Goal: Transaction & Acquisition: Purchase product/service

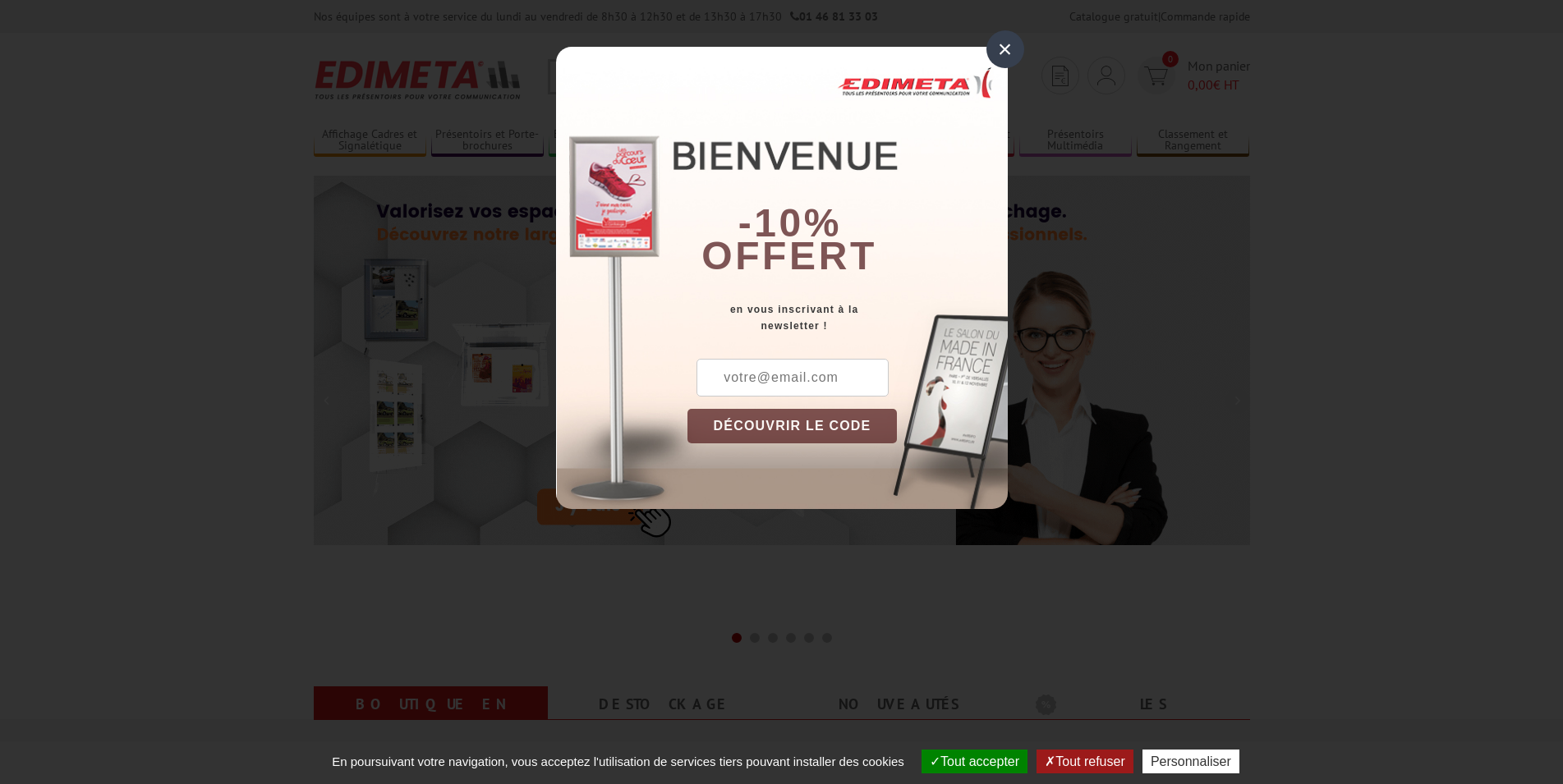
click at [1003, 42] on div "×" at bounding box center [1005, 49] width 38 height 38
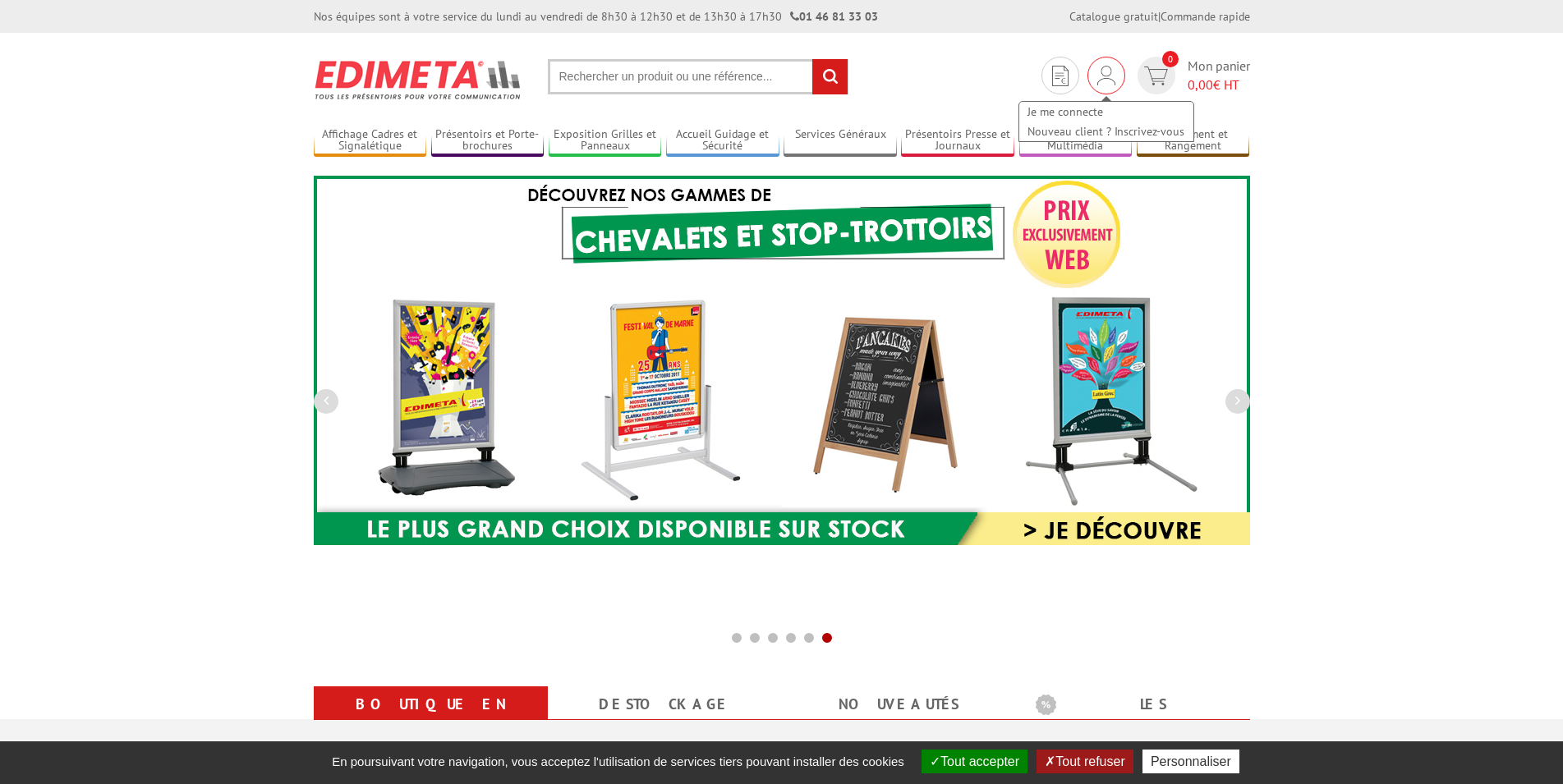
click at [1103, 77] on img at bounding box center [1107, 75] width 18 height 20
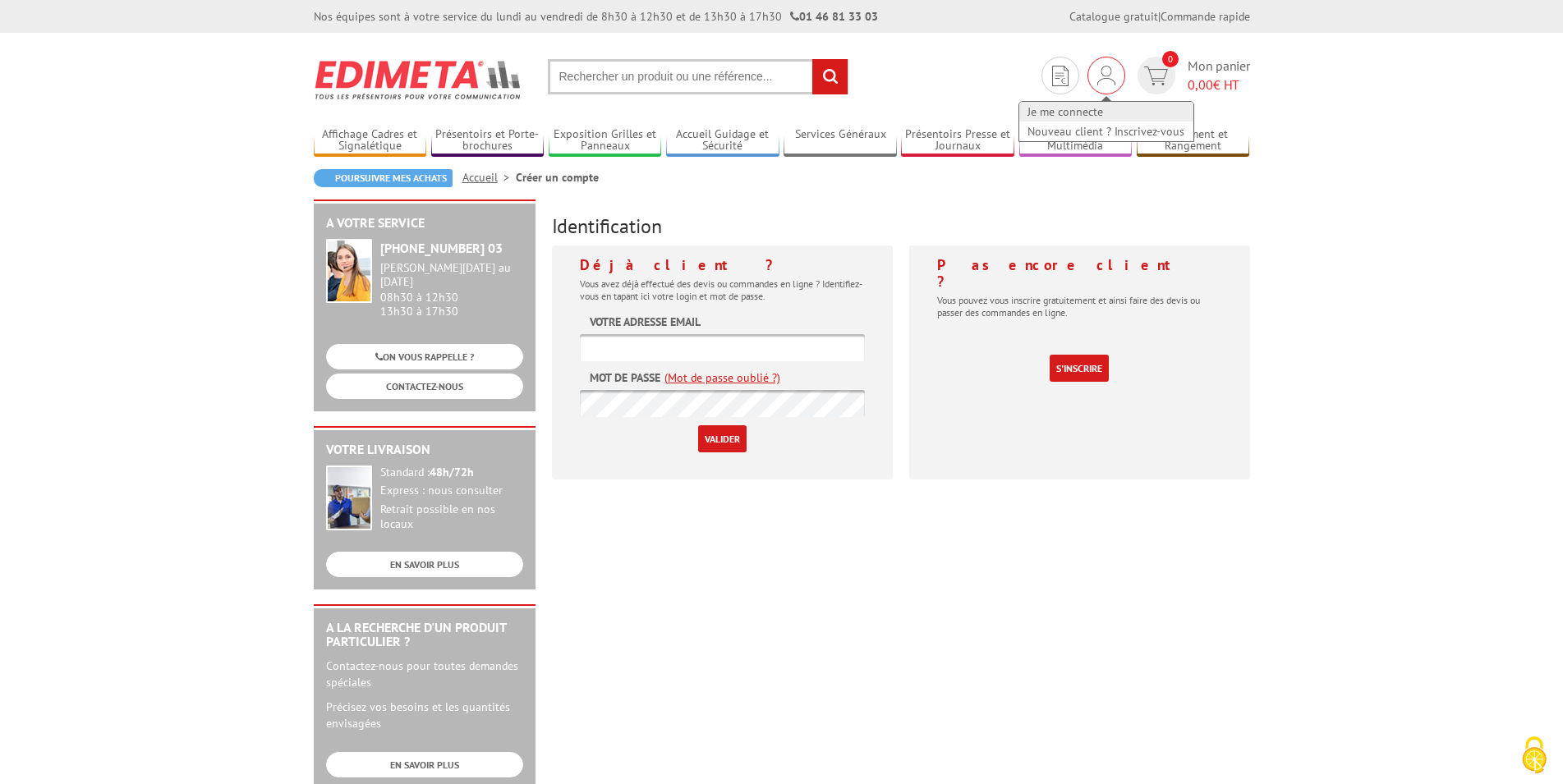
click at [1087, 111] on link "Je me connecte" at bounding box center [1106, 112] width 174 height 20
click at [610, 350] on input "text" at bounding box center [722, 347] width 285 height 27
click at [666, 344] on input "text" at bounding box center [722, 347] width 285 height 27
paste input "commande@stcharles-stecroix,org"
click at [741, 346] on input "commande@stcharles-stecroix,org" at bounding box center [722, 347] width 285 height 27
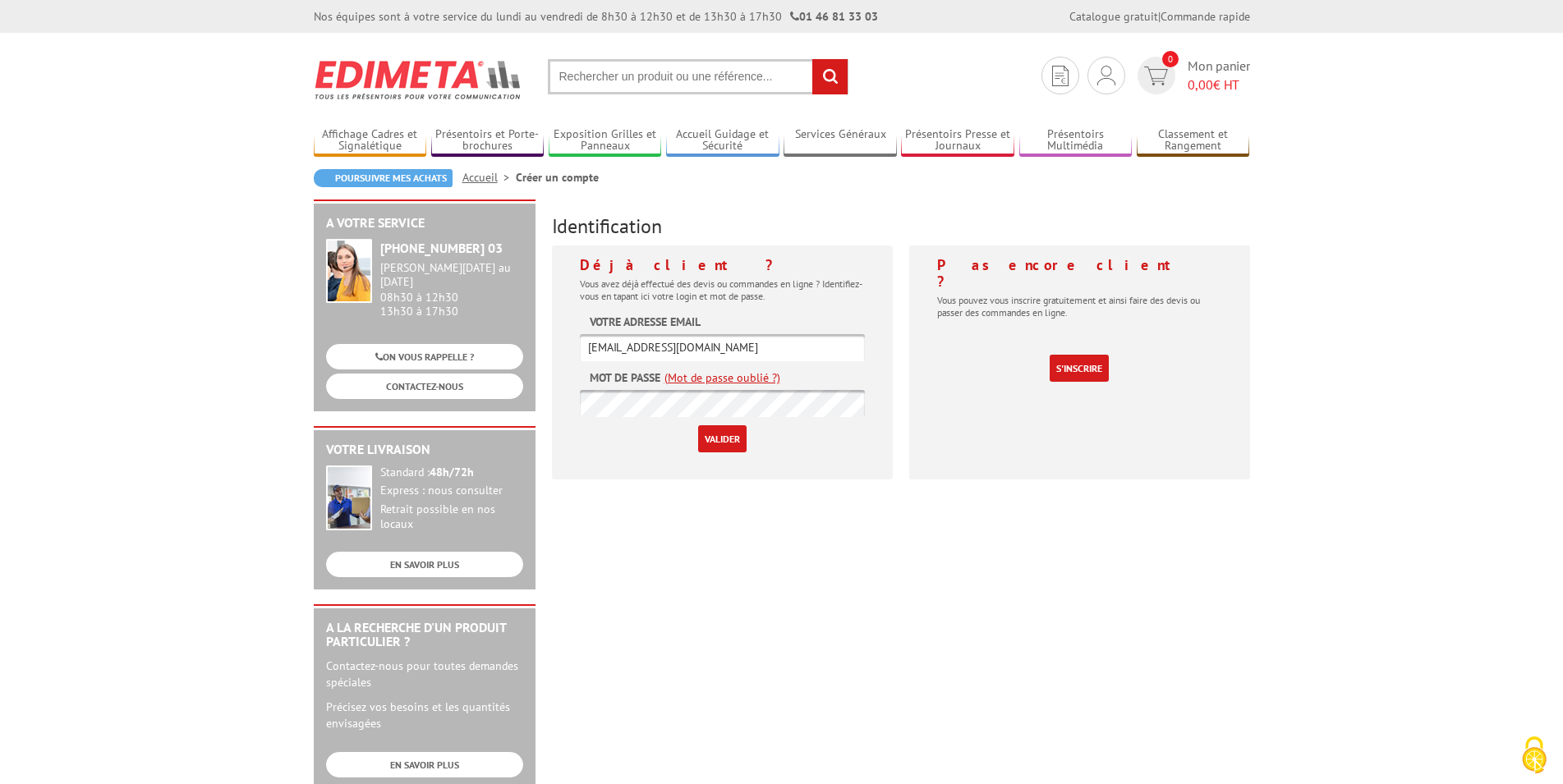
type input "commande@stcharles-stecroix.org"
click at [718, 441] on input "Valider" at bounding box center [722, 439] width 48 height 27
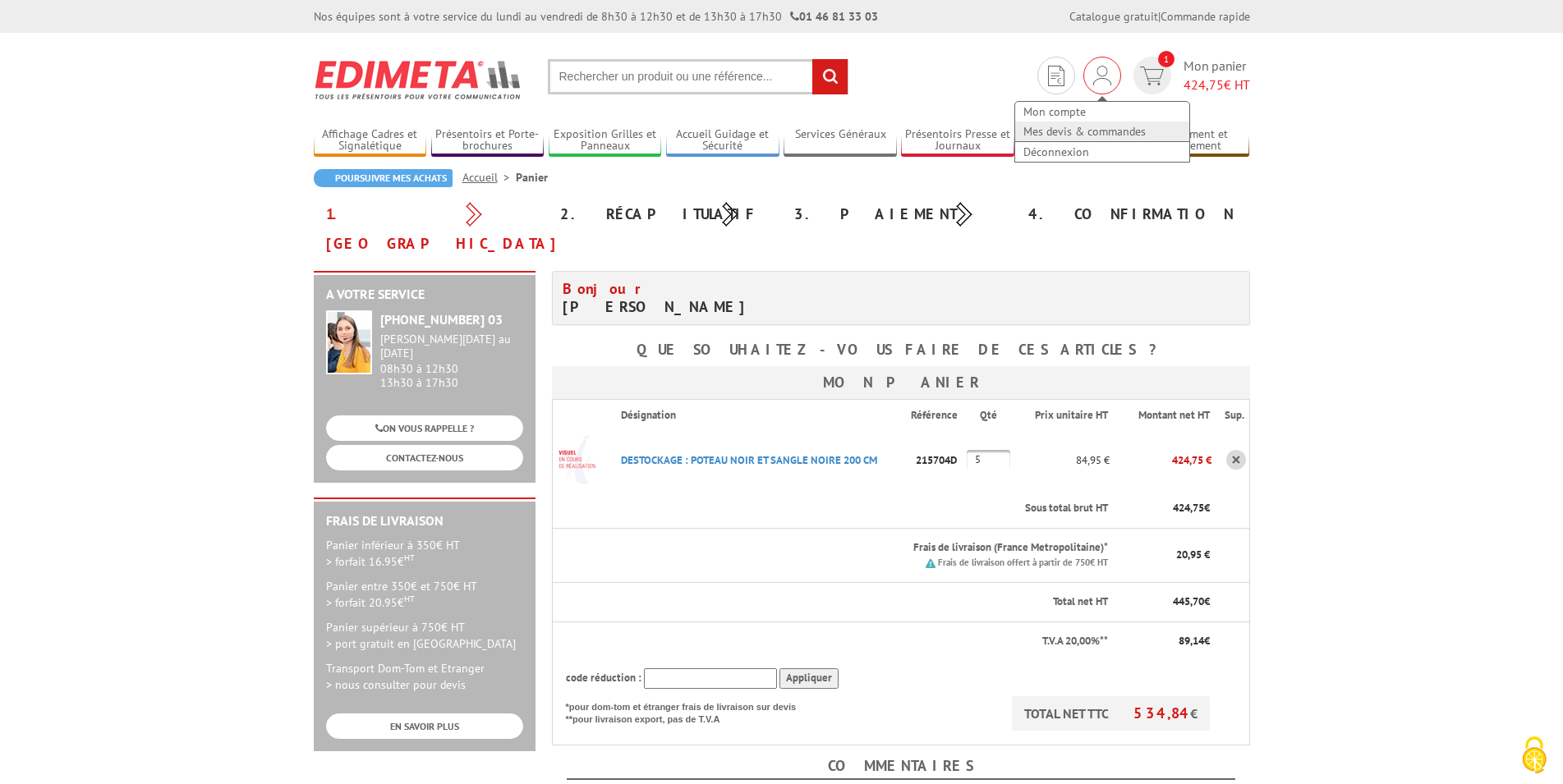
click at [1108, 131] on link "Mes devis & commandes" at bounding box center [1102, 131] width 174 height 20
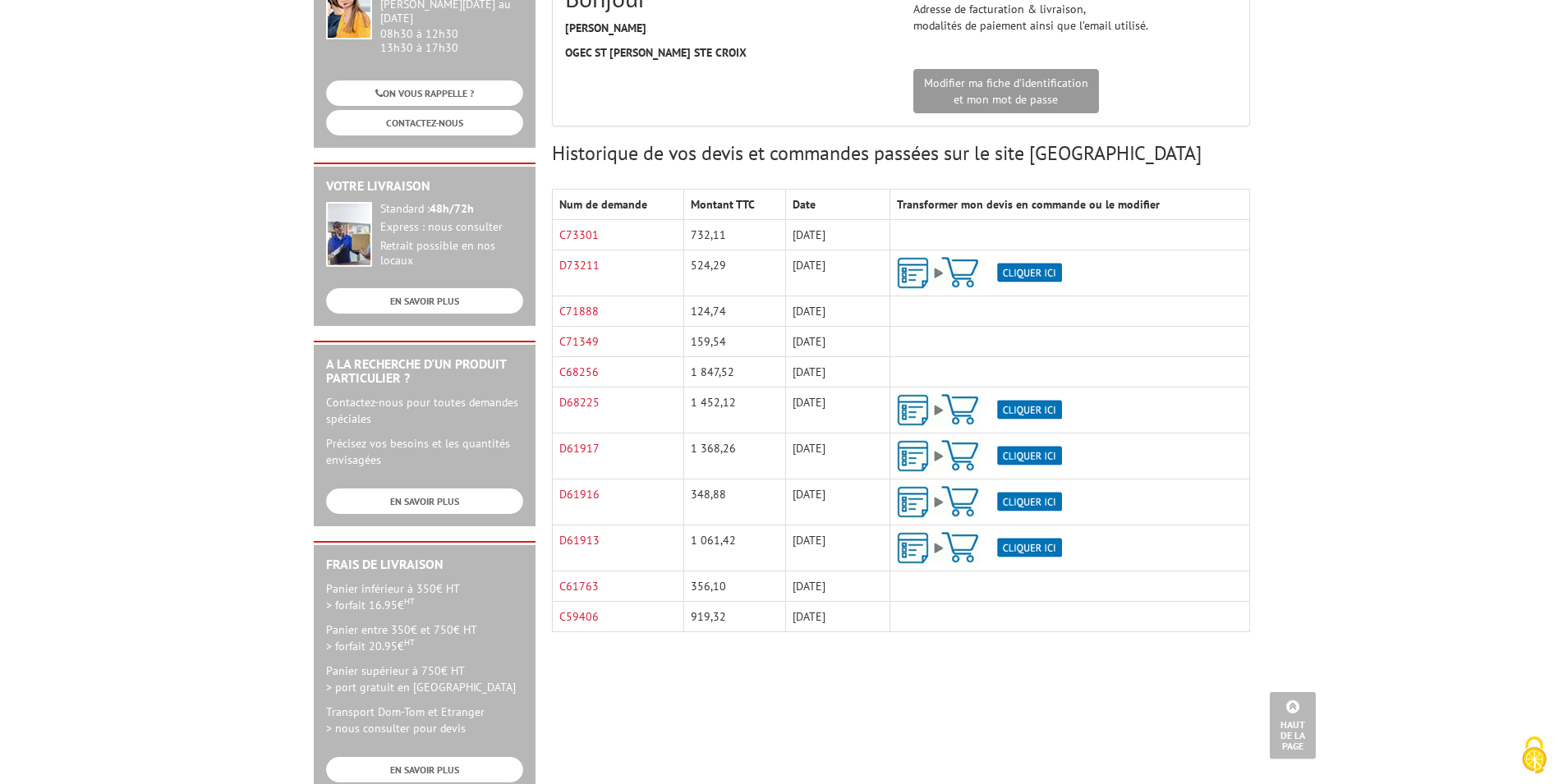
scroll to position [252, 0]
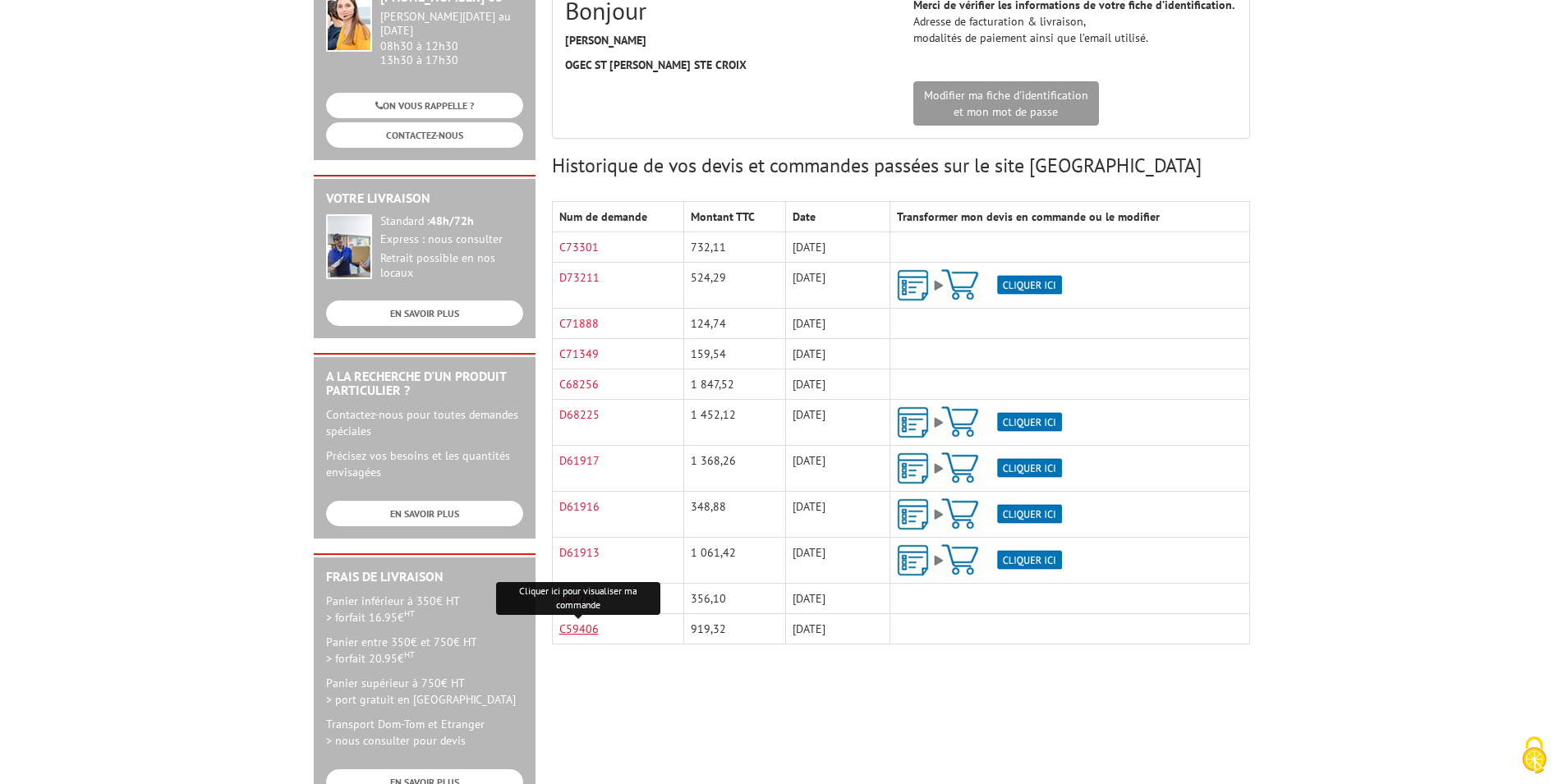
click at [579, 631] on link "C59406" at bounding box center [579, 628] width 39 height 15
click at [568, 597] on link "C61763" at bounding box center [579, 599] width 39 height 15
click at [655, 774] on div "A votre service +33 (0)1 46 81 33 03 Du Lundi au Vendredi 08h30 à 12h30 13h30 à…" at bounding box center [782, 386] width 953 height 876
click at [580, 548] on link "D61913" at bounding box center [580, 552] width 40 height 15
click at [587, 504] on link "D61916" at bounding box center [580, 506] width 40 height 15
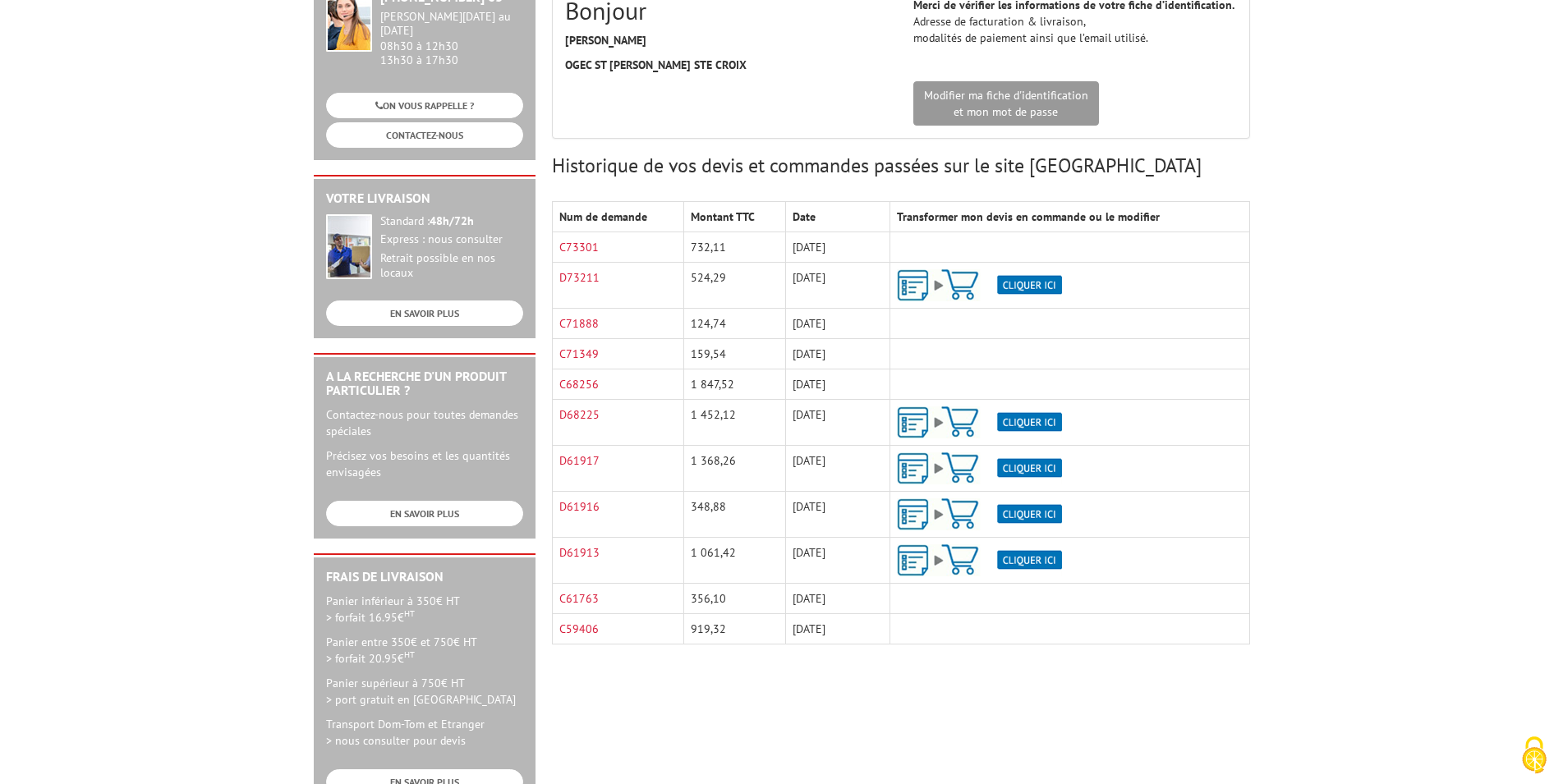
click at [623, 678] on div "A votre service +33 (0)1 46 81 33 03 Du Lundi au Vendredi 08h30 à 12h30 13h30 à…" at bounding box center [782, 386] width 953 height 876
click at [577, 456] on link "D61917" at bounding box center [580, 461] width 40 height 15
click at [831, 711] on div "A votre service +33 (0)1 46 81 33 03 Du Lundi au Vendredi 08h30 à 12h30 13h30 à…" at bounding box center [782, 386] width 953 height 876
click at [579, 415] on link "D68225" at bounding box center [580, 414] width 40 height 15
click at [667, 723] on div "A votre service +33 (0)1 46 81 33 03 Du Lundi au Vendredi 08h30 à 12h30 13h30 à…" at bounding box center [782, 386] width 953 height 876
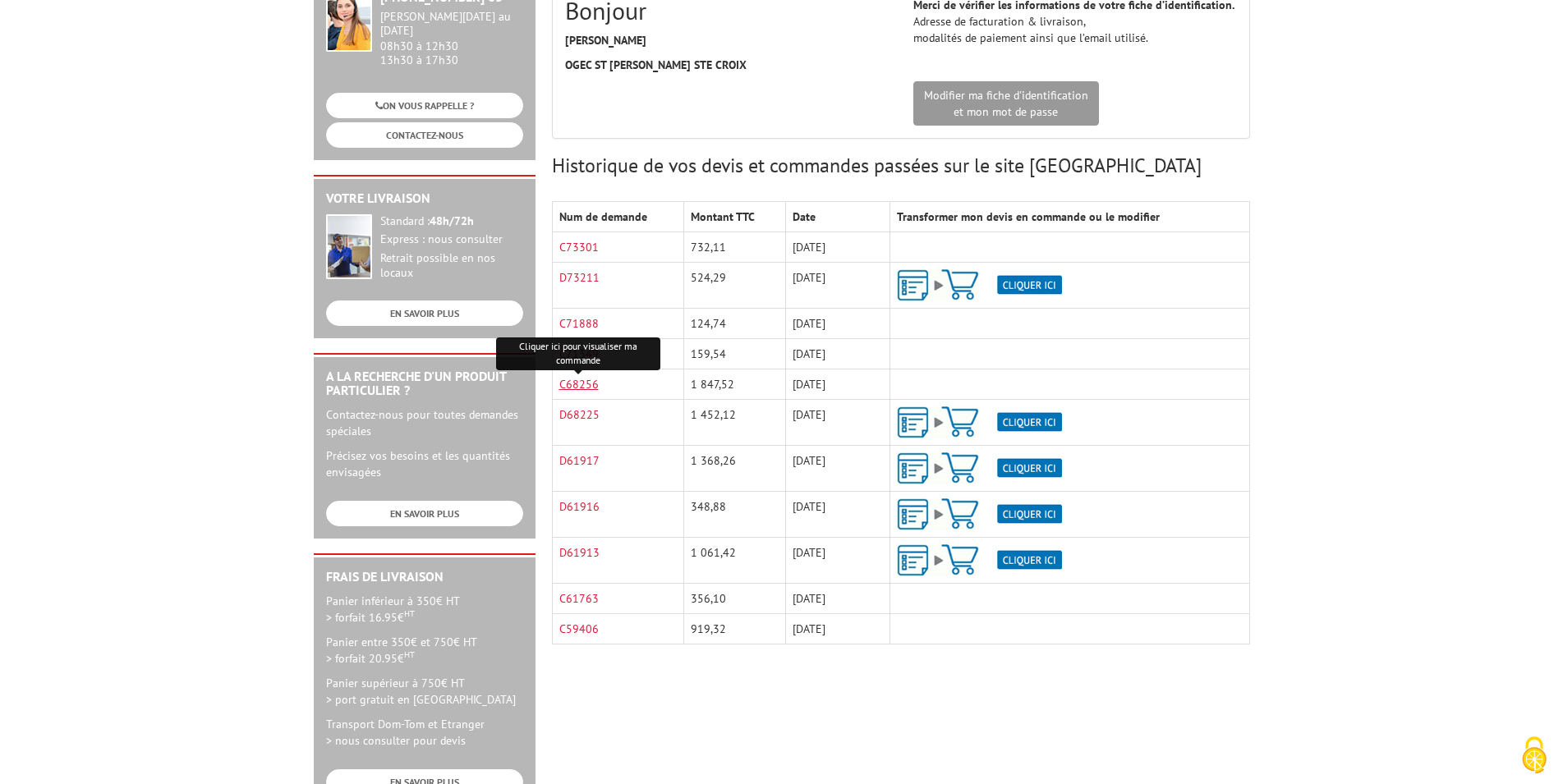
click at [582, 381] on link "C68256" at bounding box center [579, 384] width 39 height 15
click at [676, 697] on div "A votre service +33 (0)1 46 81 33 03 Du Lundi au Vendredi 08h30 à 12h30 13h30 à…" at bounding box center [782, 386] width 953 height 876
click at [588, 355] on link "C71349" at bounding box center [579, 354] width 39 height 15
click at [639, 663] on div "Voir ma commande en cours Bonjour Mme. SEGADE CAROLINE OGEC ST CHARLES STE CROI…" at bounding box center [901, 309] width 715 height 721
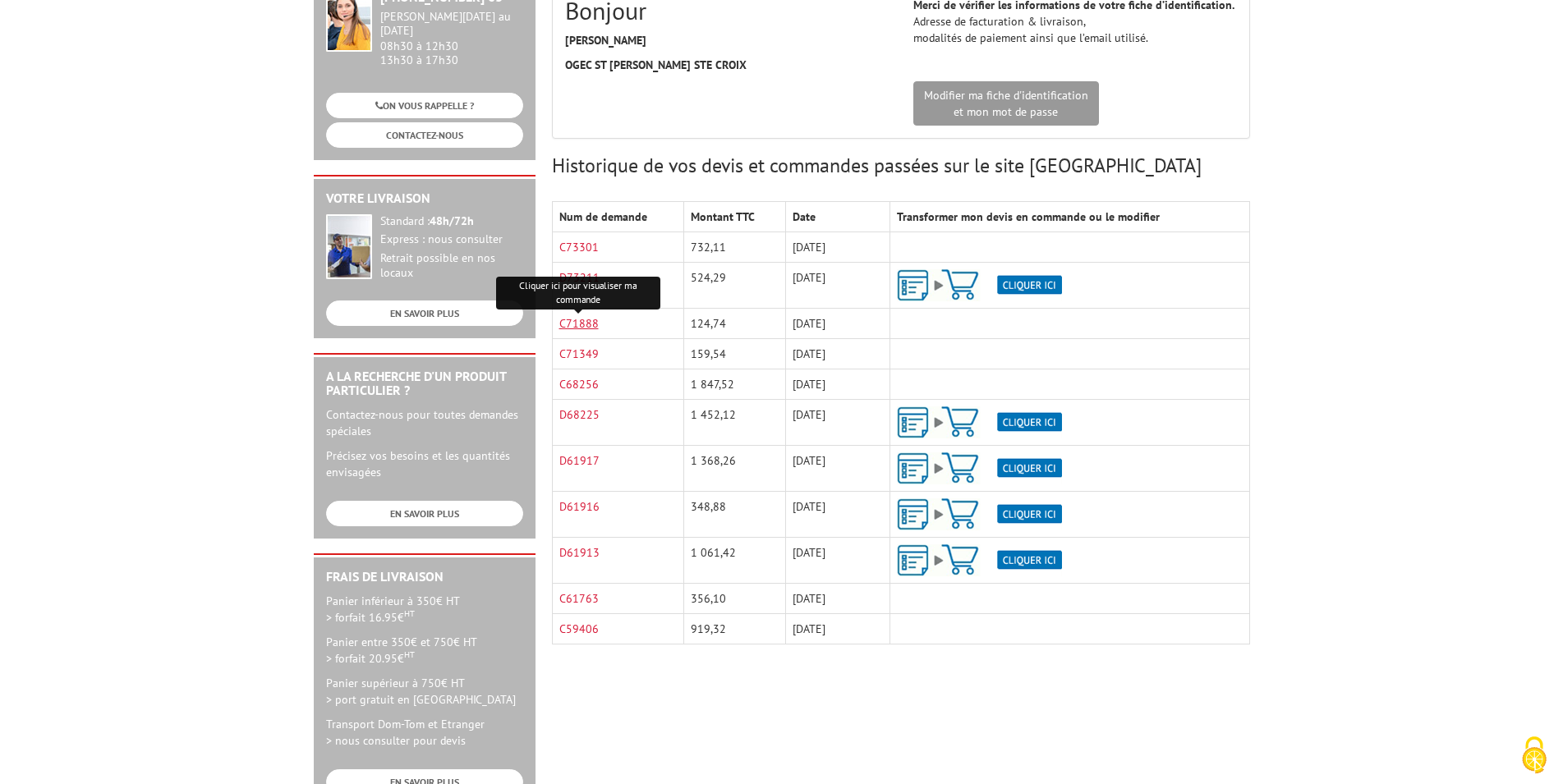
click at [578, 322] on link "C71888" at bounding box center [579, 323] width 39 height 15
drag, startPoint x: 635, startPoint y: 725, endPoint x: 635, endPoint y: 699, distance: 26.0
click at [635, 725] on div "A votre service +33 (0)1 46 81 33 03 Du Lundi au Vendredi 08h30 à 12h30 13h30 à…" at bounding box center [782, 386] width 953 height 876
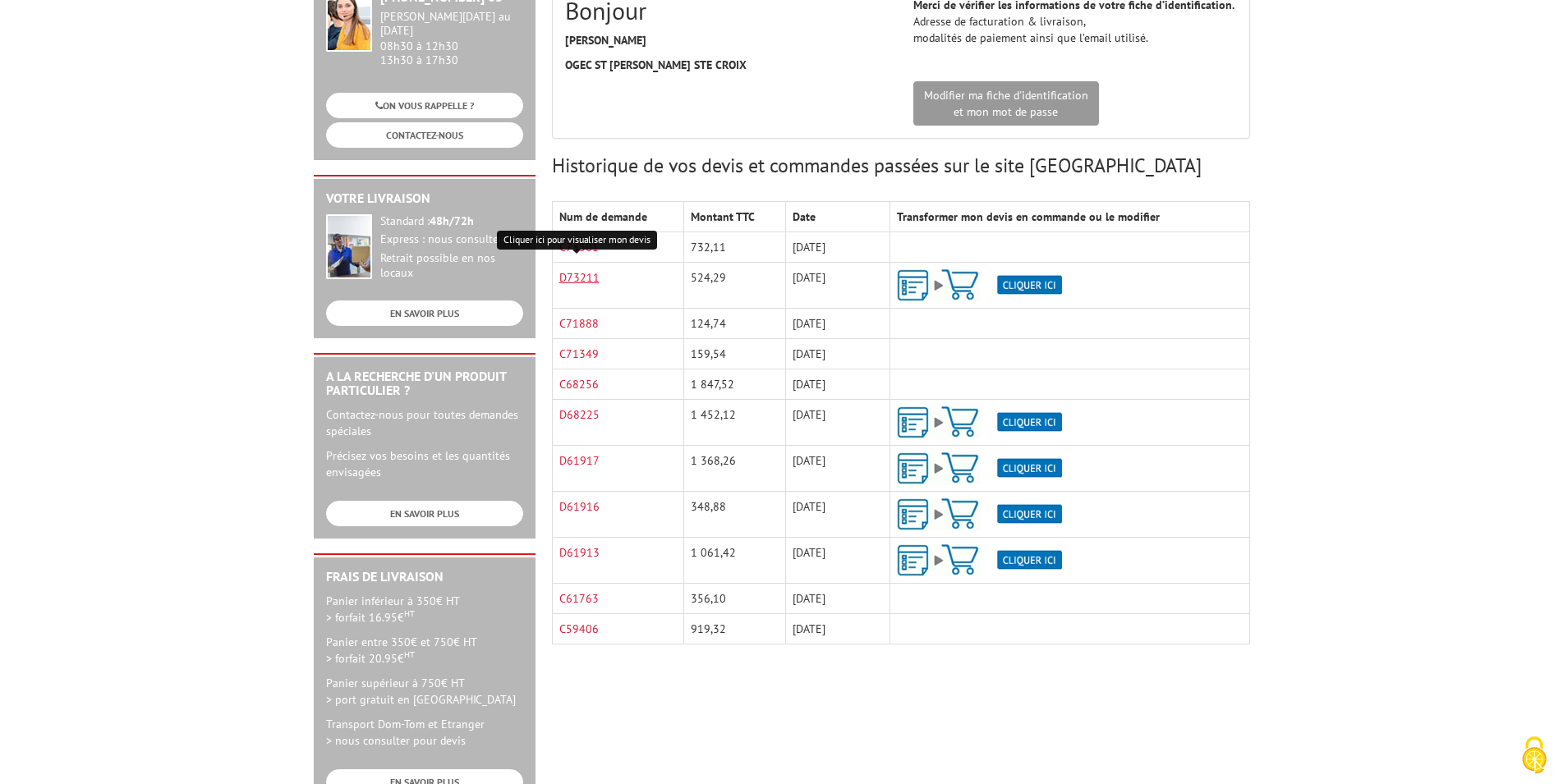
click at [578, 276] on link "D73211" at bounding box center [580, 277] width 40 height 15
click at [823, 685] on div "A votre service +33 (0)1 46 81 33 03 Du Lundi au Vendredi 08h30 à 12h30 13h30 à…" at bounding box center [782, 386] width 953 height 876
click at [580, 274] on link "D73211" at bounding box center [580, 277] width 40 height 15
click at [1200, 345] on td at bounding box center [1070, 354] width 359 height 31
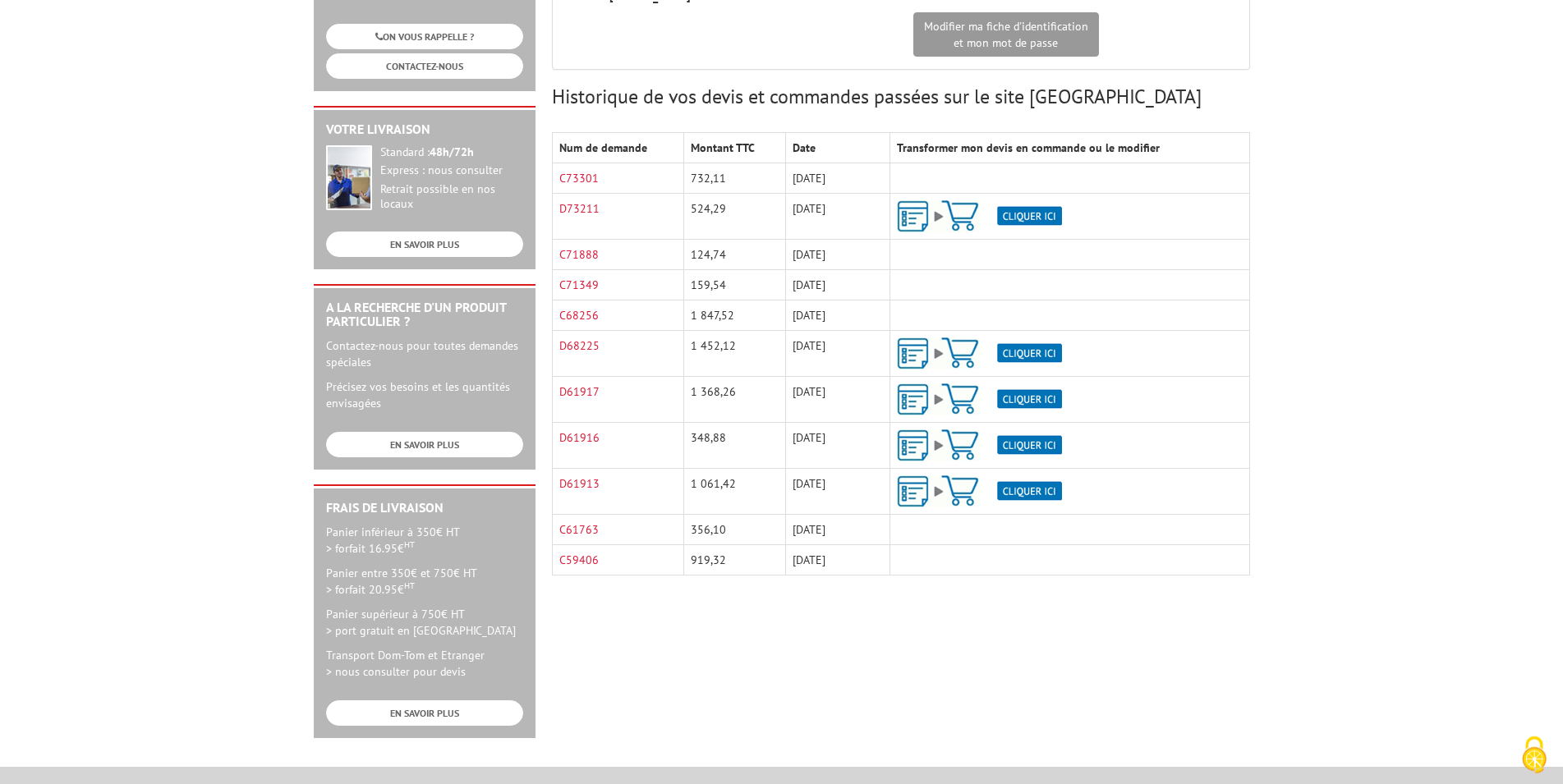
scroll to position [335, 0]
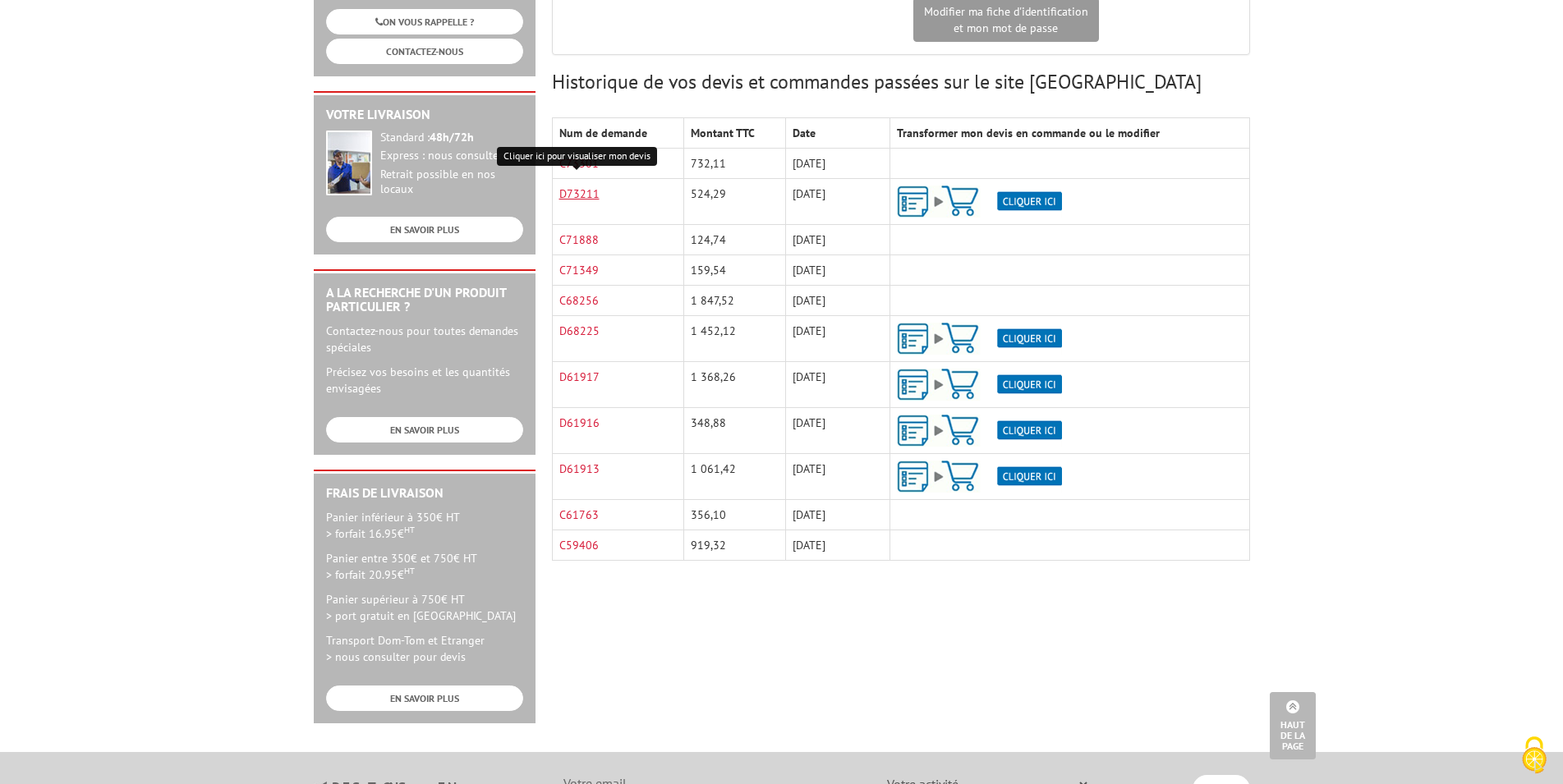
click at [589, 196] on link "D73211" at bounding box center [580, 193] width 40 height 15
click at [1457, 177] on body "Nos équipes sont à votre service du [DATE] au [DATE] de 8h30 à 12h30 et de 13h3…" at bounding box center [782, 399] width 1563 height 1467
click at [571, 195] on link "D73211" at bounding box center [580, 193] width 40 height 15
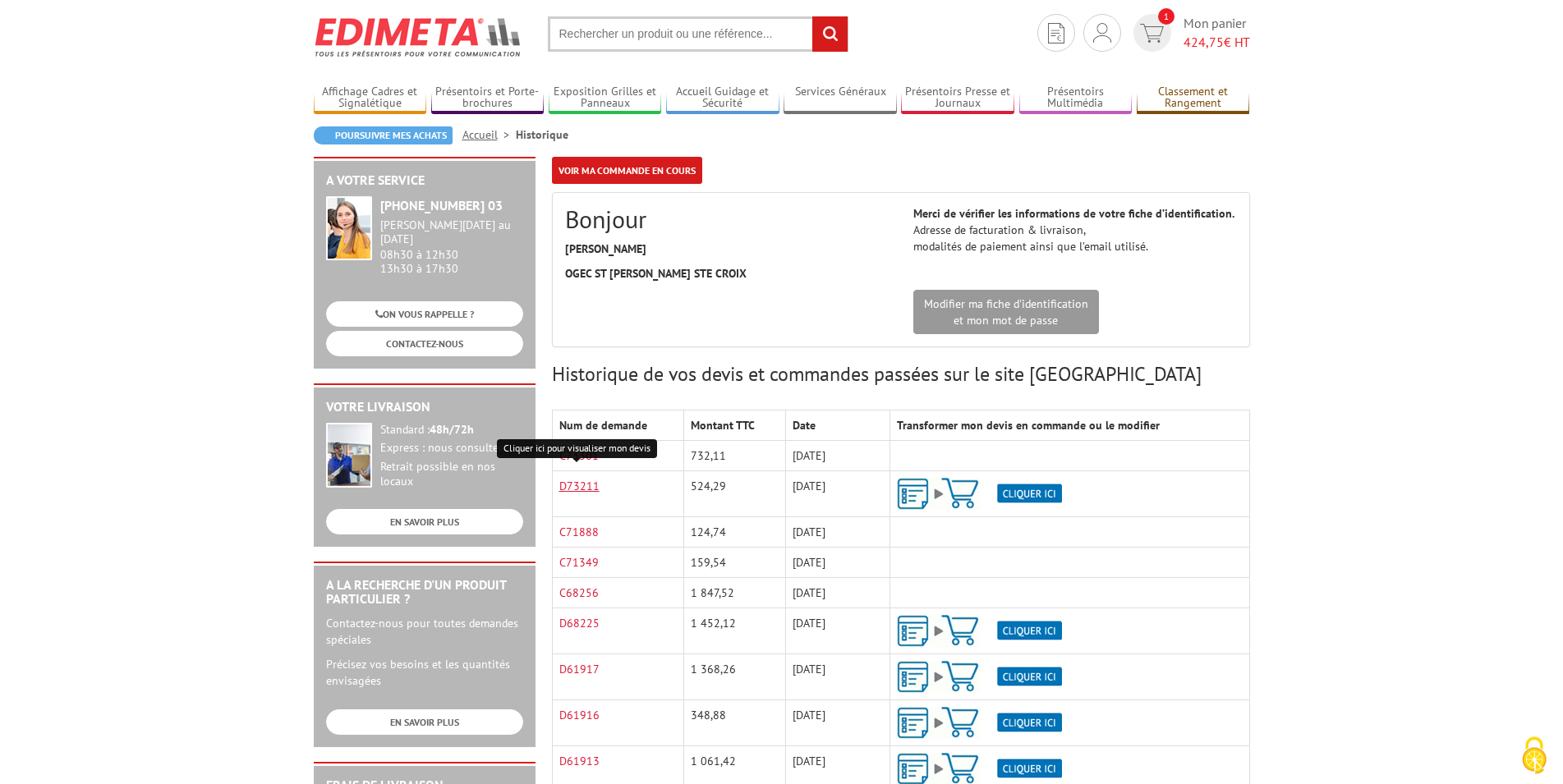
scroll to position [0, 0]
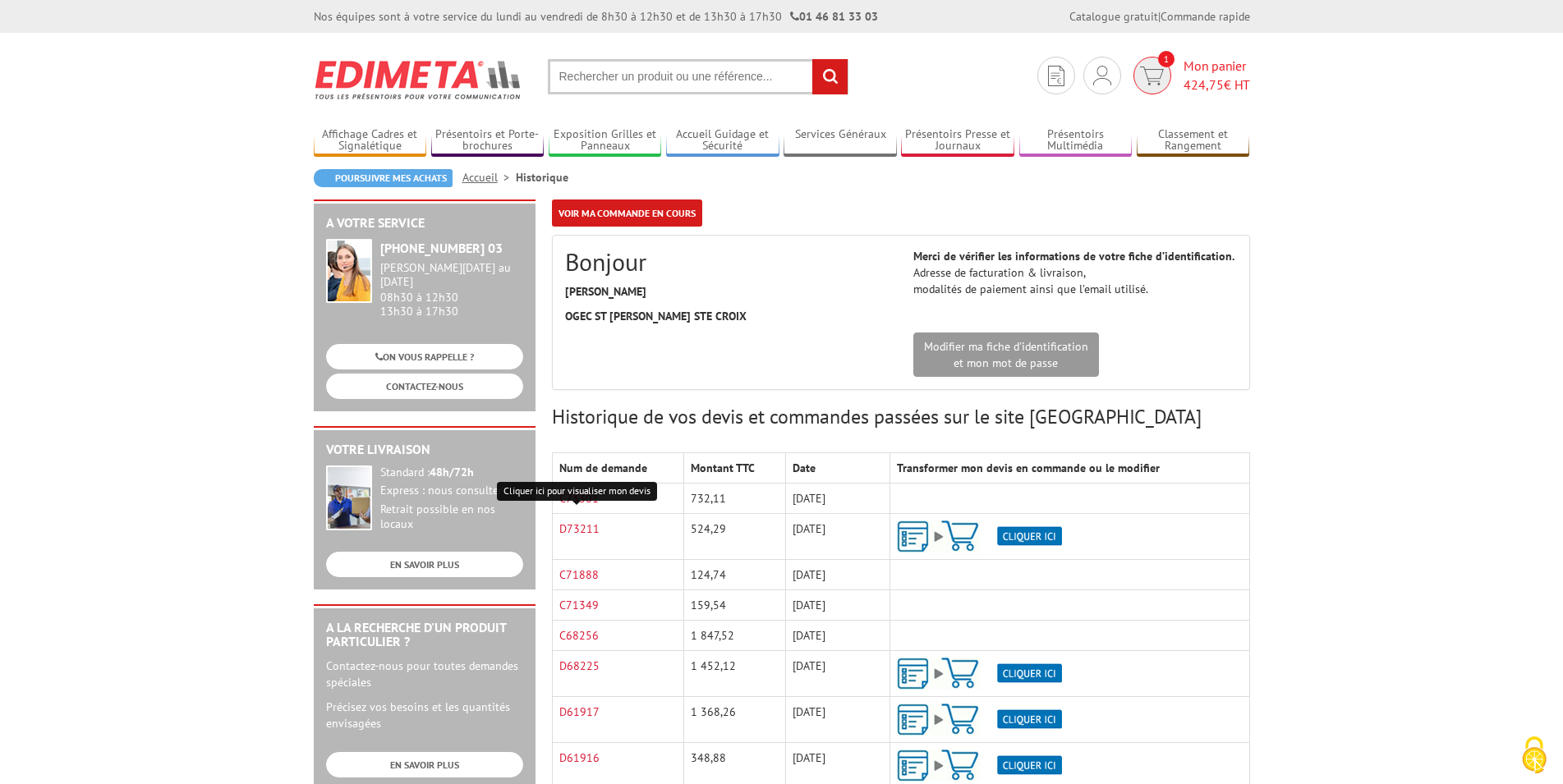
click at [1155, 81] on img at bounding box center [1151, 76] width 24 height 19
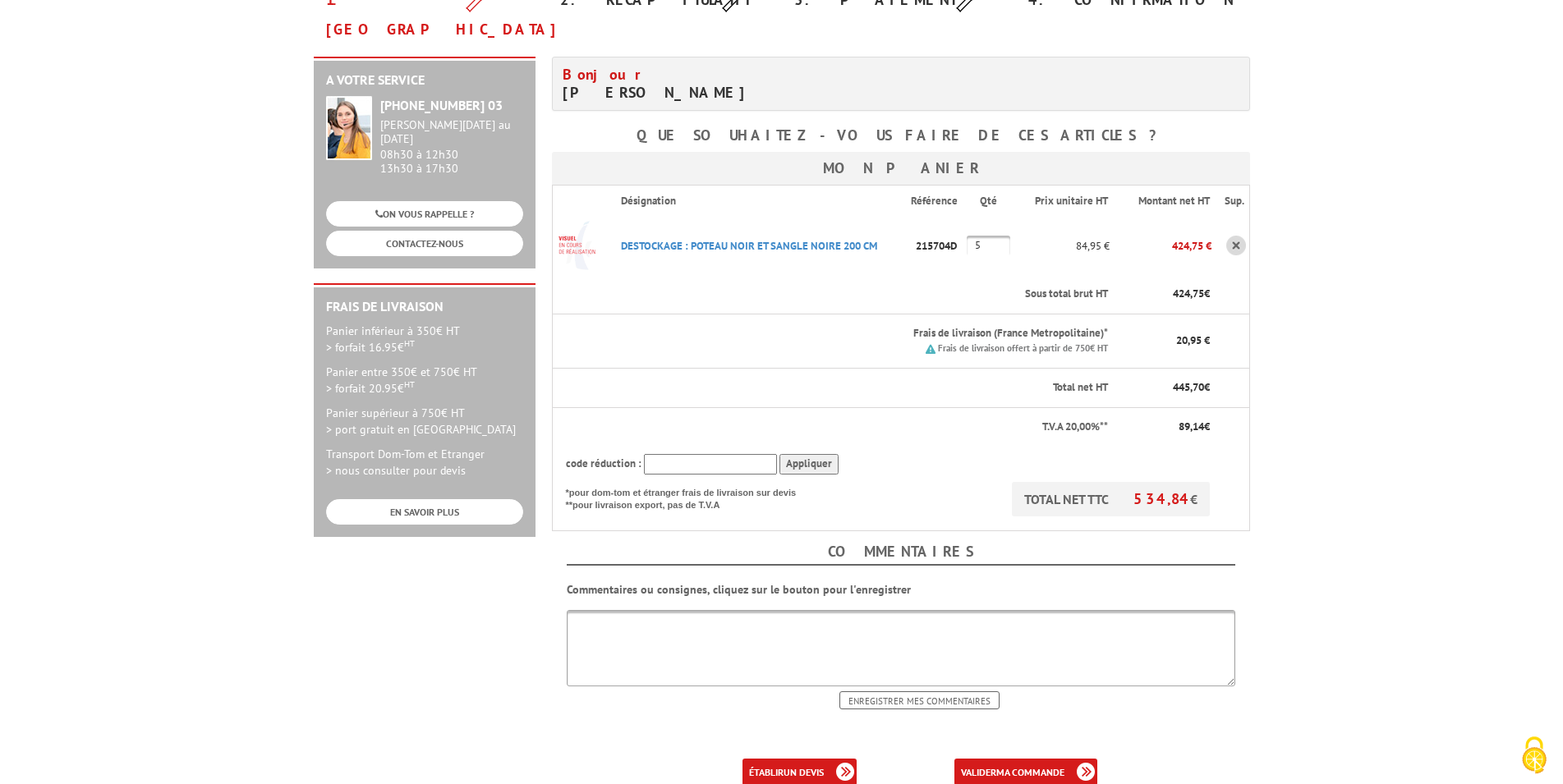
scroll to position [252, 0]
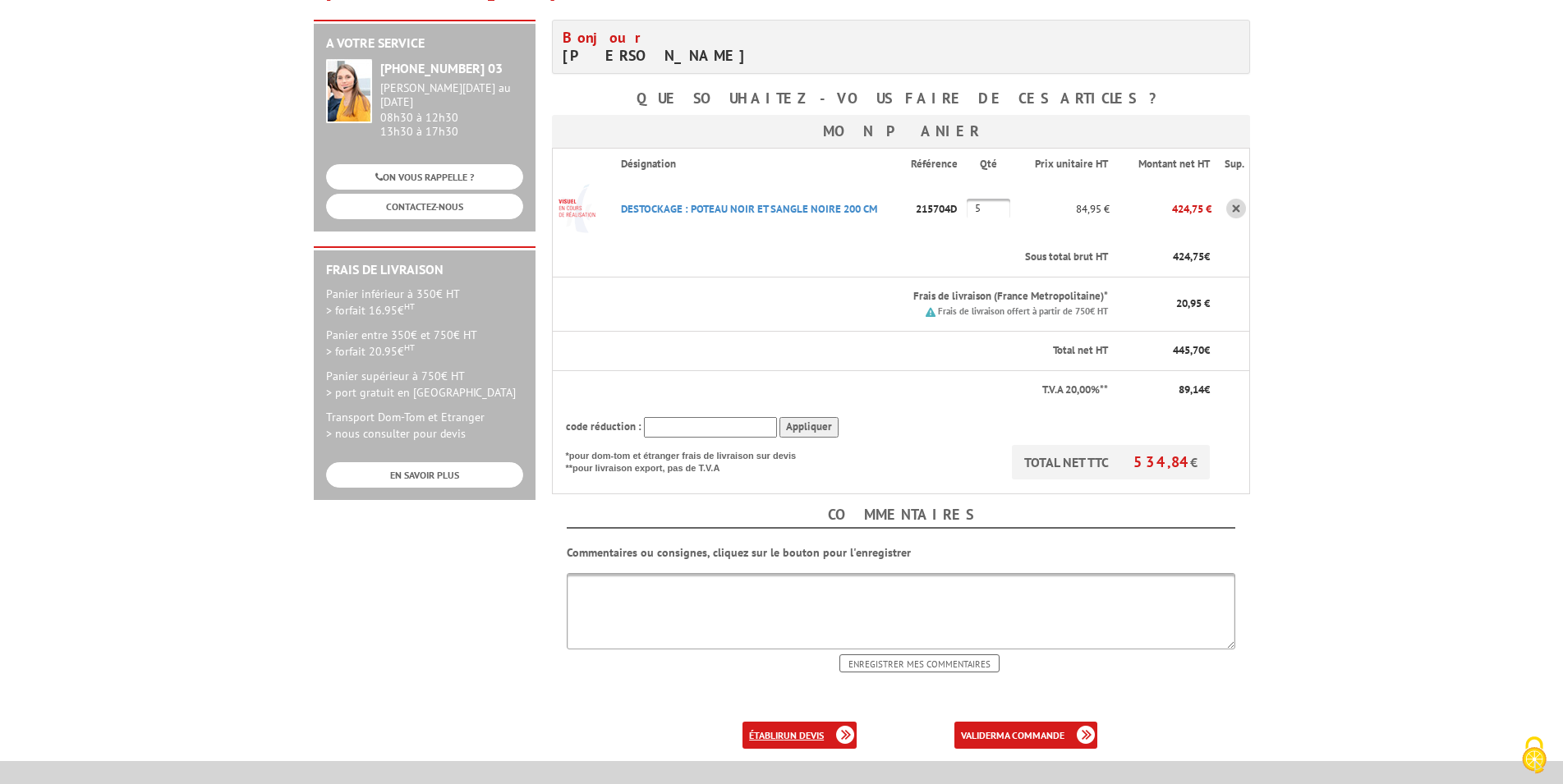
click at [776, 722] on link "établir un devis" at bounding box center [800, 735] width 115 height 27
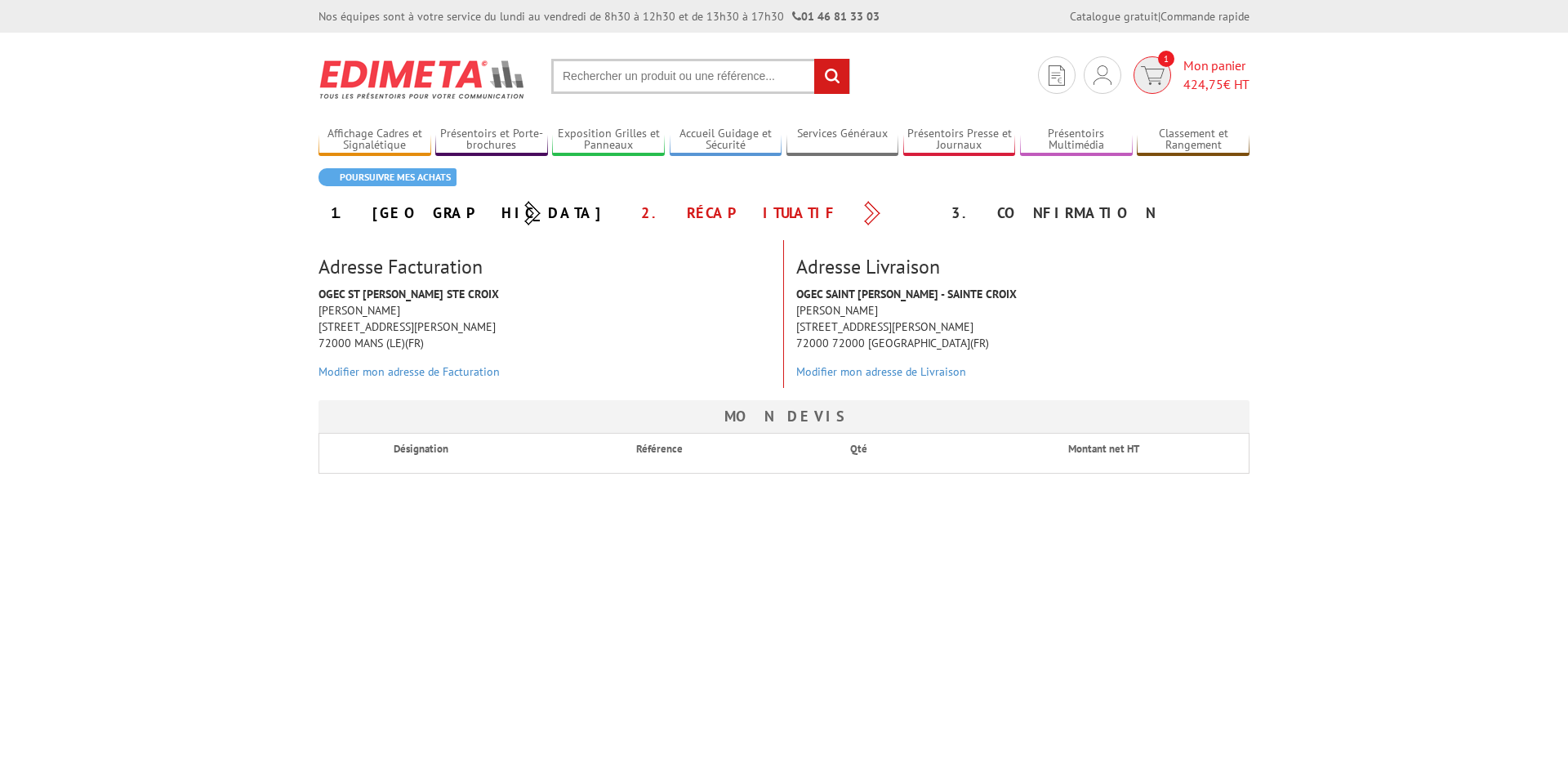
click at [1146, 67] on img at bounding box center [1153, 76] width 23 height 19
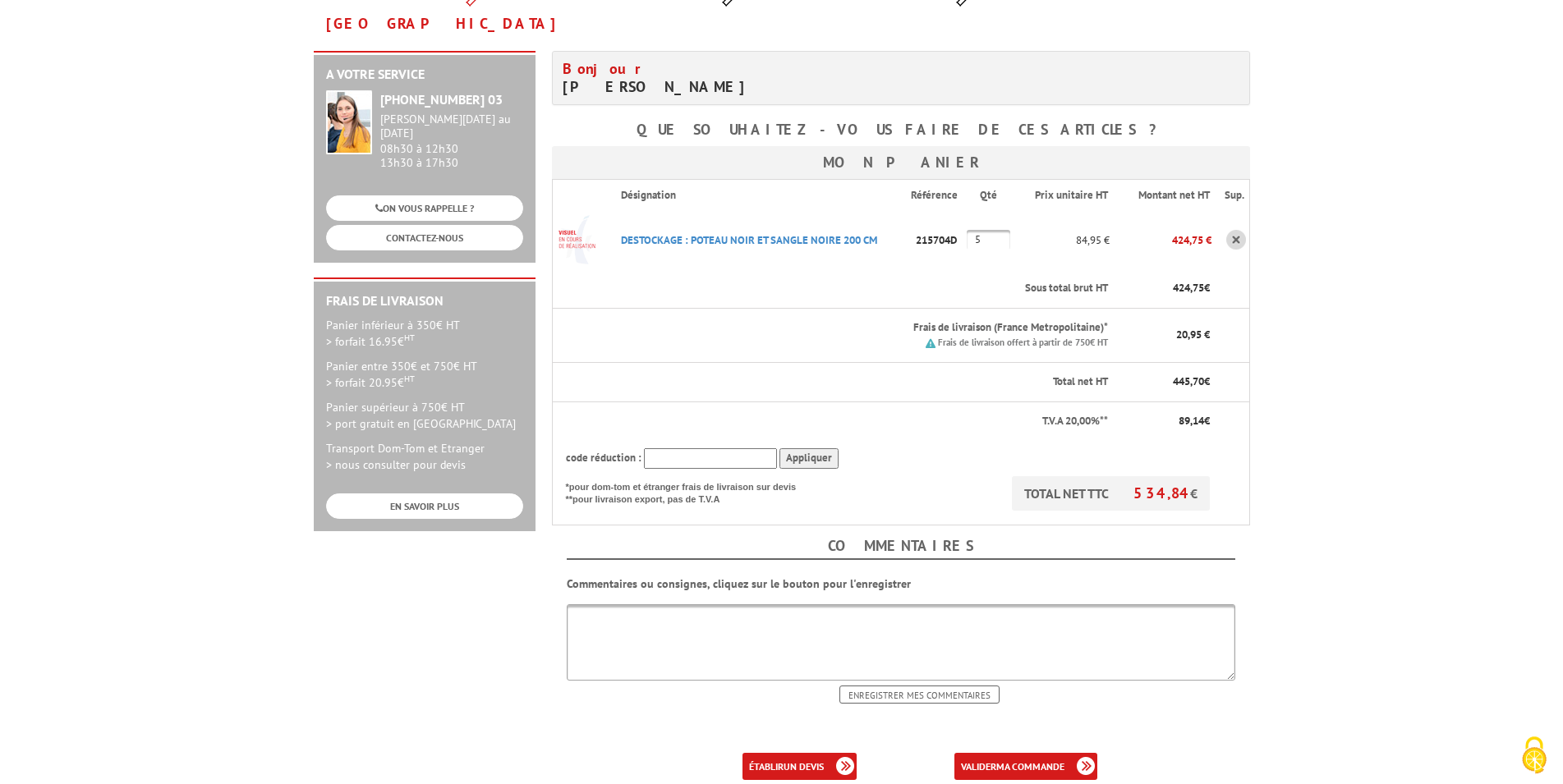
scroll to position [252, 0]
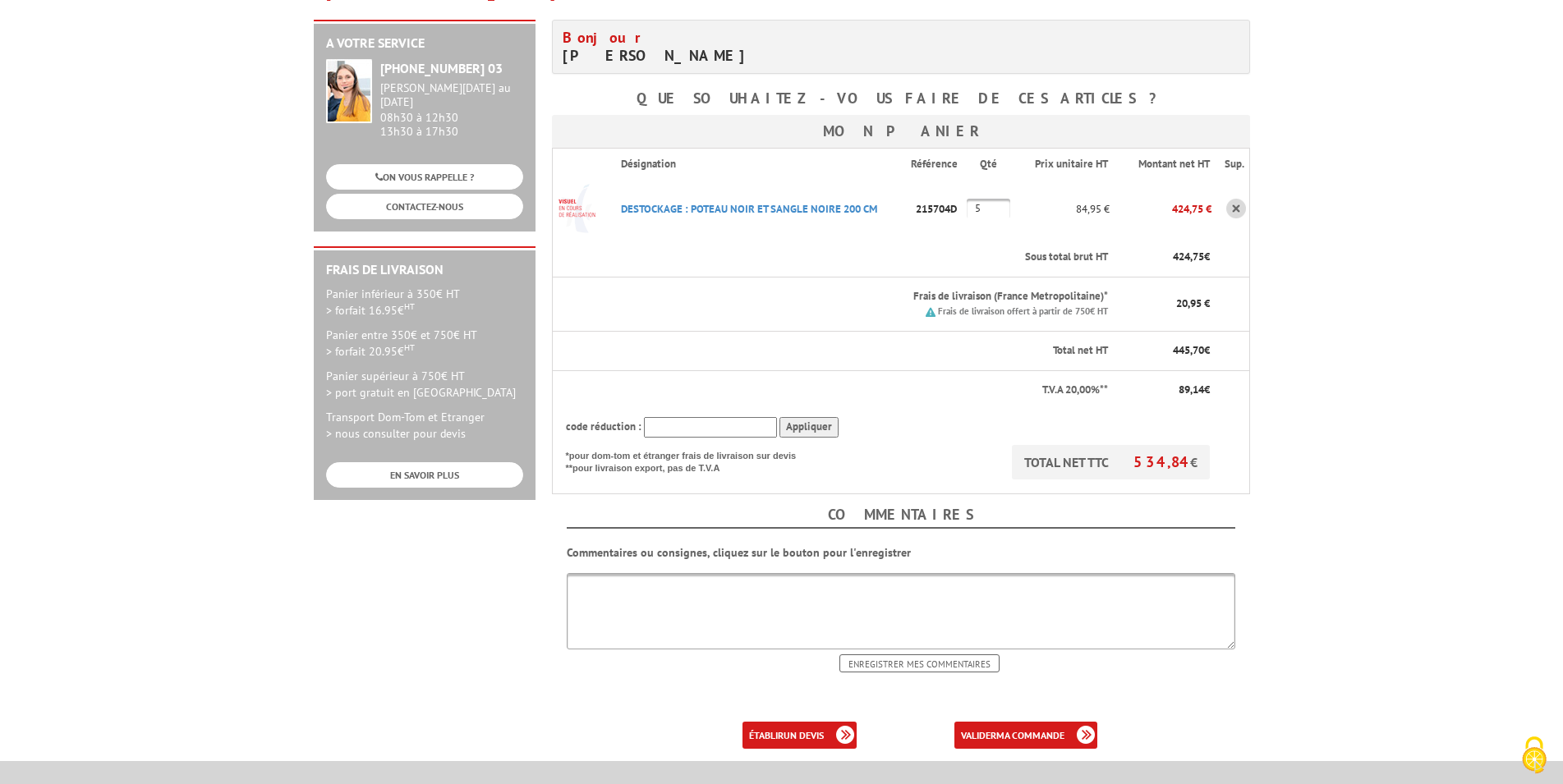
click at [565, 184] on img at bounding box center [578, 209] width 51 height 51
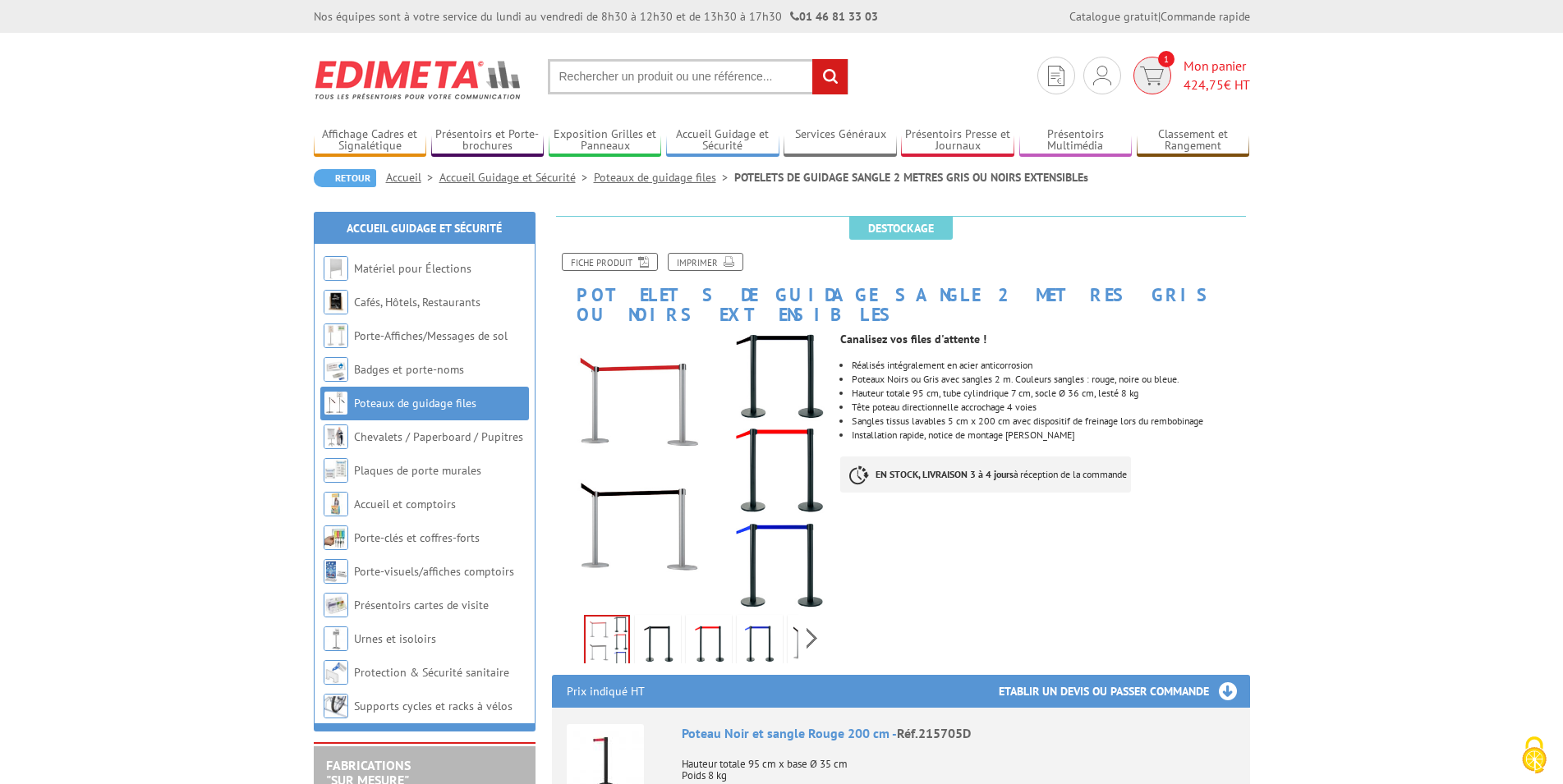
click at [1157, 69] on img at bounding box center [1151, 76] width 24 height 19
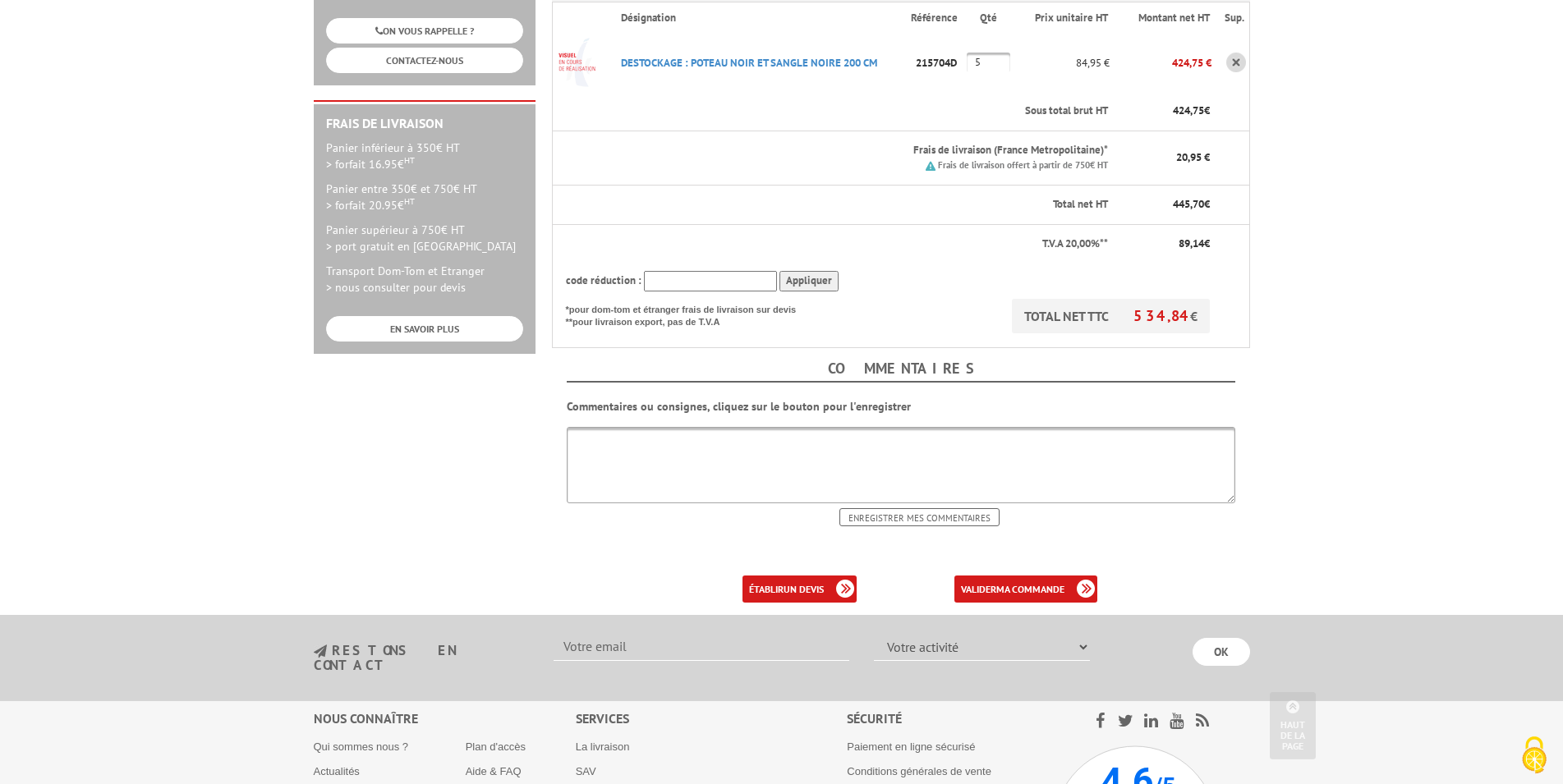
scroll to position [419, 0]
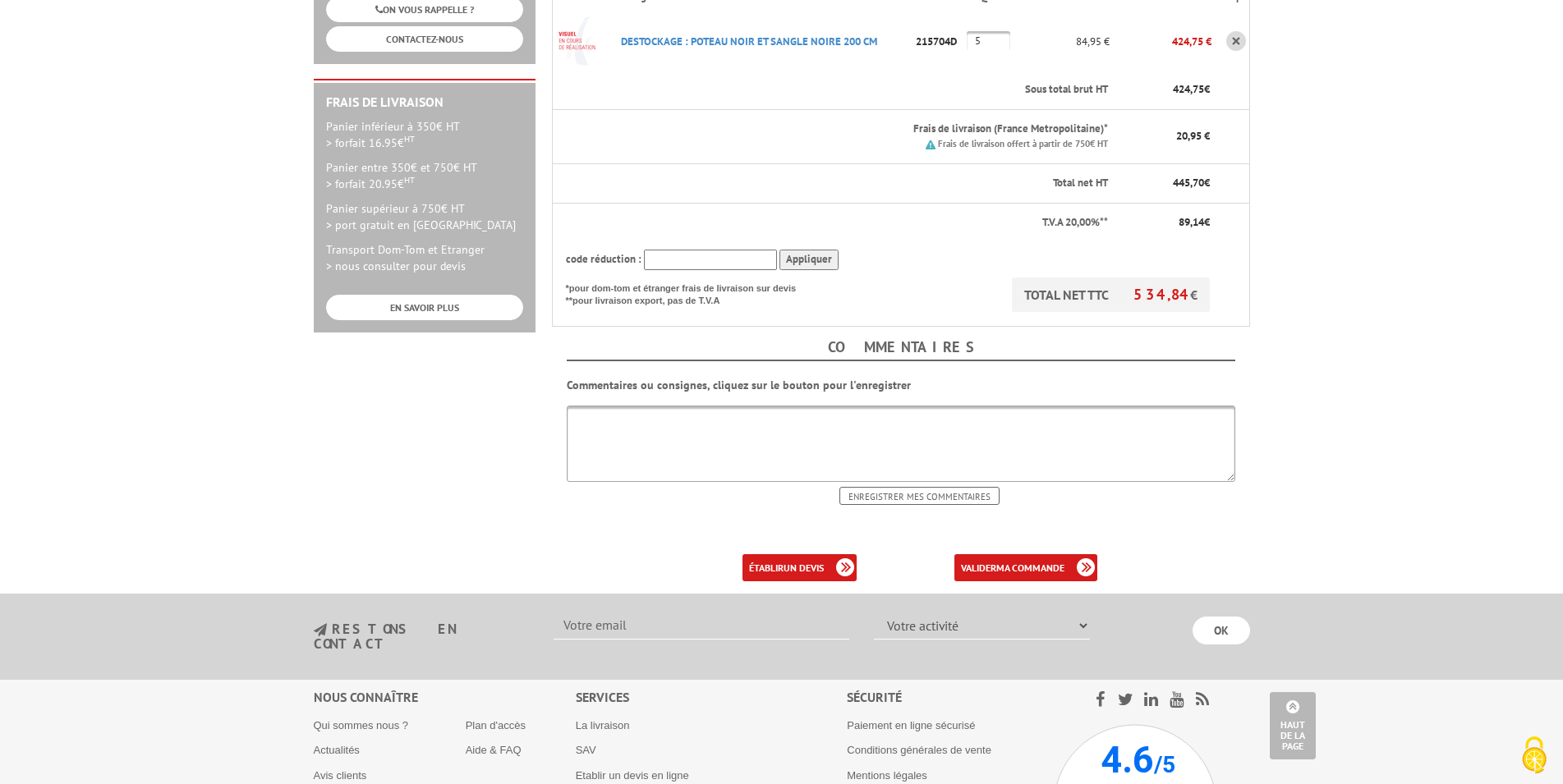
click at [846, 554] on div "établir un devis" at bounding box center [800, 567] width 115 height 27
click at [806, 562] on b "un devis" at bounding box center [804, 568] width 40 height 12
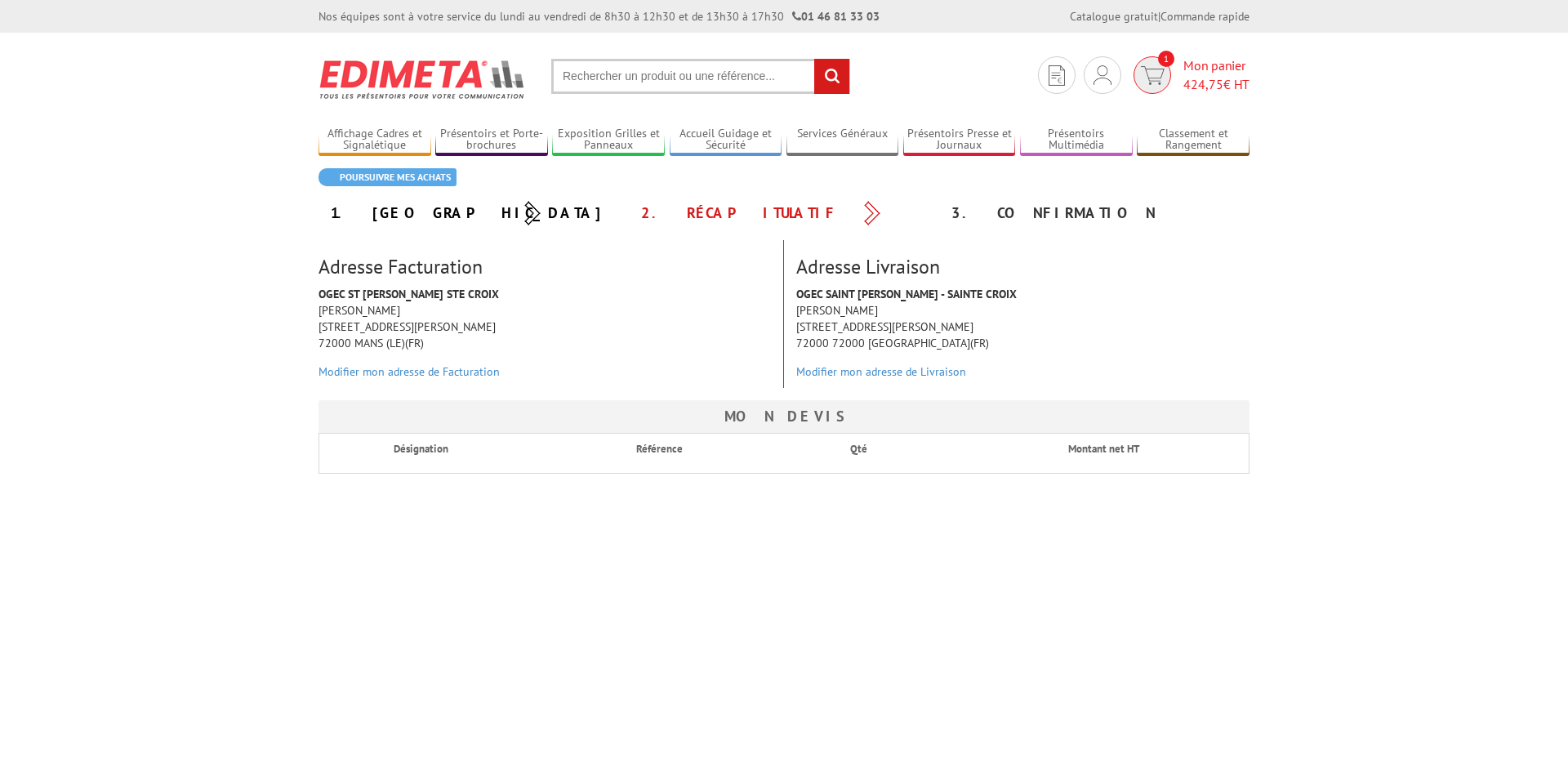
click at [1159, 75] on img at bounding box center [1153, 76] width 23 height 19
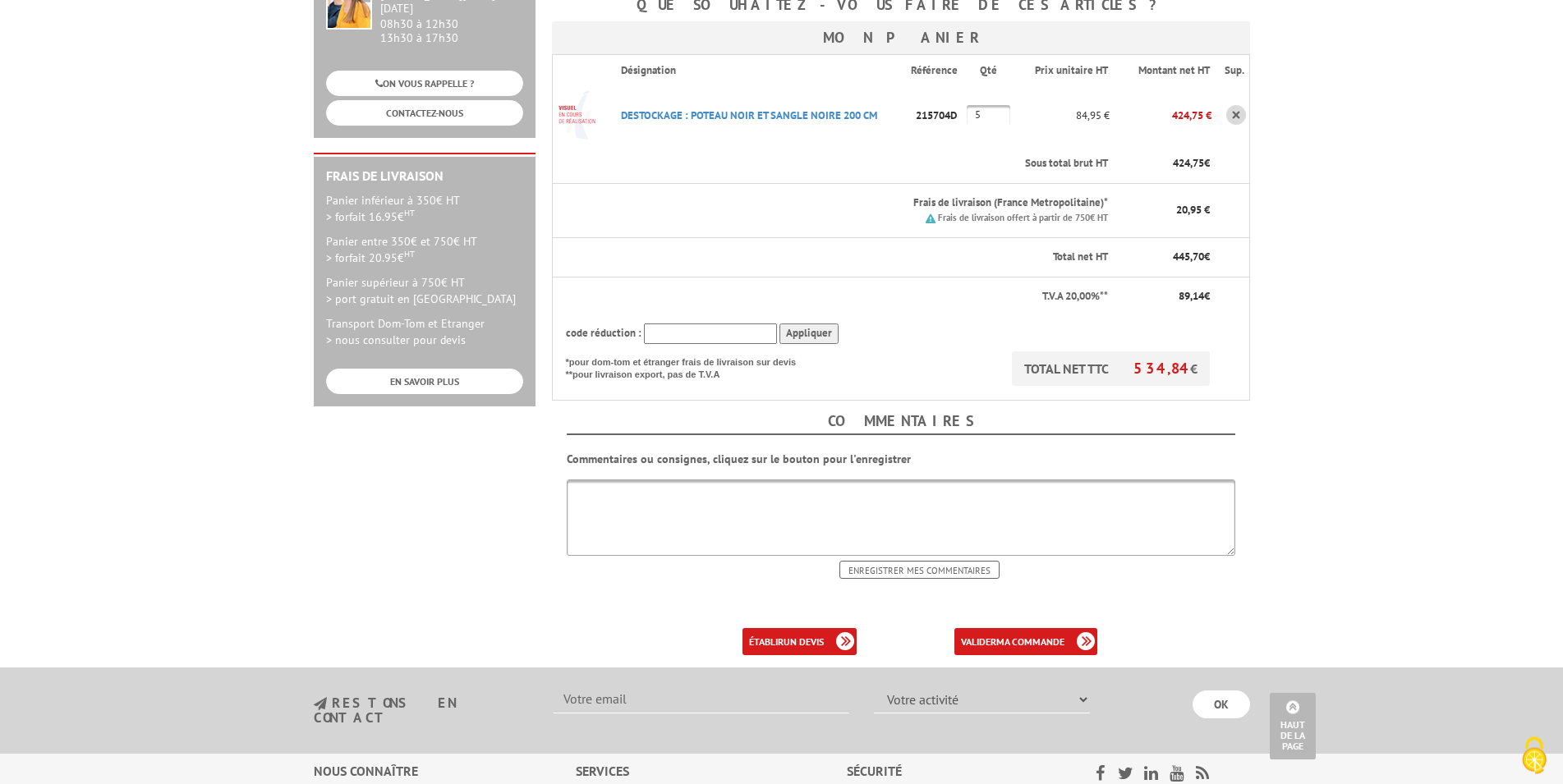
scroll to position [168, 0]
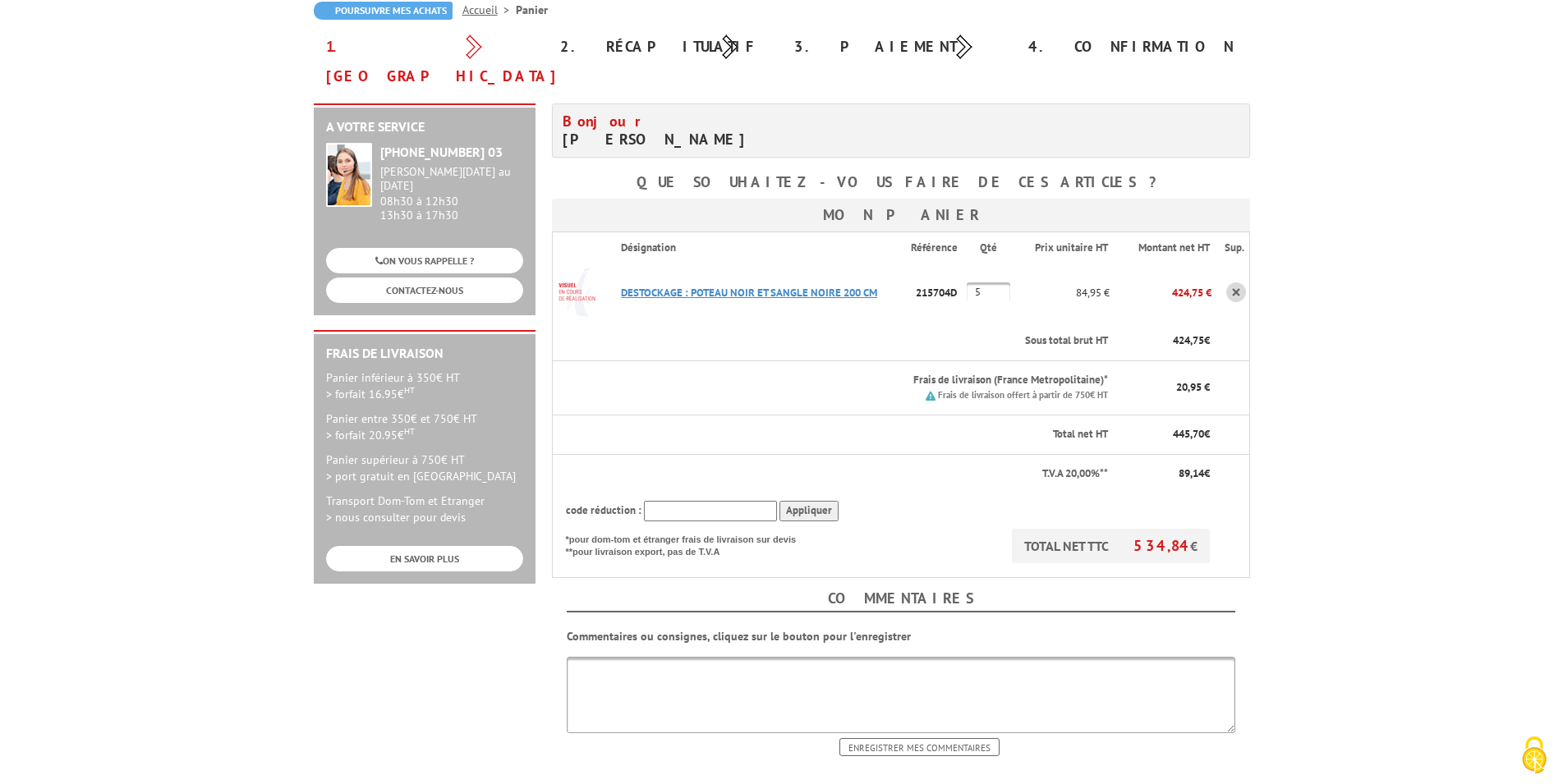
click at [664, 286] on link "DESTOCKAGE : POTEAU NOIR ET SANGLE NOIRE 200 CM" at bounding box center [748, 293] width 256 height 14
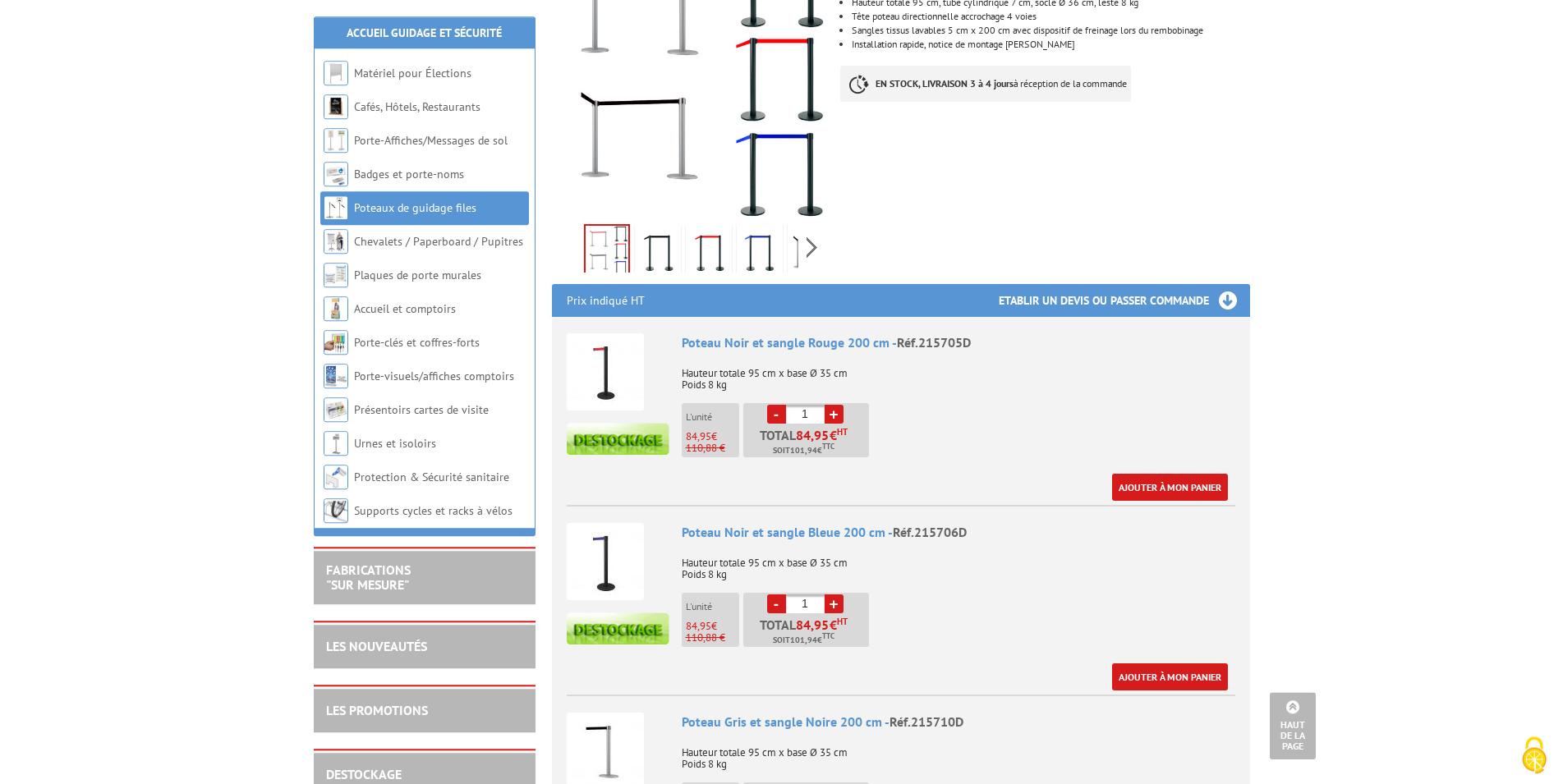
scroll to position [419, 0]
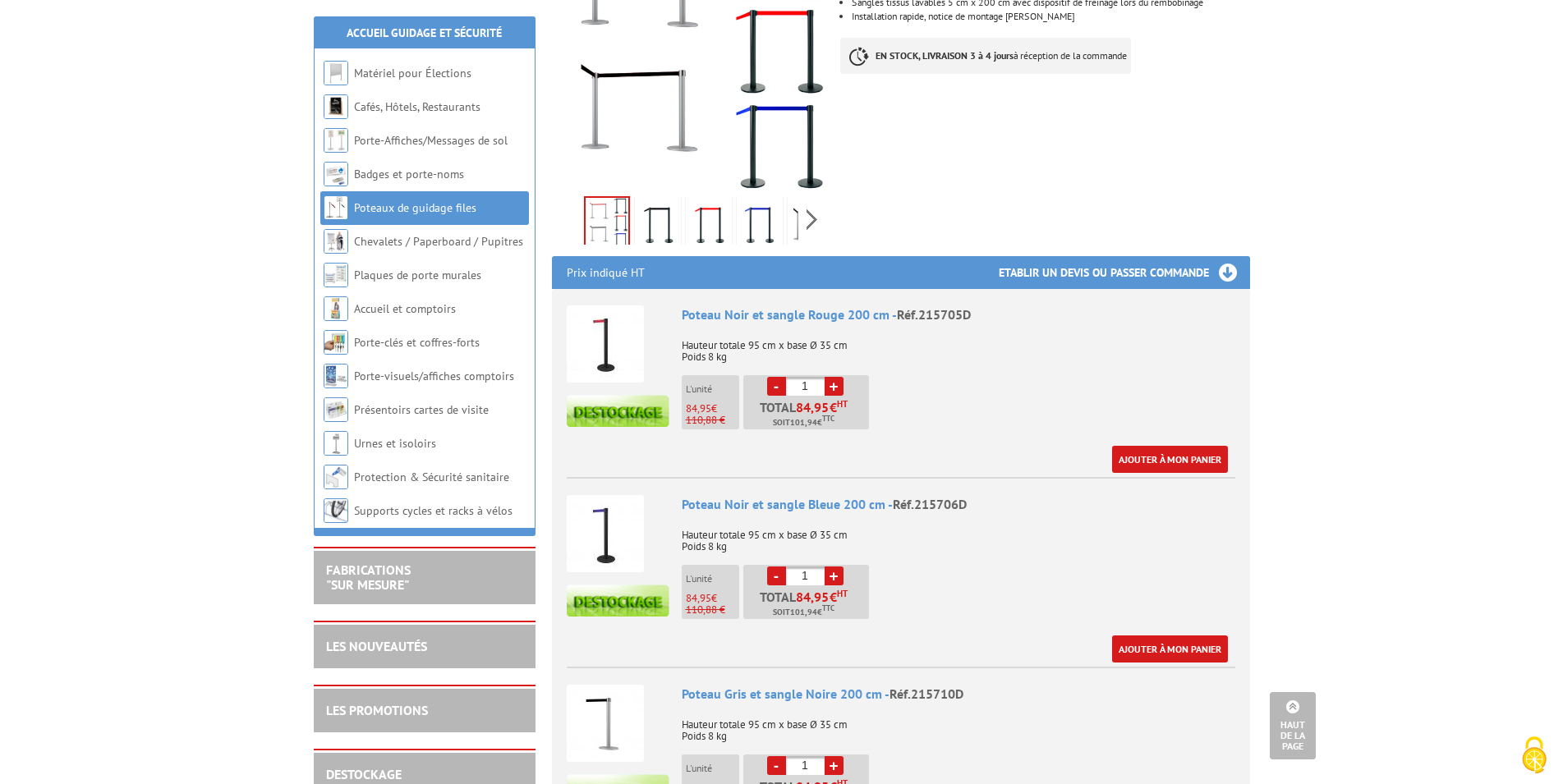
click at [1223, 256] on h3 "Etablir un devis ou passer commande" at bounding box center [1125, 273] width 252 height 33
click at [1228, 256] on h3 "Etablir un devis ou passer commande" at bounding box center [1125, 273] width 252 height 33
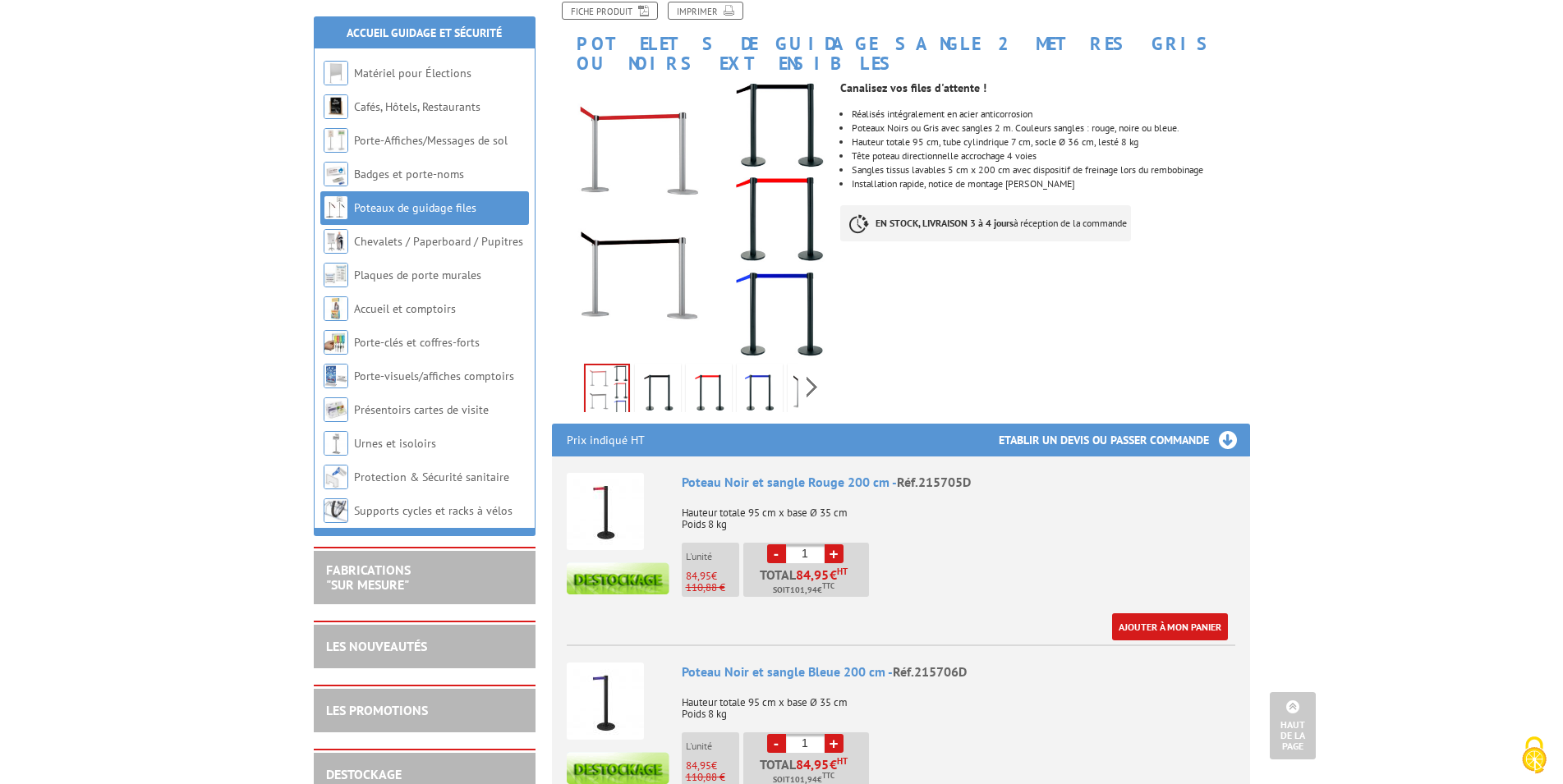
scroll to position [0, 0]
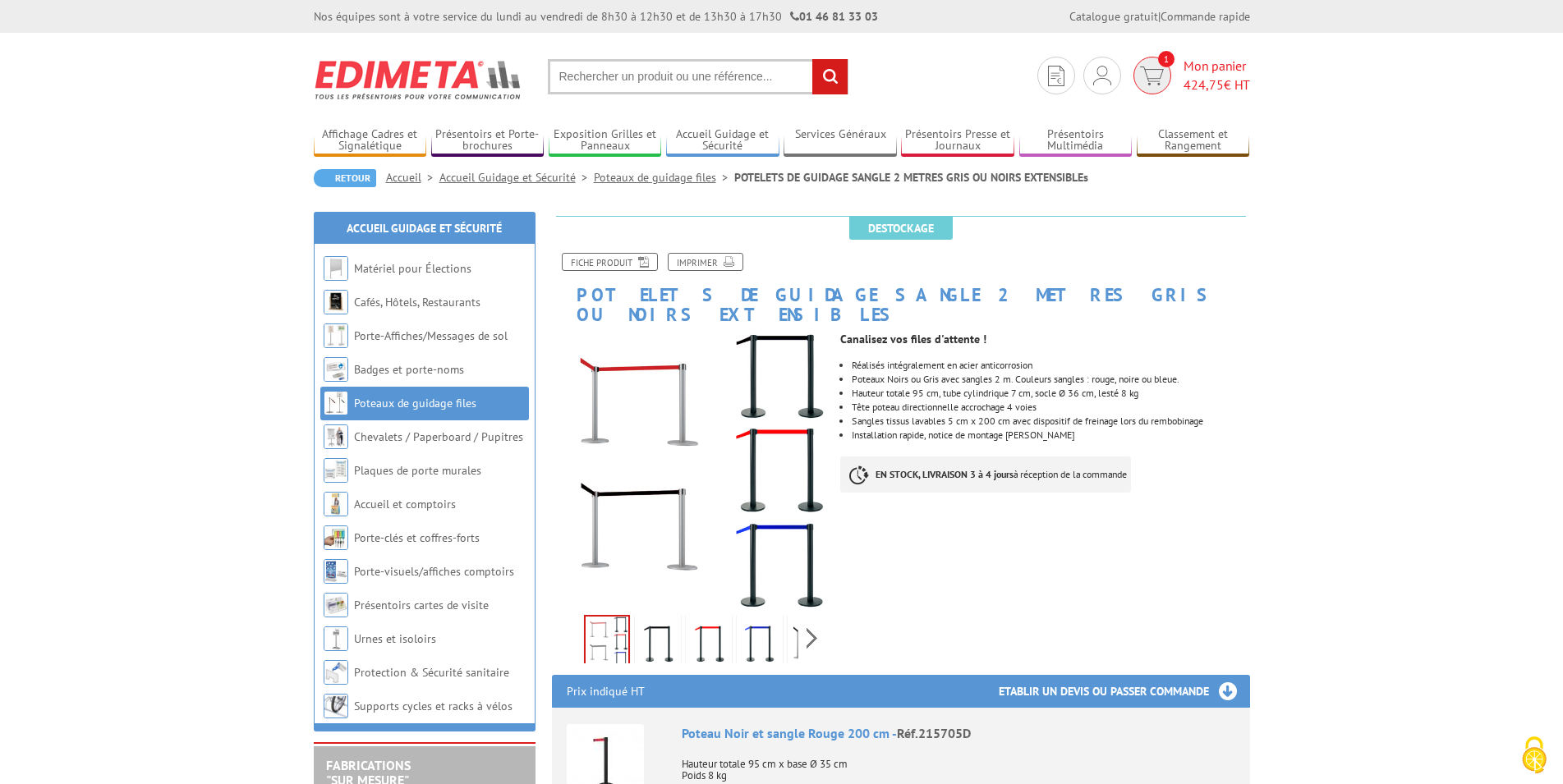
click at [1154, 79] on img at bounding box center [1151, 76] width 24 height 19
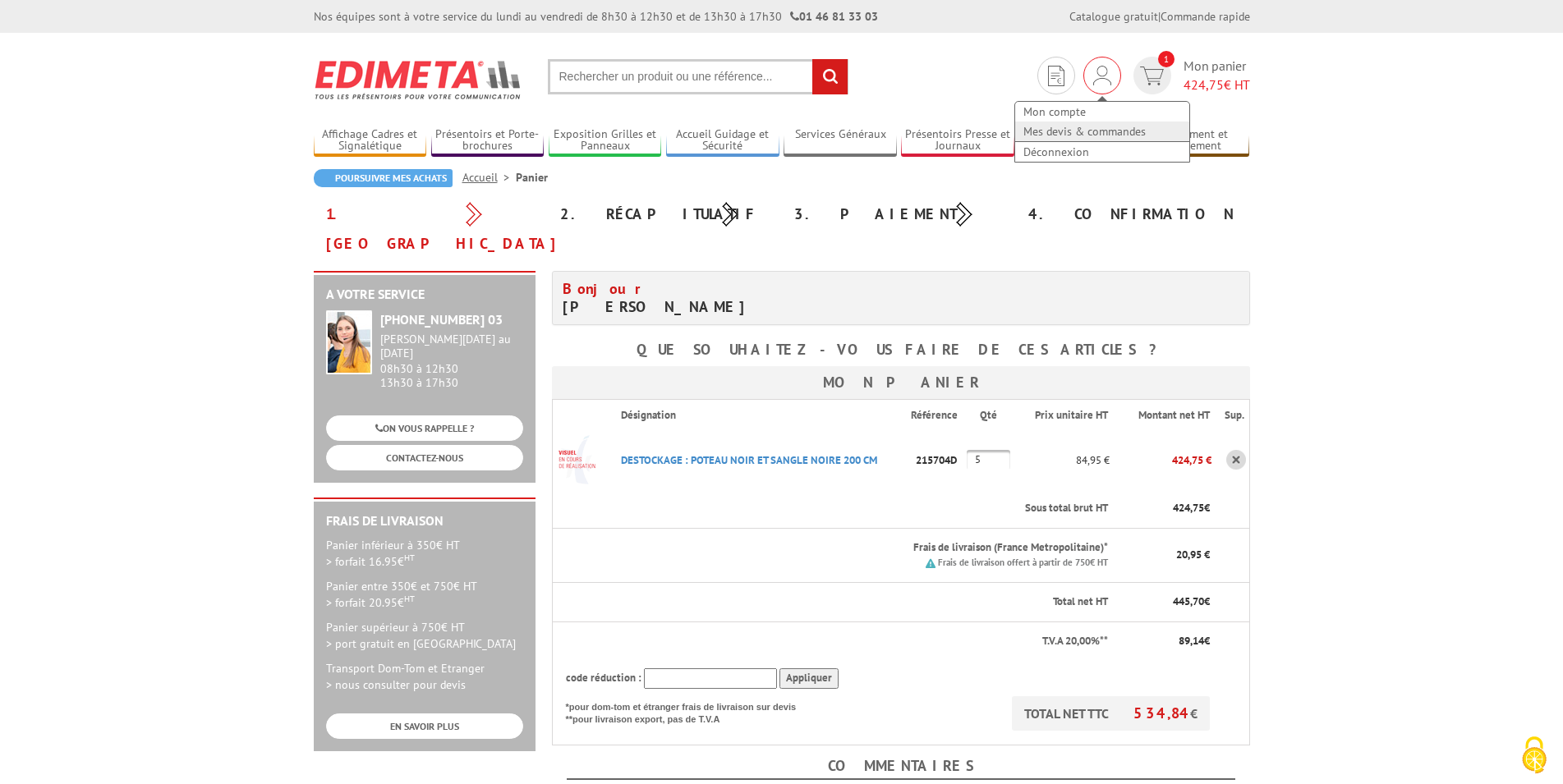
click at [1091, 128] on link "Mes devis & commandes" at bounding box center [1102, 131] width 174 height 20
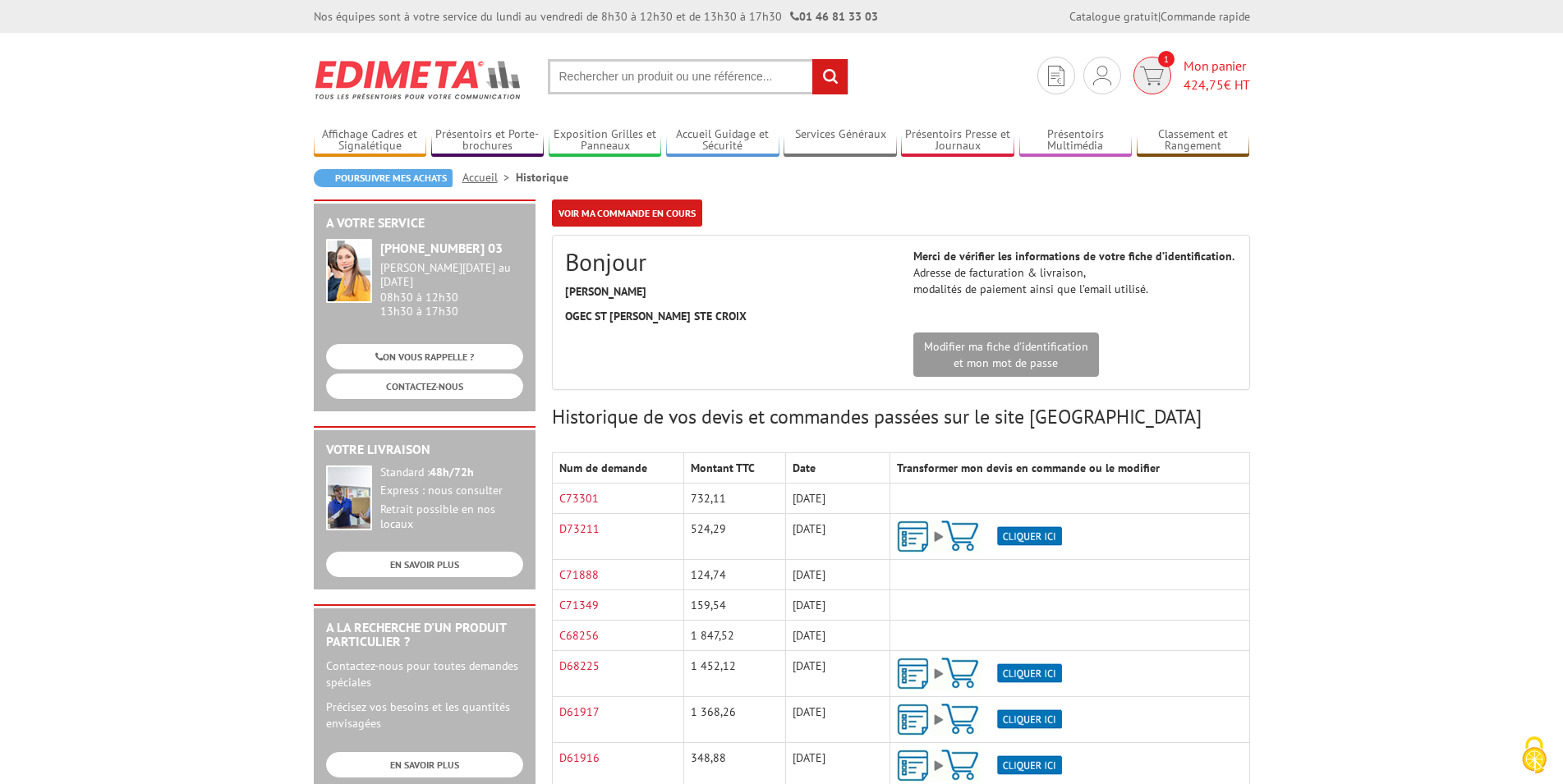
click at [1150, 74] on img at bounding box center [1151, 76] width 24 height 19
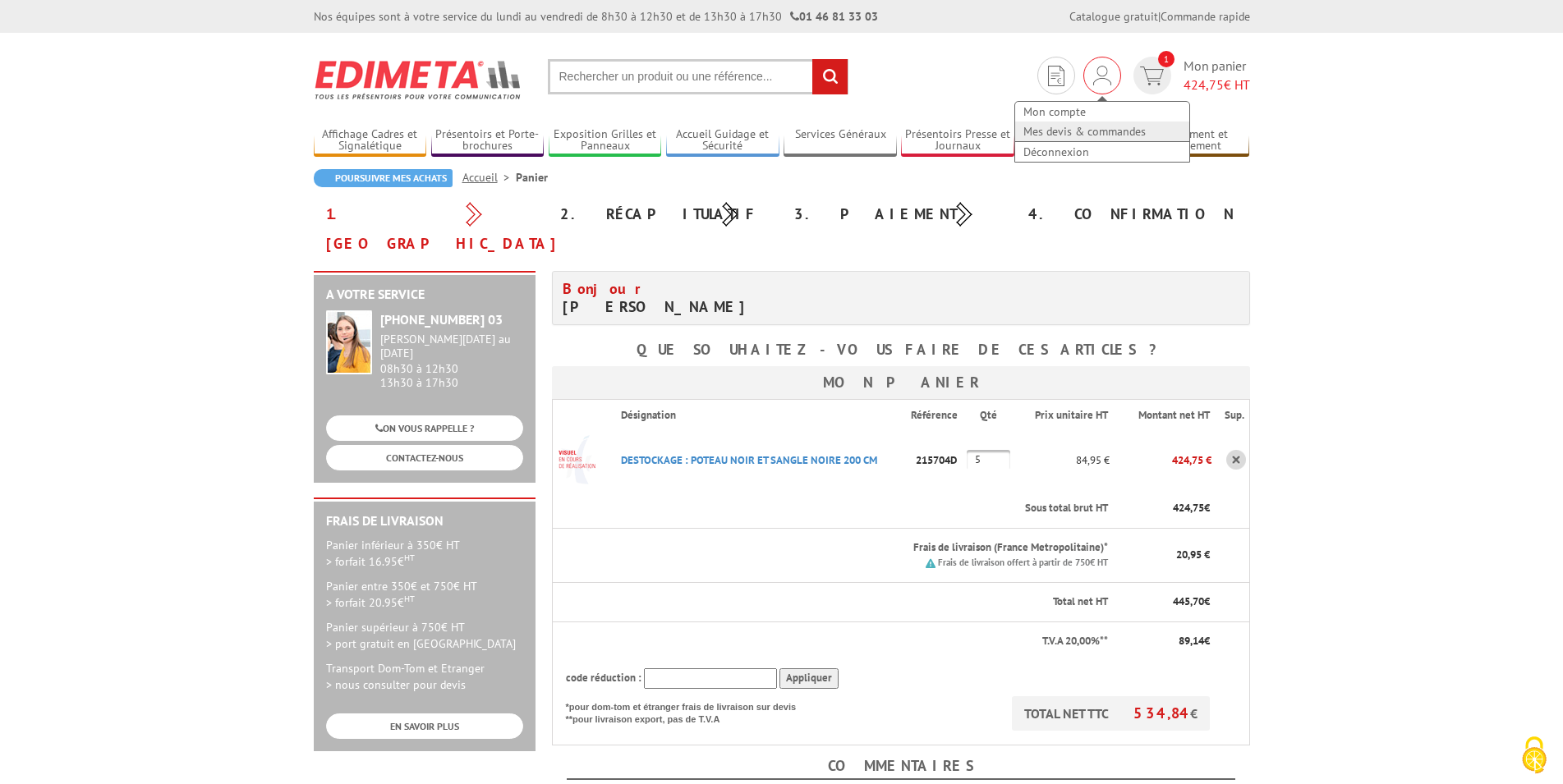
click at [1112, 131] on link "Mes devis & commandes" at bounding box center [1102, 131] width 174 height 20
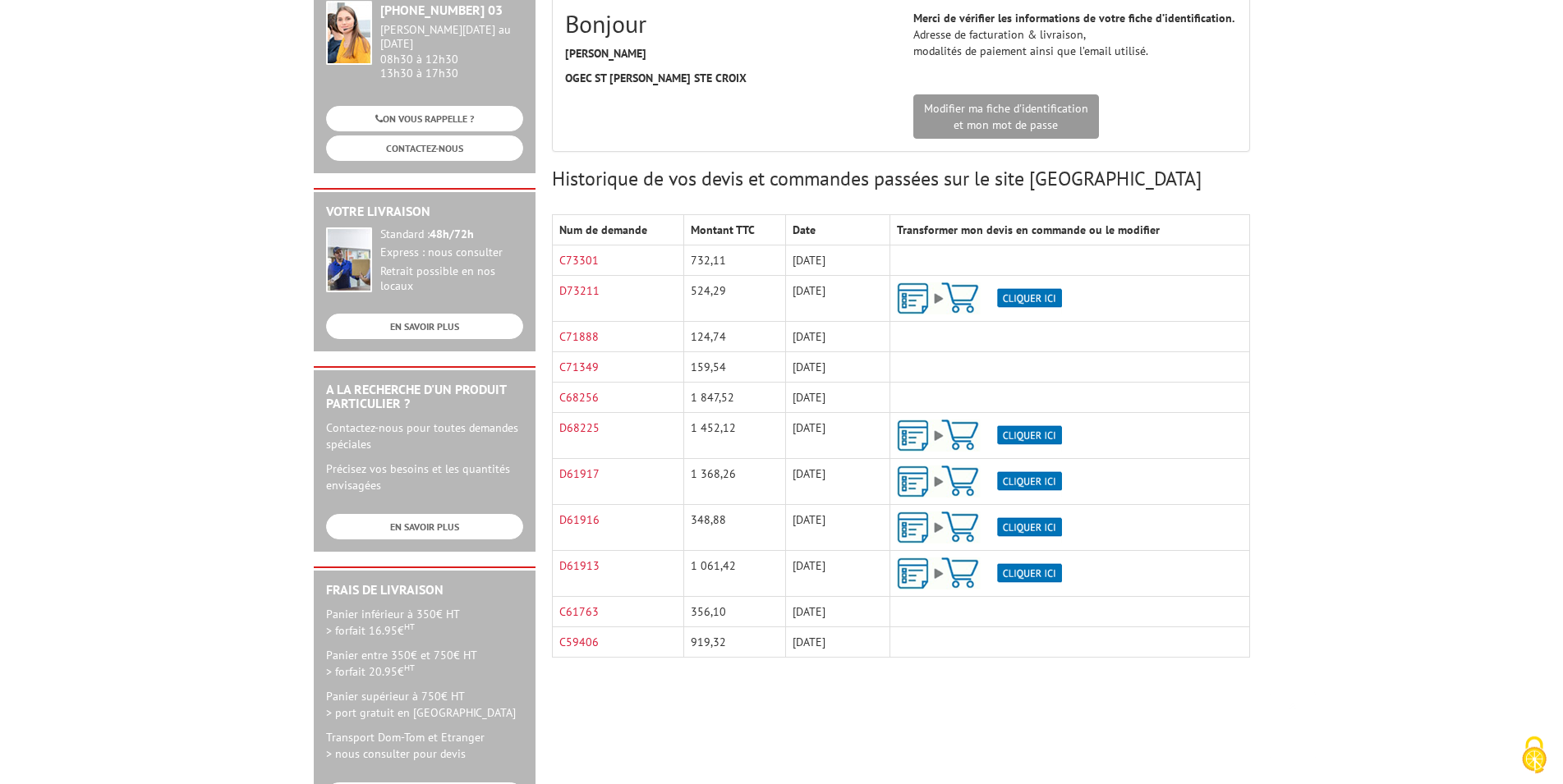
scroll to position [419, 0]
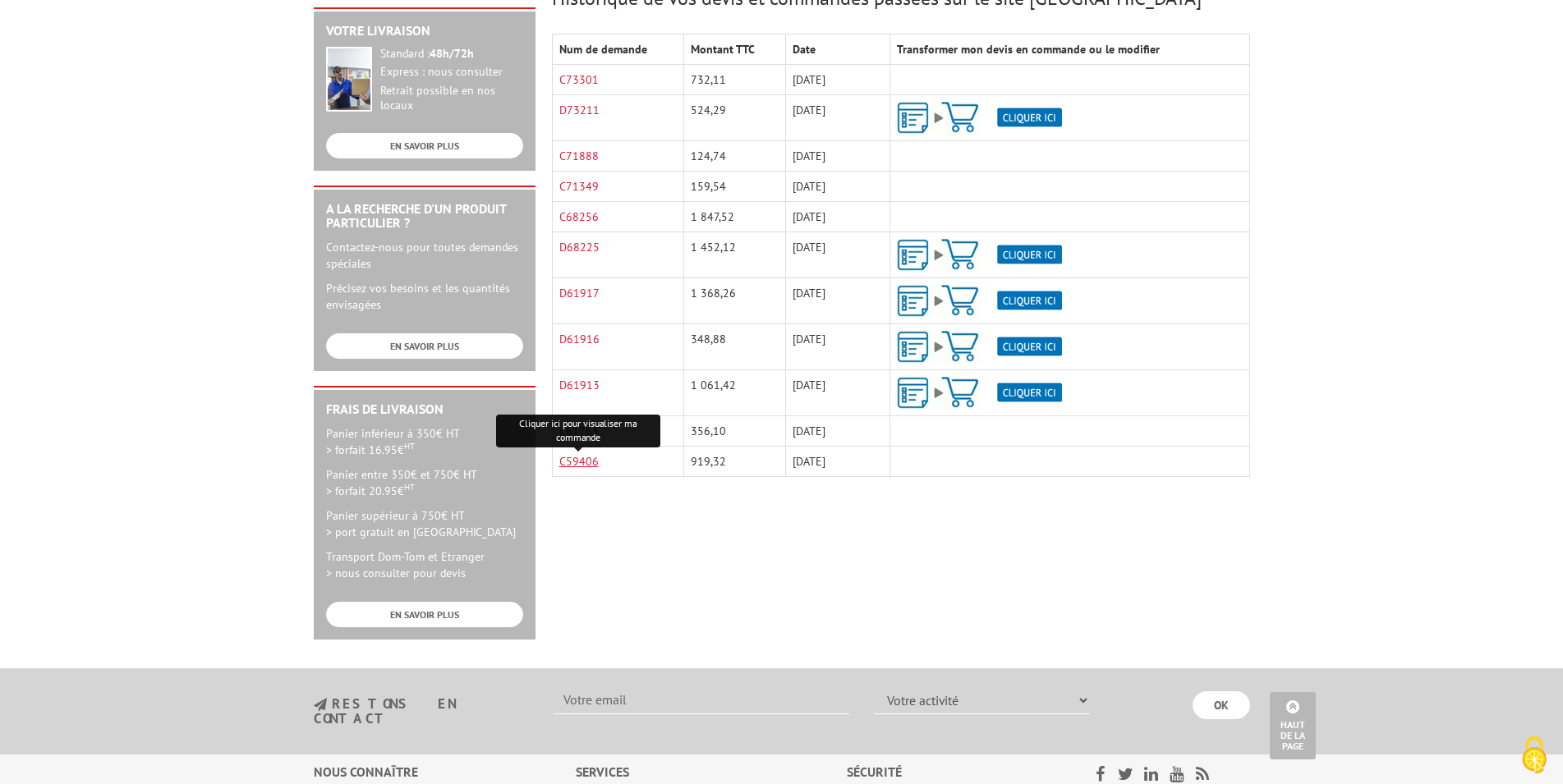
click at [579, 461] on link "C59406" at bounding box center [579, 461] width 39 height 15
click at [629, 504] on div "A votre service +33 (0)1 46 81 33 03 Du Lundi au Vendredi 08h30 à 12h30 13h30 à…" at bounding box center [782, 219] width 953 height 876
click at [585, 432] on link "C61763" at bounding box center [579, 431] width 39 height 15
click at [596, 544] on div "A votre service +33 (0)1 46 81 33 03 Du Lundi au Vendredi 08h30 à 12h30 13h30 à…" at bounding box center [782, 219] width 953 height 876
click at [576, 383] on link "D61913" at bounding box center [580, 385] width 40 height 15
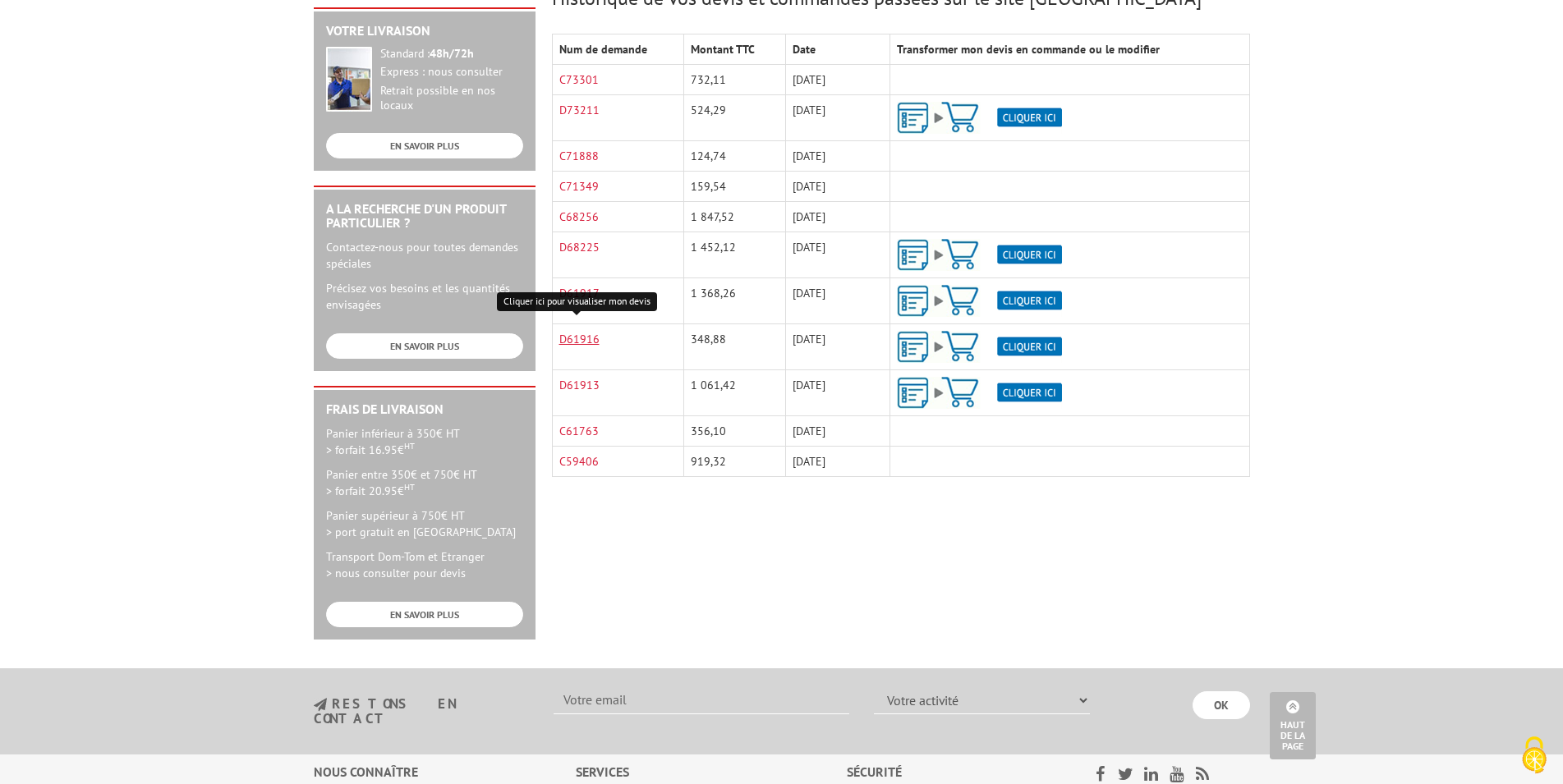
click at [573, 338] on link "D61916" at bounding box center [580, 339] width 40 height 15
click at [624, 577] on div "A votre service +33 (0)1 46 81 33 03 Du Lundi au Vendredi 08h30 à 12h30 13h30 à…" at bounding box center [782, 219] width 953 height 876
click at [579, 292] on link "D61917" at bounding box center [580, 293] width 40 height 15
click at [622, 584] on div "A votre service +33 (0)1 46 81 33 03 Du Lundi au Vendredi 08h30 à 12h30 13h30 à…" at bounding box center [782, 219] width 953 height 876
click at [588, 250] on link "D68225" at bounding box center [580, 246] width 40 height 15
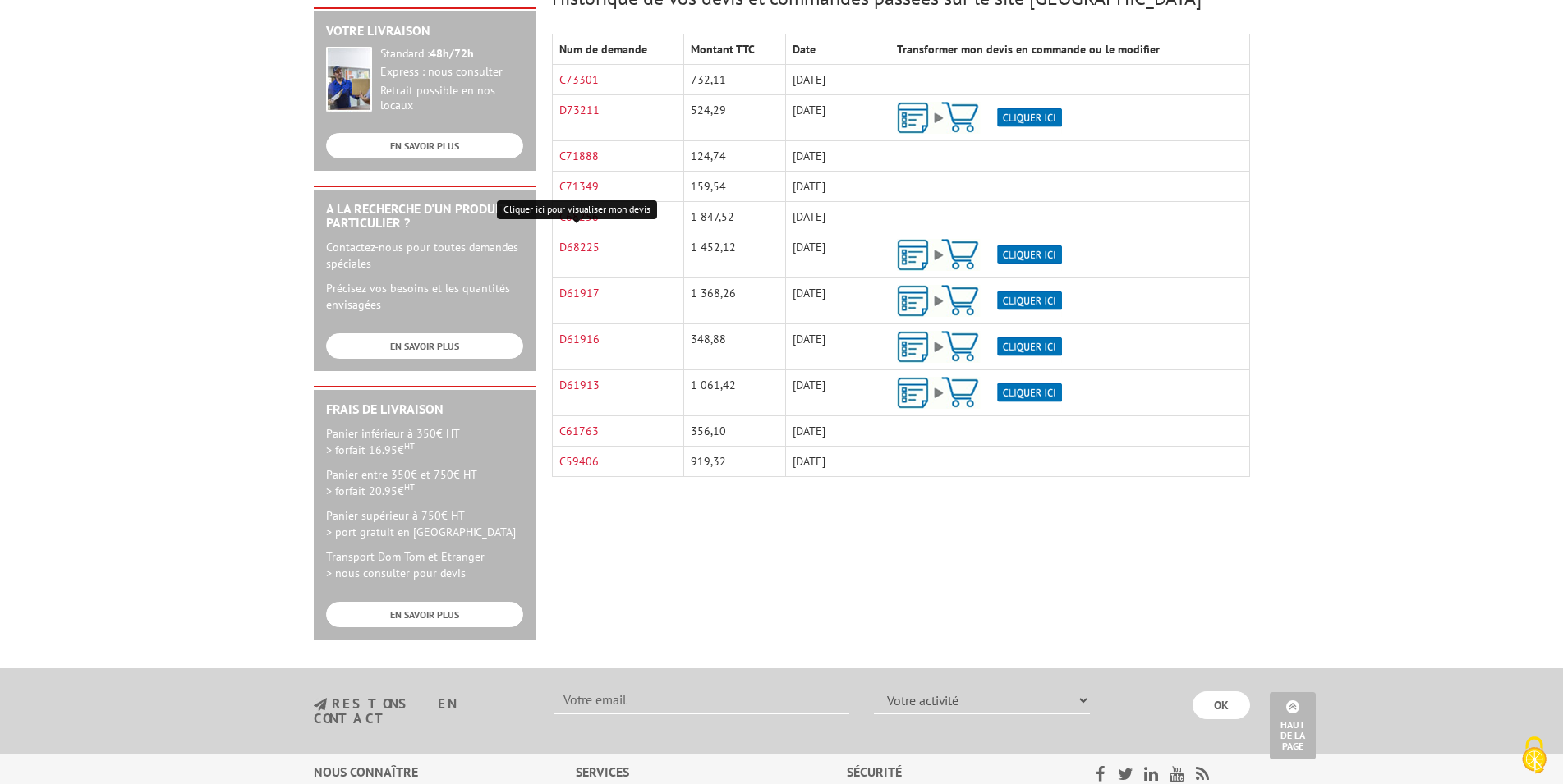
click at [683, 558] on div "A votre service +33 (0)1 46 81 33 03 Du Lundi au Vendredi 08h30 à 12h30 13h30 à…" at bounding box center [782, 219] width 953 height 876
click at [575, 212] on link "C68256" at bounding box center [579, 217] width 39 height 15
click at [656, 600] on div "A votre service +33 (0)1 46 81 33 03 Du Lundi au Vendredi 08h30 à 12h30 13h30 à…" at bounding box center [782, 219] width 953 height 876
click at [580, 184] on link "C71349" at bounding box center [579, 186] width 39 height 15
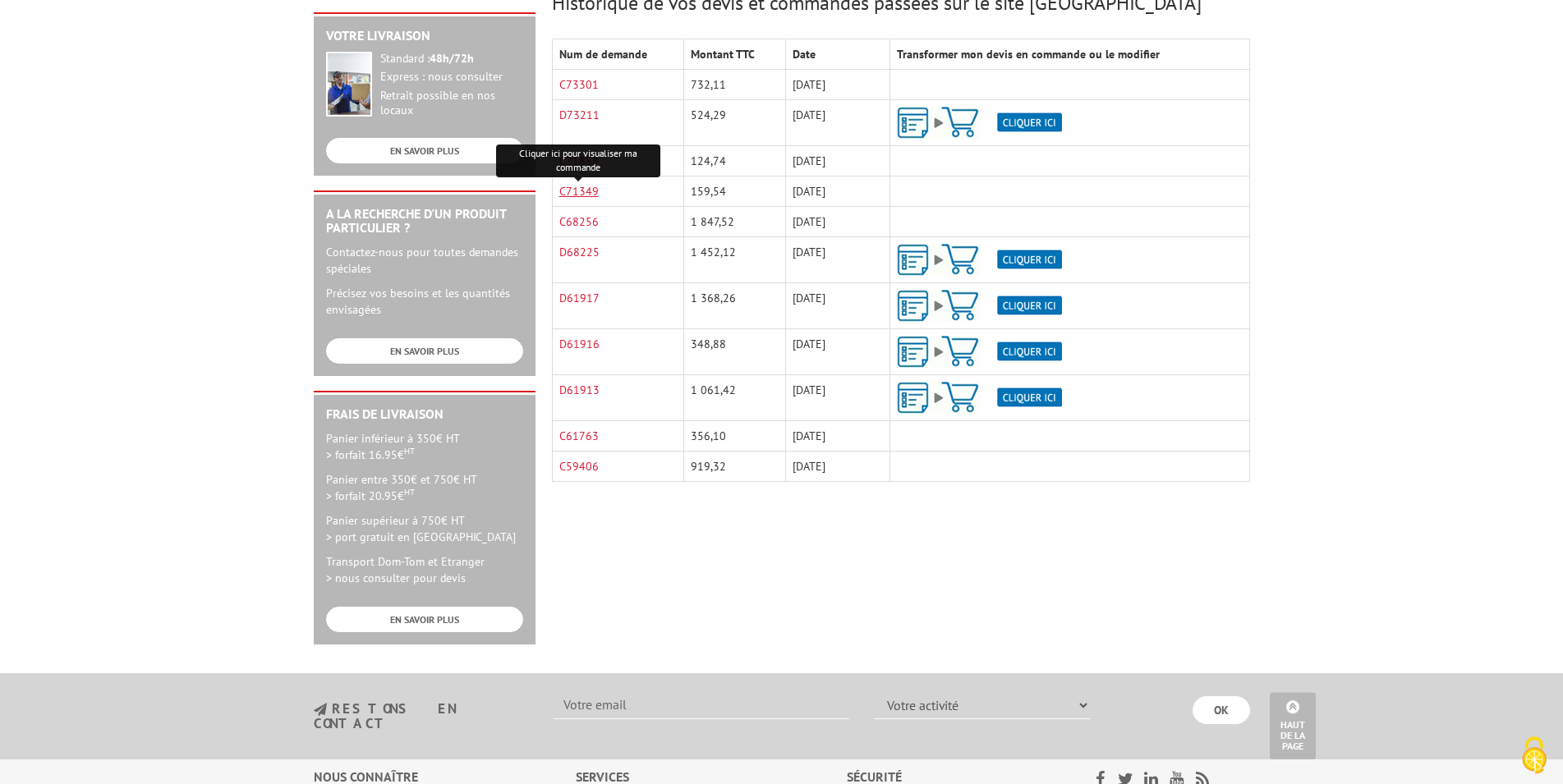
scroll to position [0, 0]
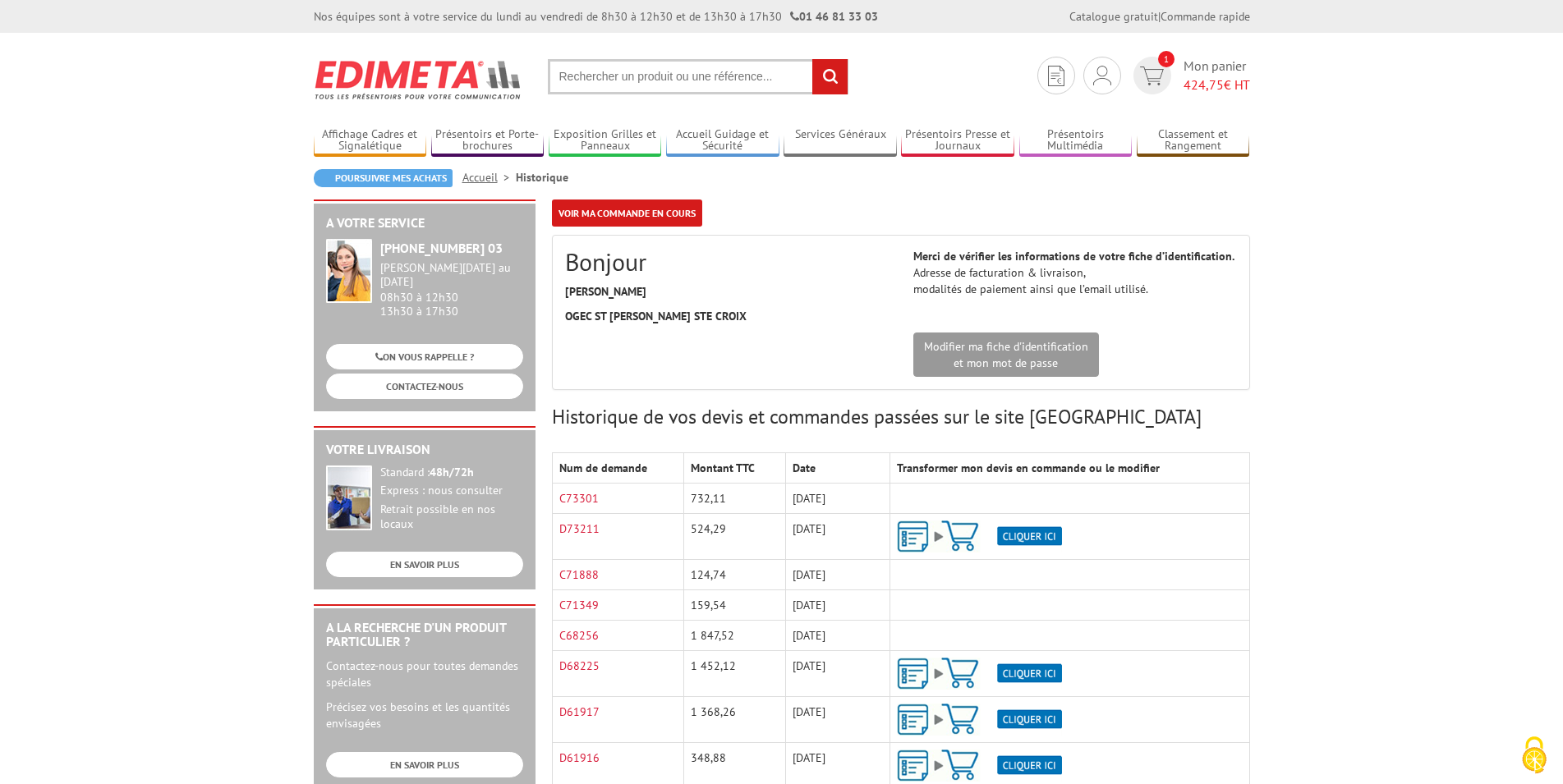
click at [602, 79] on input "text" at bounding box center [698, 77] width 301 height 35
paste input "VISU-CLIC® ALU A4 - SOCLE 230 MM"
type input "VISU-CLIC® ALU A4 - SOCLE 230 MM"
click at [833, 84] on input "rechercher" at bounding box center [830, 77] width 35 height 35
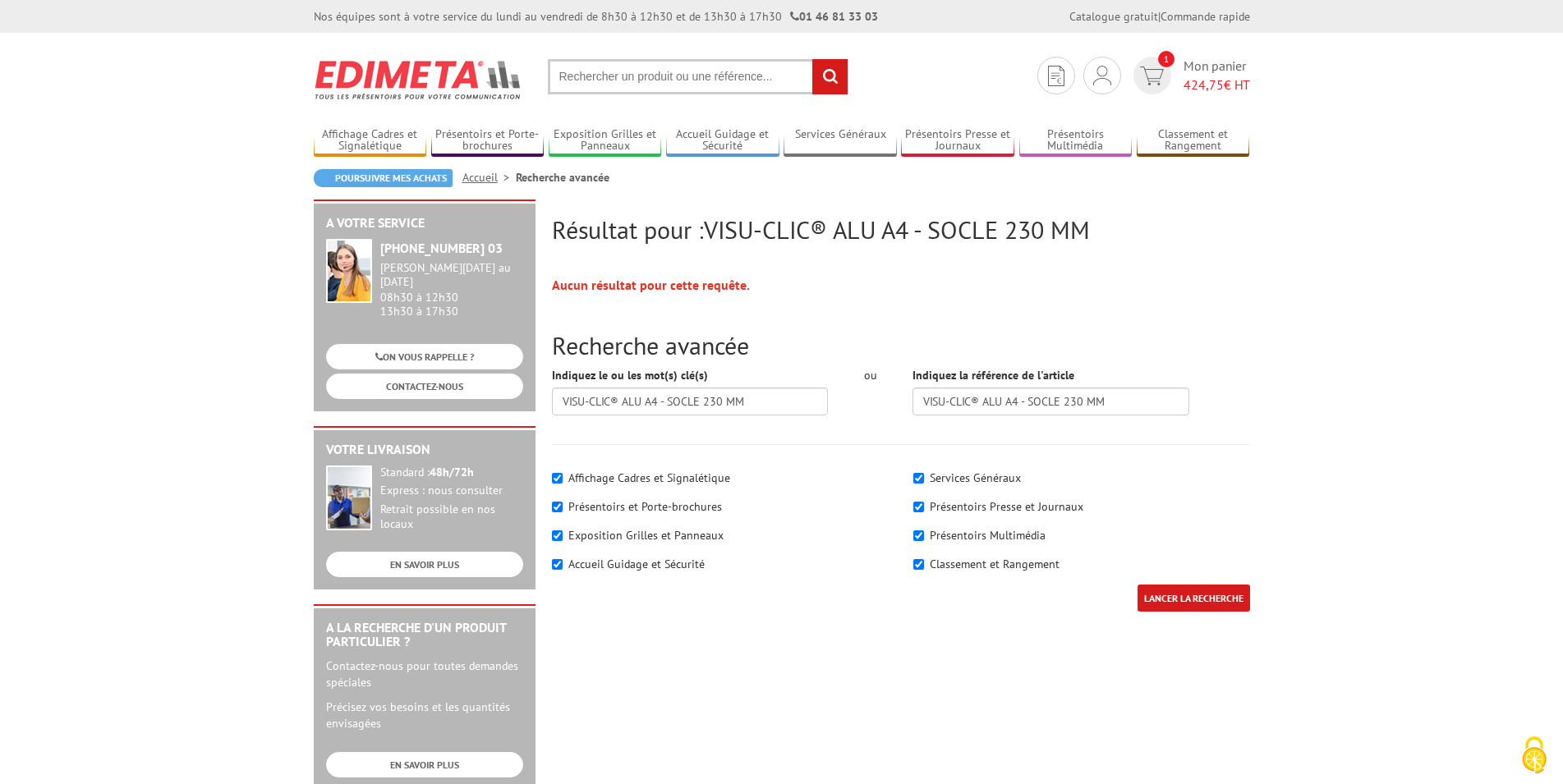
click at [1198, 597] on input "LANCER LA RECHERCHE" at bounding box center [1194, 598] width 113 height 27
click at [791, 285] on div "Aucun résultat pour cette requête." at bounding box center [901, 286] width 698 height 19
drag, startPoint x: 709, startPoint y: 225, endPoint x: 916, endPoint y: 229, distance: 207.0
click at [916, 229] on h2 "Résultat pour : VISU-CLIC® ALU A4 - SOCLE 230 MM" at bounding box center [901, 229] width 698 height 27
copy h2 "Résultat pour : VISU-CLIC® ALU A4"
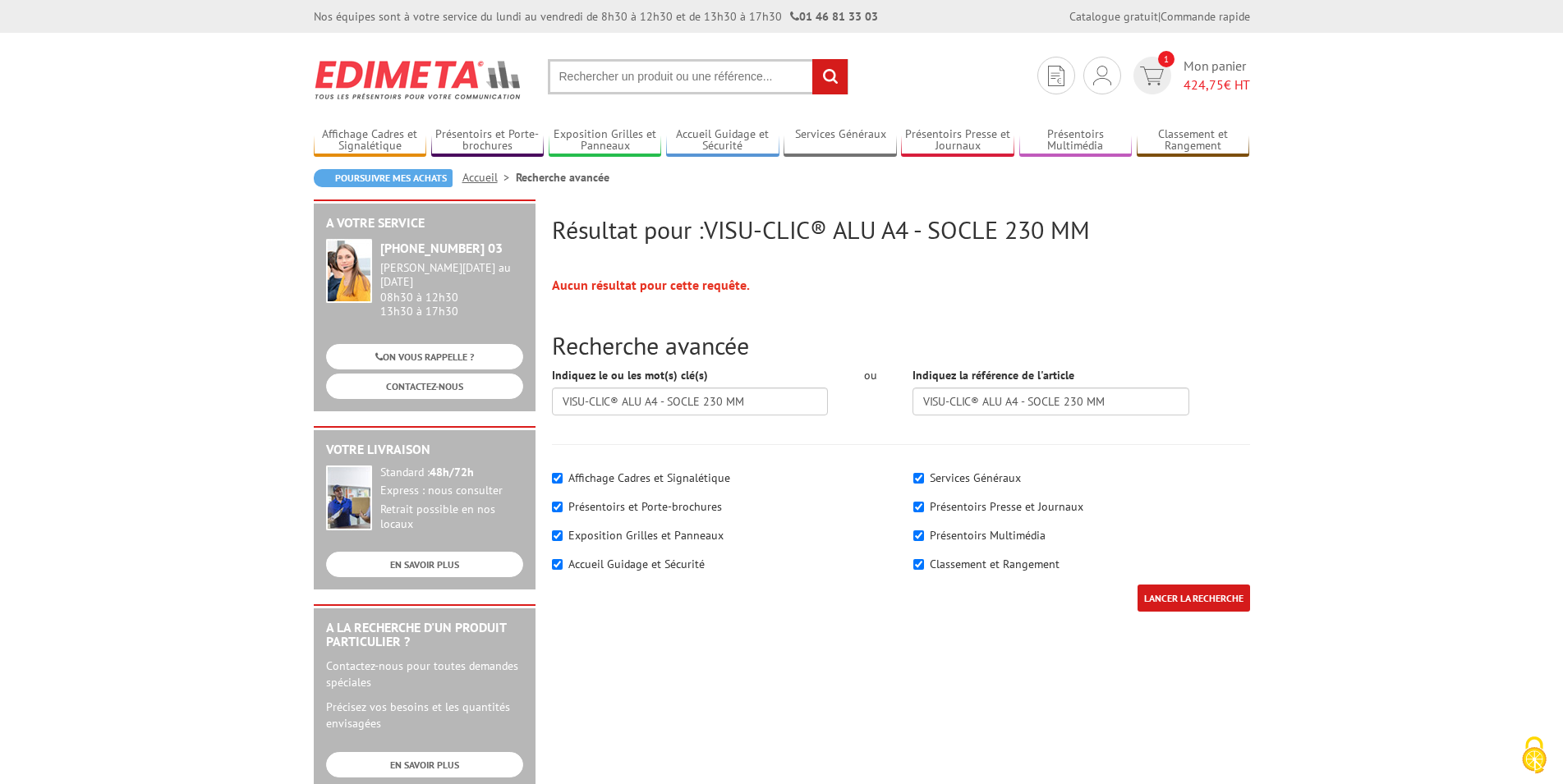
click at [665, 85] on input "text" at bounding box center [698, 77] width 301 height 35
paste input "VISU-CLIC® ALU A4"
type input "VISU-CLIC® ALU A4"
click at [840, 75] on input "rechercher" at bounding box center [830, 77] width 35 height 35
click at [1152, 76] on img at bounding box center [1151, 76] width 24 height 19
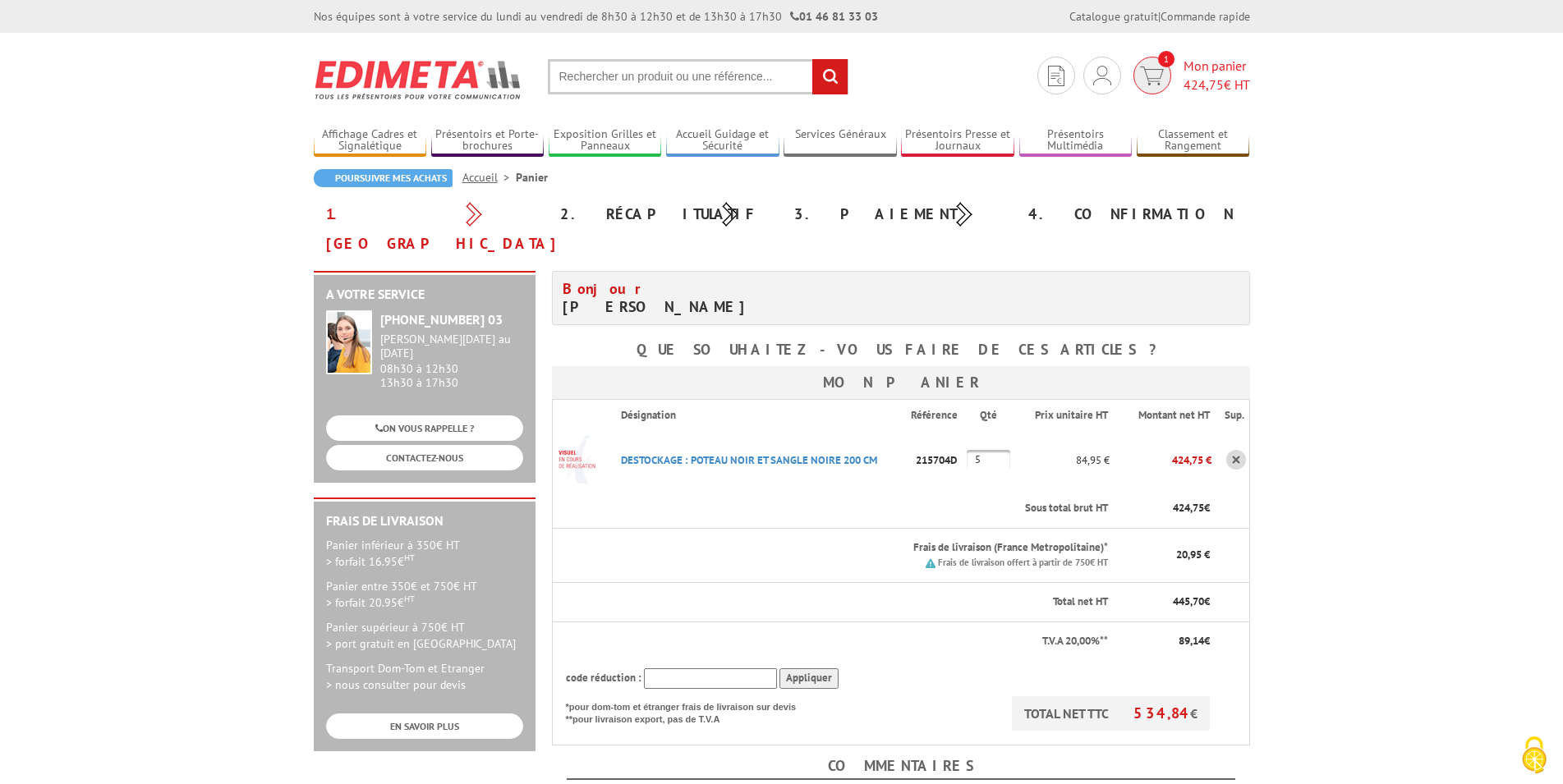
click at [1149, 84] on img at bounding box center [1151, 76] width 24 height 19
click at [1062, 115] on link "Mon compte" at bounding box center [1102, 112] width 174 height 20
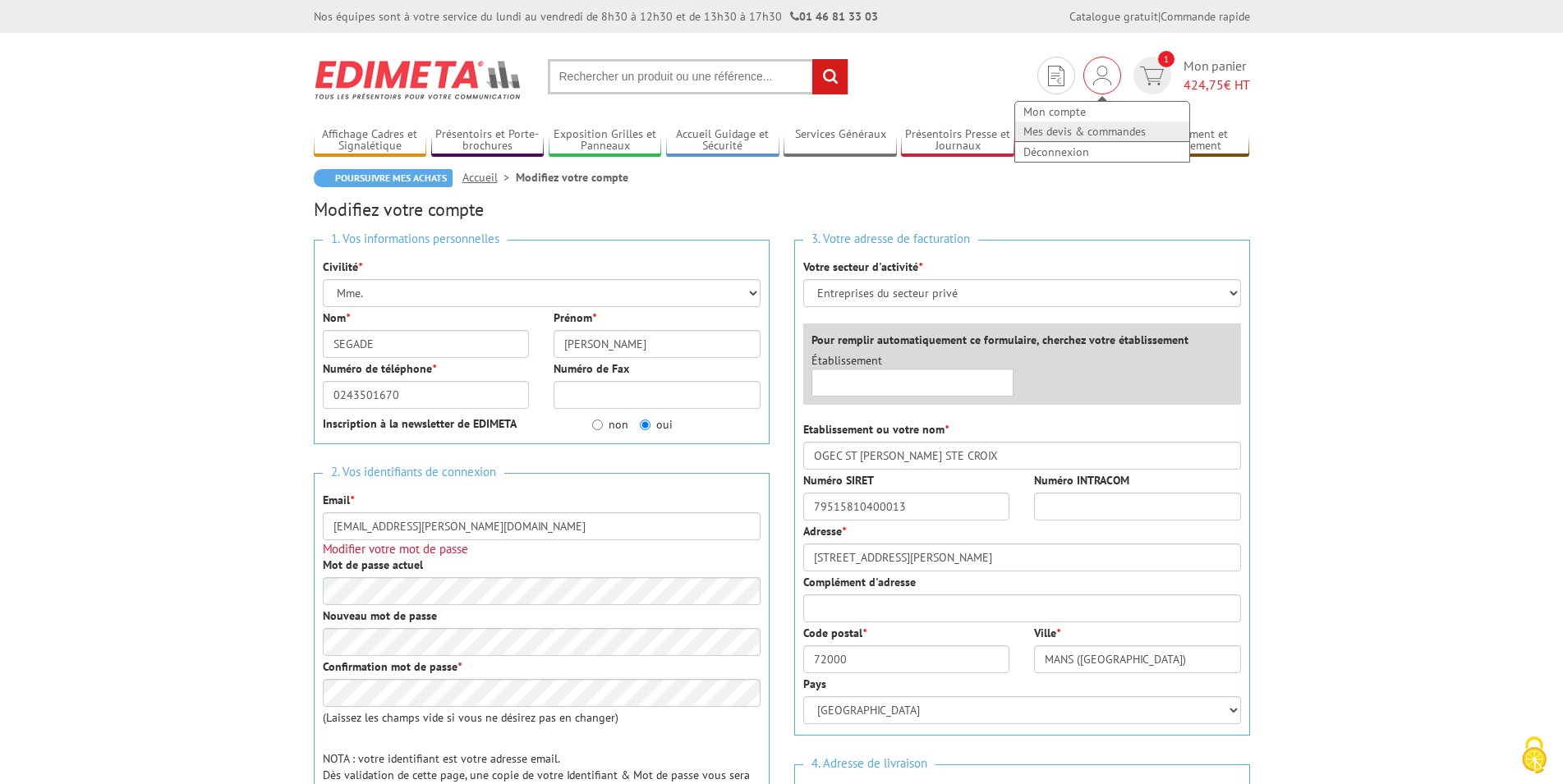
click at [1080, 131] on link "Mes devis & commandes" at bounding box center [1102, 131] width 174 height 20
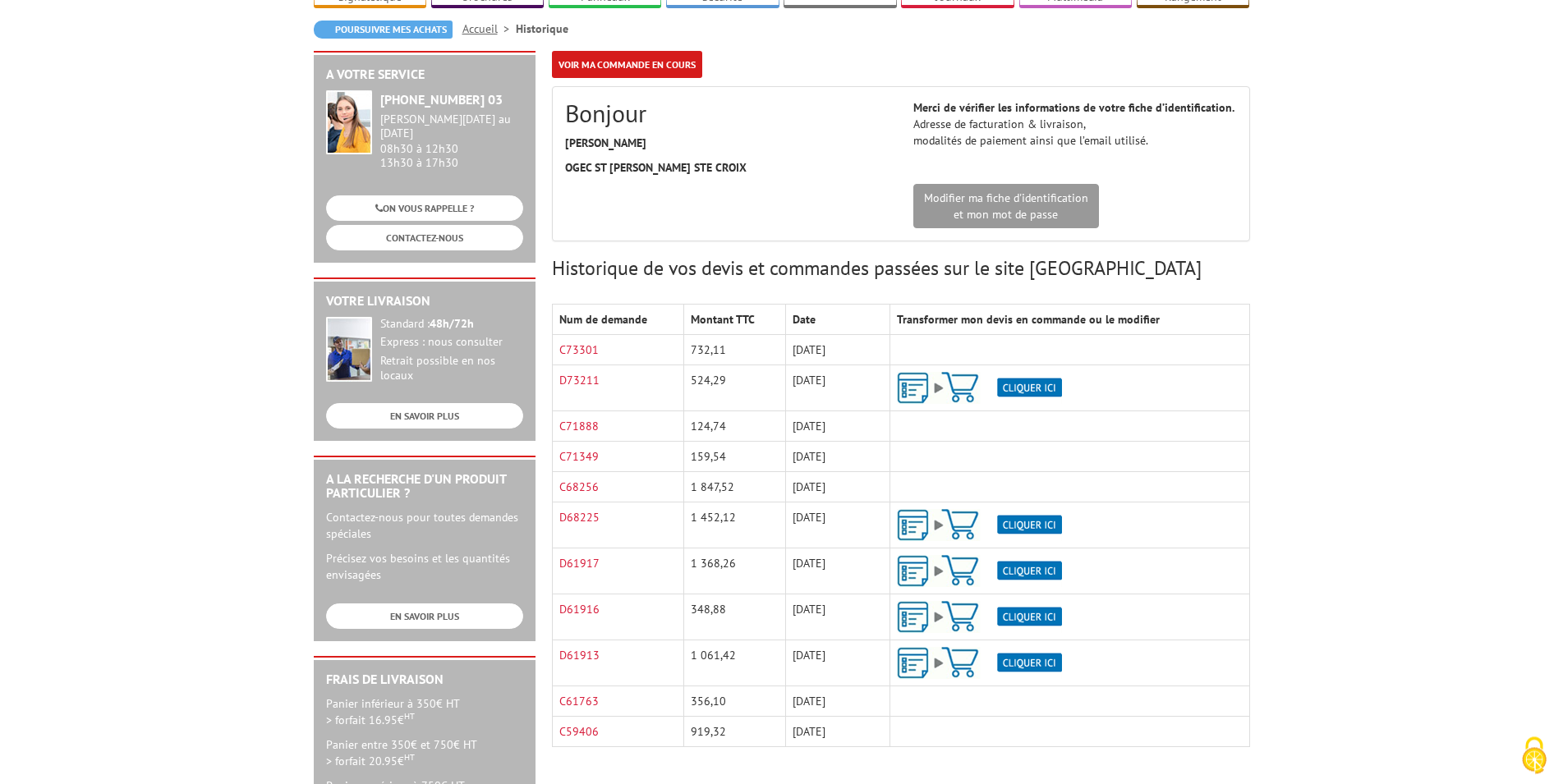
scroll to position [335, 0]
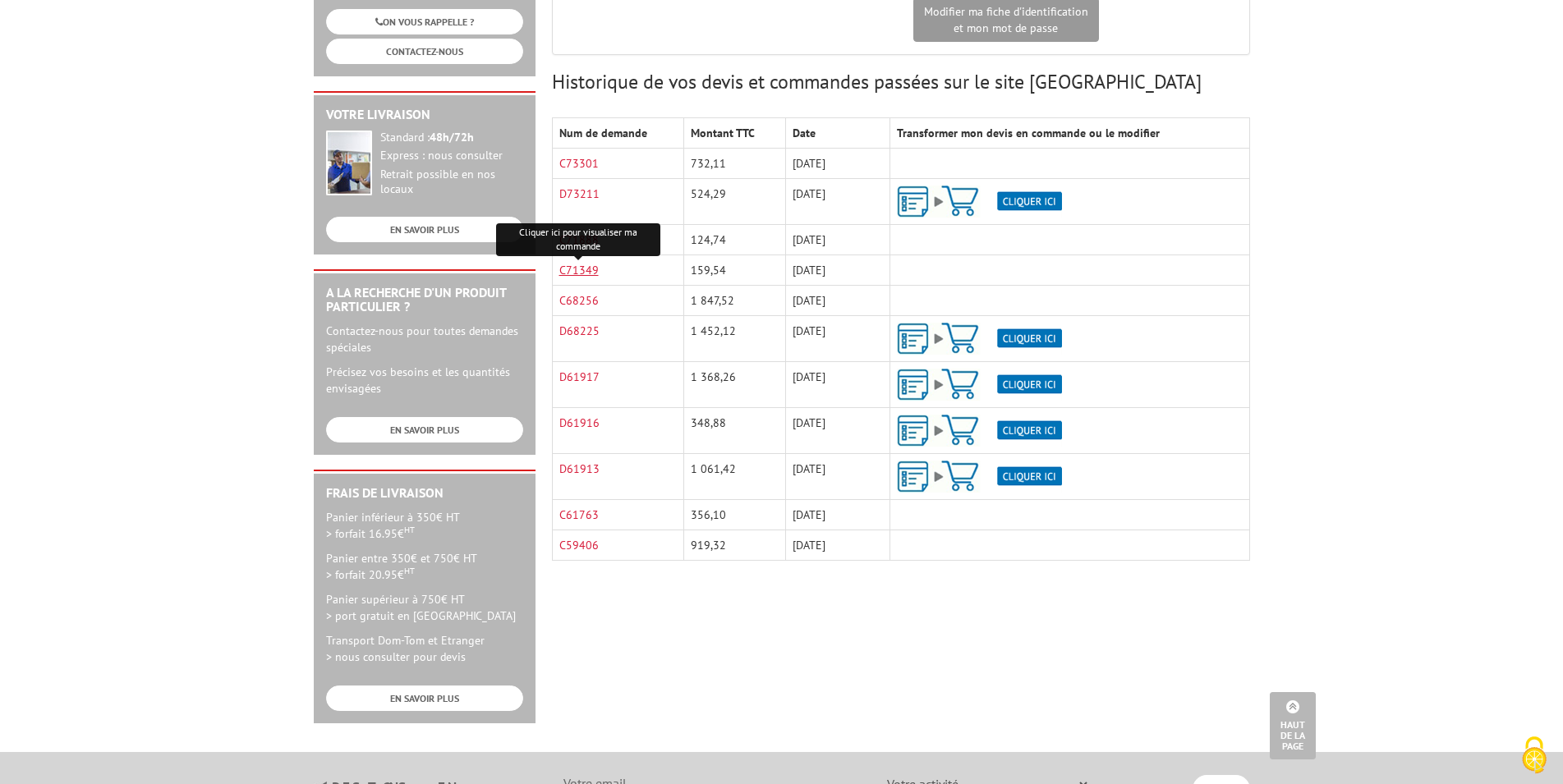
click at [572, 271] on link "C71349" at bounding box center [579, 270] width 39 height 15
click at [582, 239] on link "C71888" at bounding box center [579, 239] width 39 height 15
click at [584, 196] on link "D73211" at bounding box center [580, 193] width 40 height 15
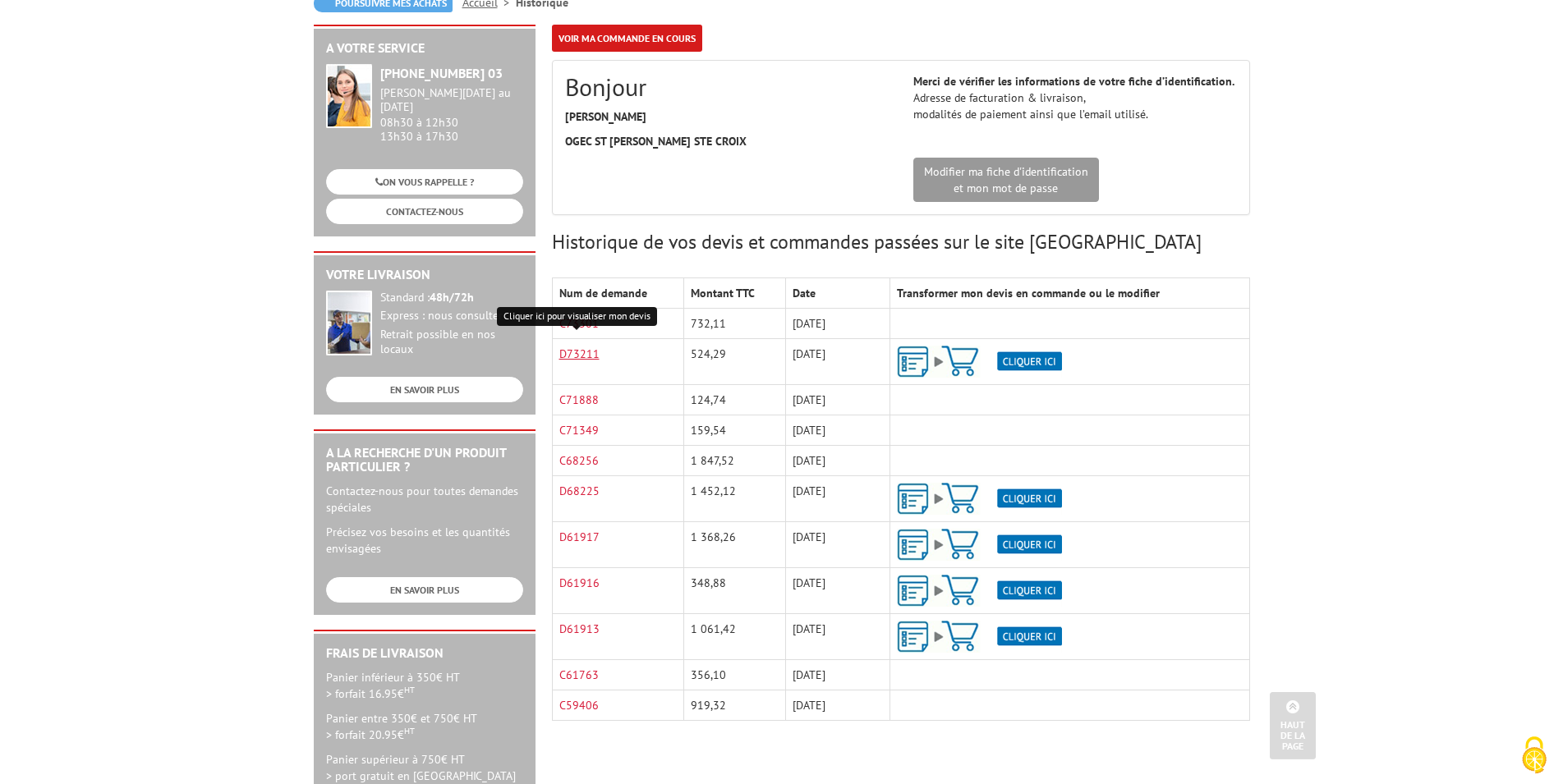
scroll to position [168, 0]
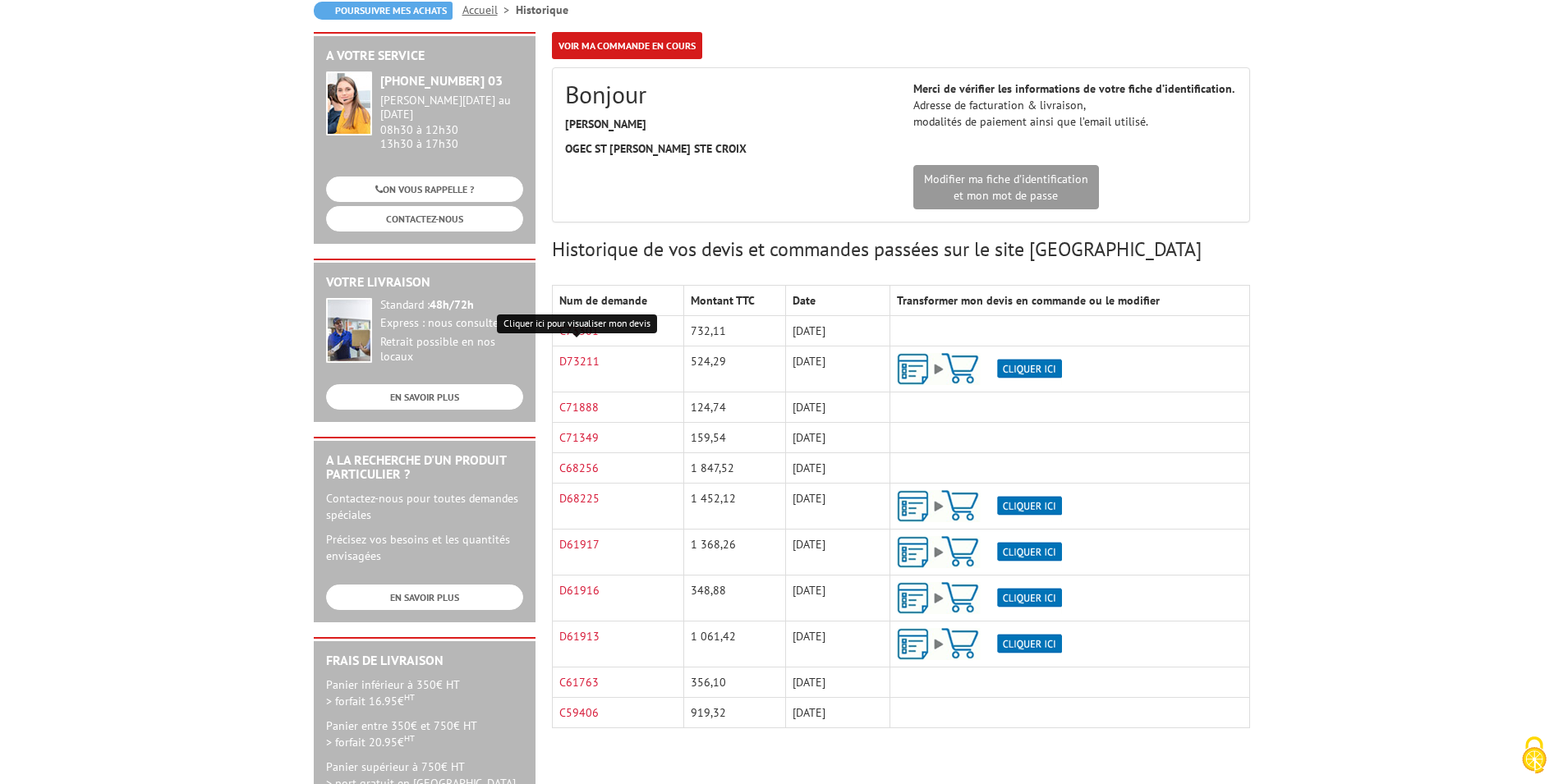
click at [1329, 453] on body "Nos équipes sont à votre service du lundi au vendredi de 8h30 à 12h30 et de 13h…" at bounding box center [782, 565] width 1563 height 1467
click at [583, 328] on link "C73301" at bounding box center [579, 330] width 39 height 15
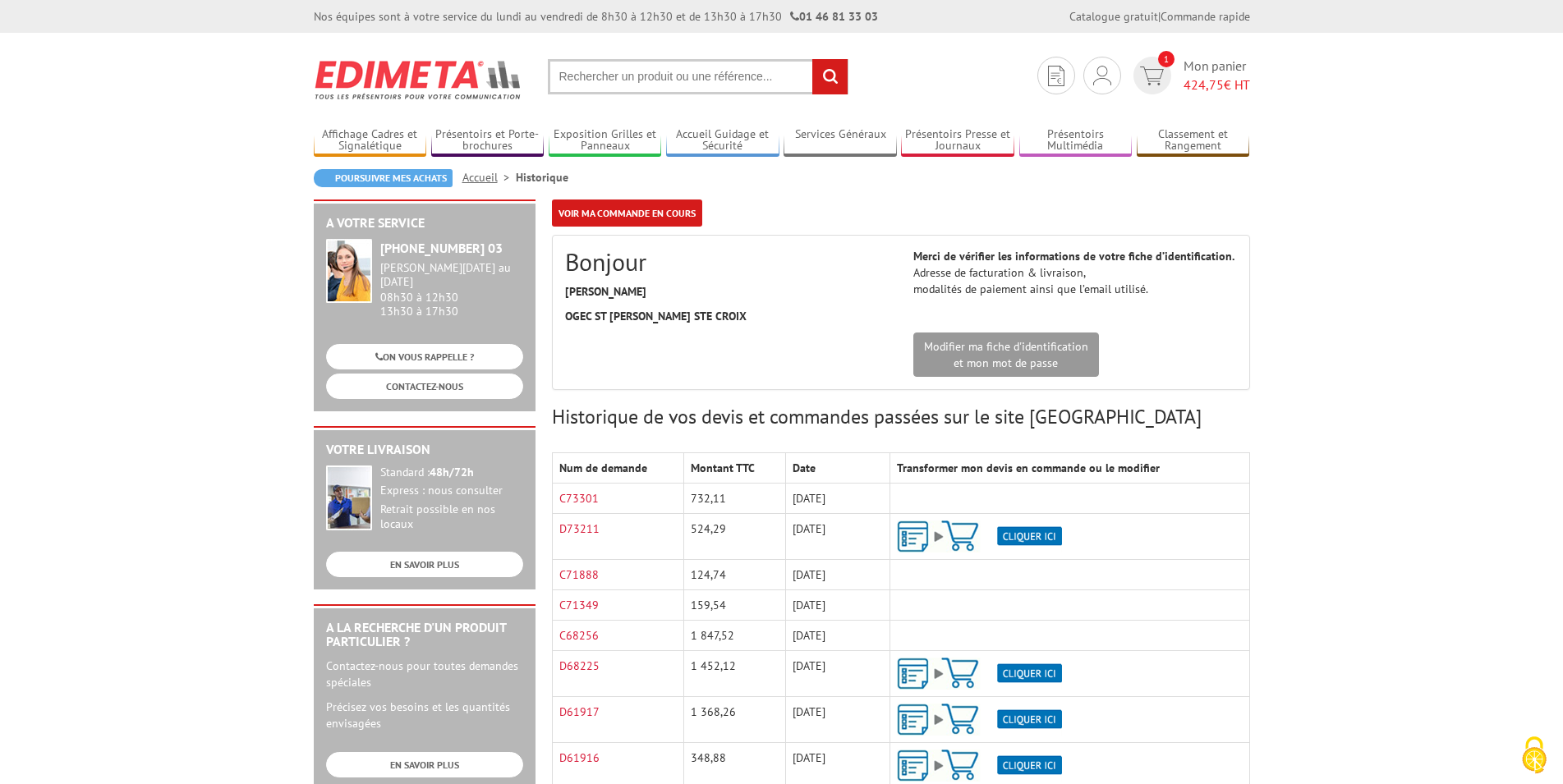
click at [567, 74] on input "text" at bounding box center [698, 77] width 301 height 35
paste input "214141"
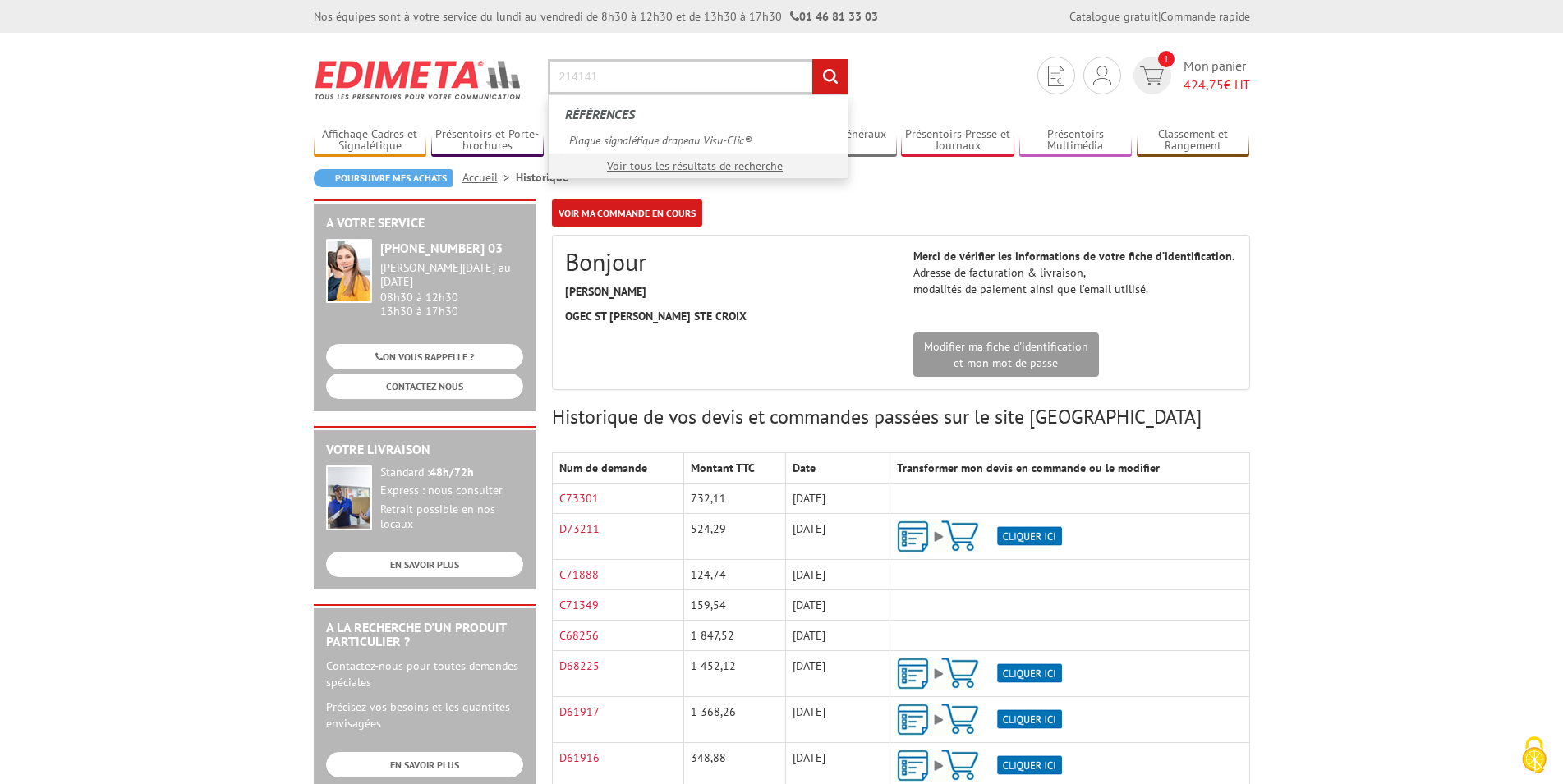
type input "214141"
click at [829, 78] on input "rechercher" at bounding box center [830, 77] width 35 height 35
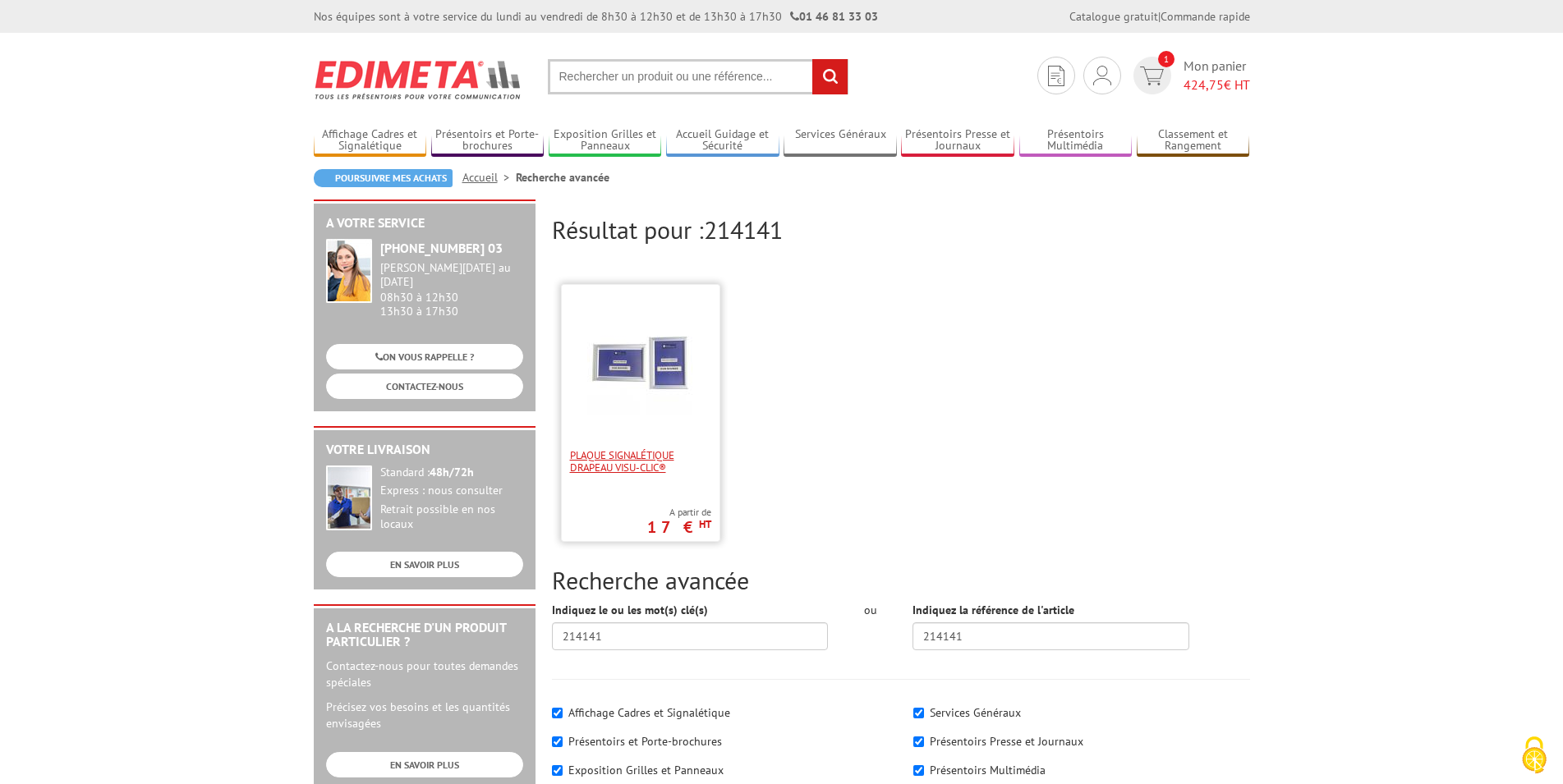
click at [593, 456] on span "Plaque signalétique drapeau Visu-Clic®" at bounding box center [641, 461] width 142 height 24
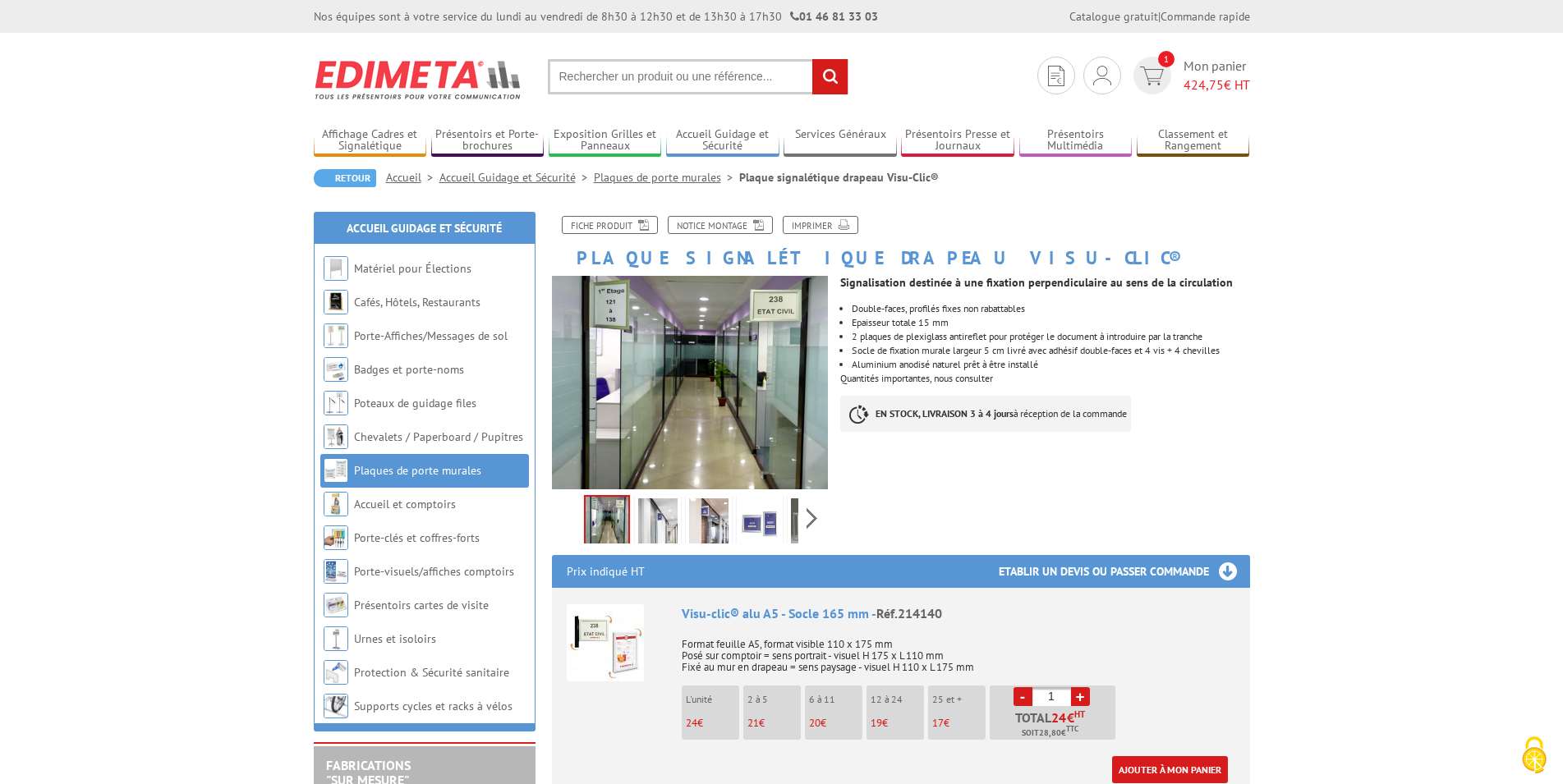
click at [643, 512] on img at bounding box center [657, 524] width 39 height 51
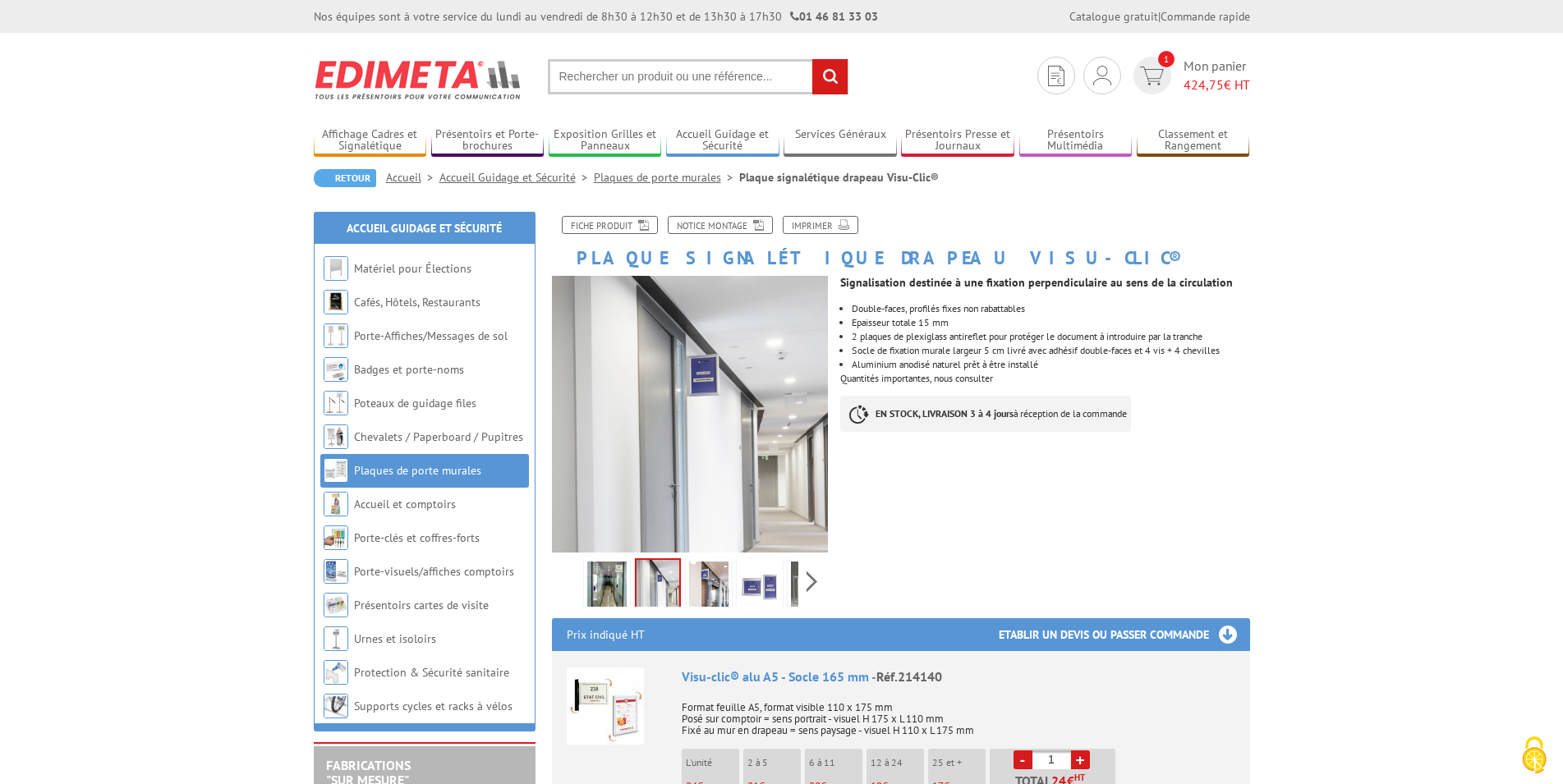
click at [716, 586] on img at bounding box center [708, 587] width 39 height 51
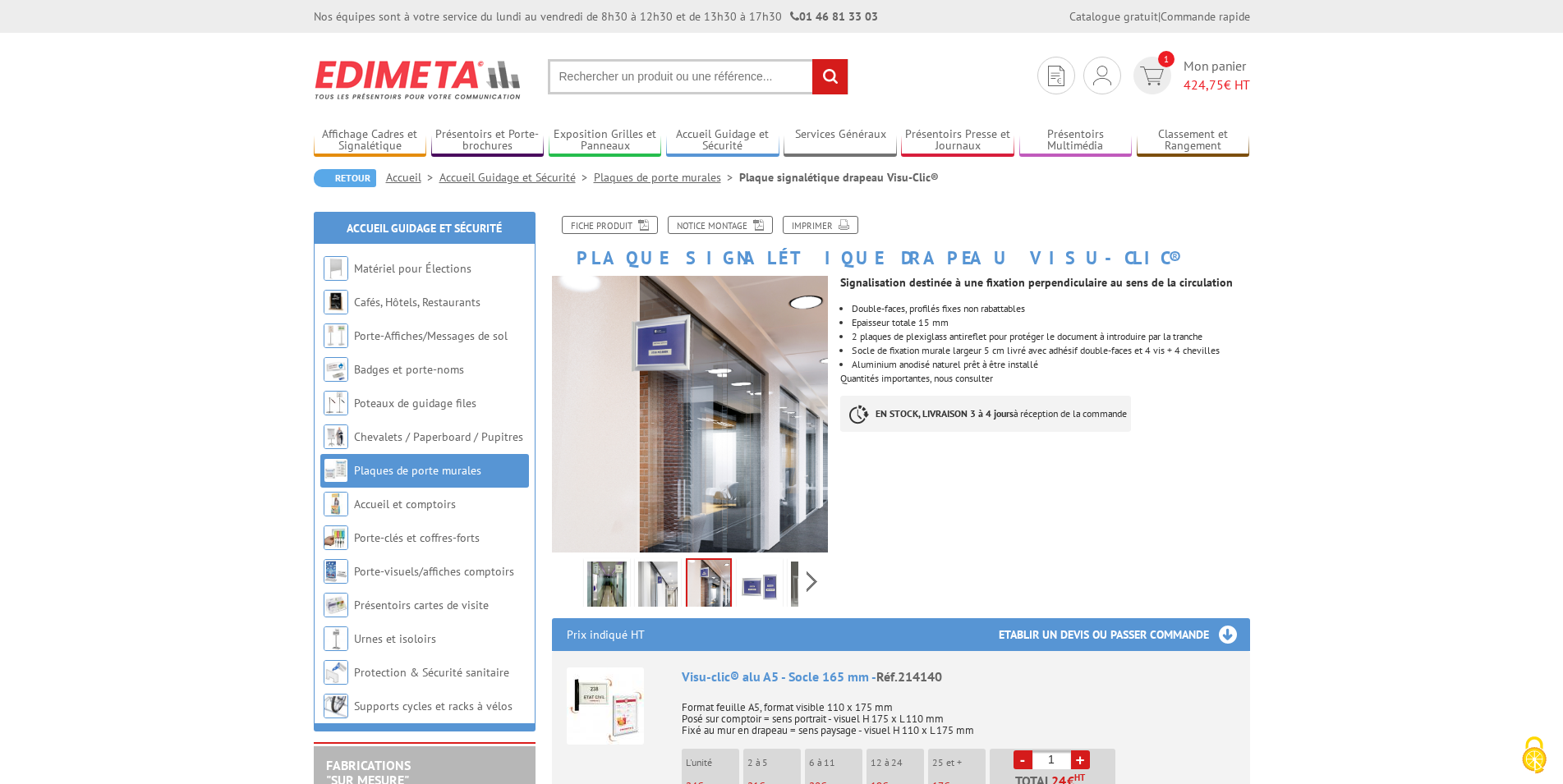
click at [606, 595] on img at bounding box center [607, 587] width 39 height 51
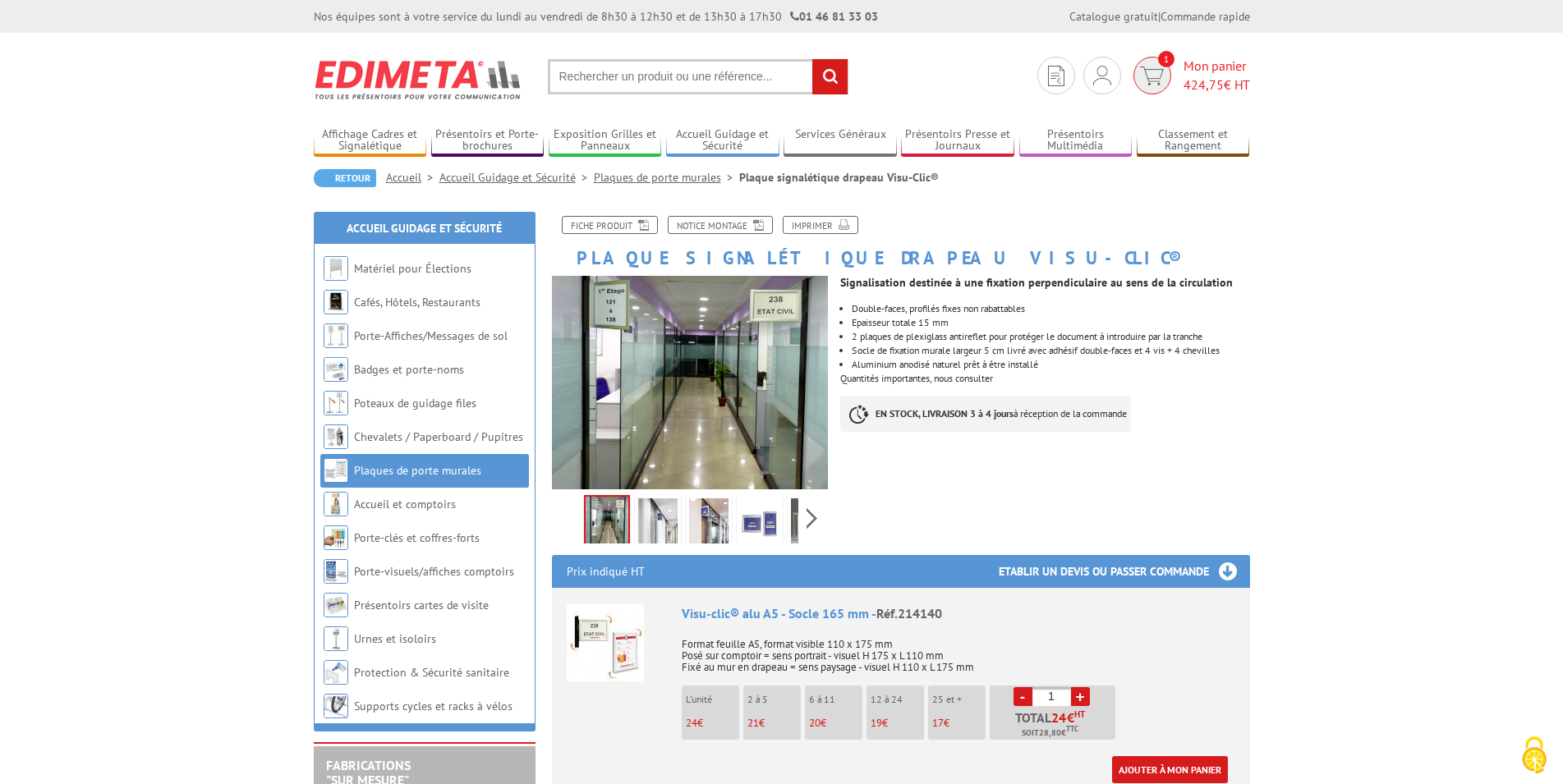
click at [1157, 75] on img at bounding box center [1151, 76] width 24 height 19
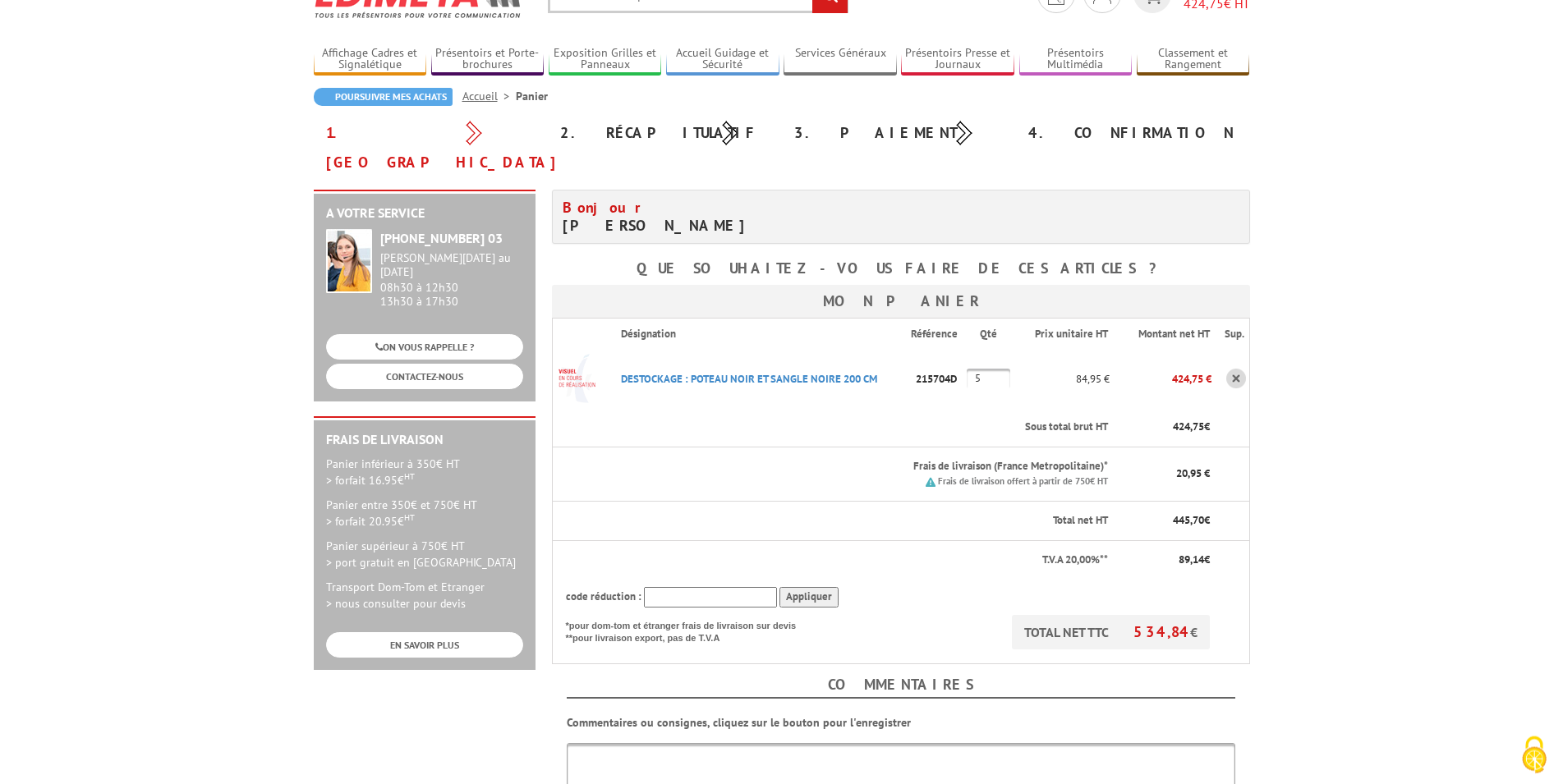
scroll to position [84, 0]
click at [915, 362] on p "215704D" at bounding box center [939, 376] width 56 height 29
drag, startPoint x: 920, startPoint y: 348, endPoint x: 984, endPoint y: 356, distance: 64.5
click at [984, 356] on tr "DESTOCKAGE : POTEAU NOIR ET SANGLE NOIRE 200 CM Code promo non activable pour c…" at bounding box center [901, 377] width 698 height 59
click at [929, 365] on td "215704D" at bounding box center [939, 377] width 56 height 59
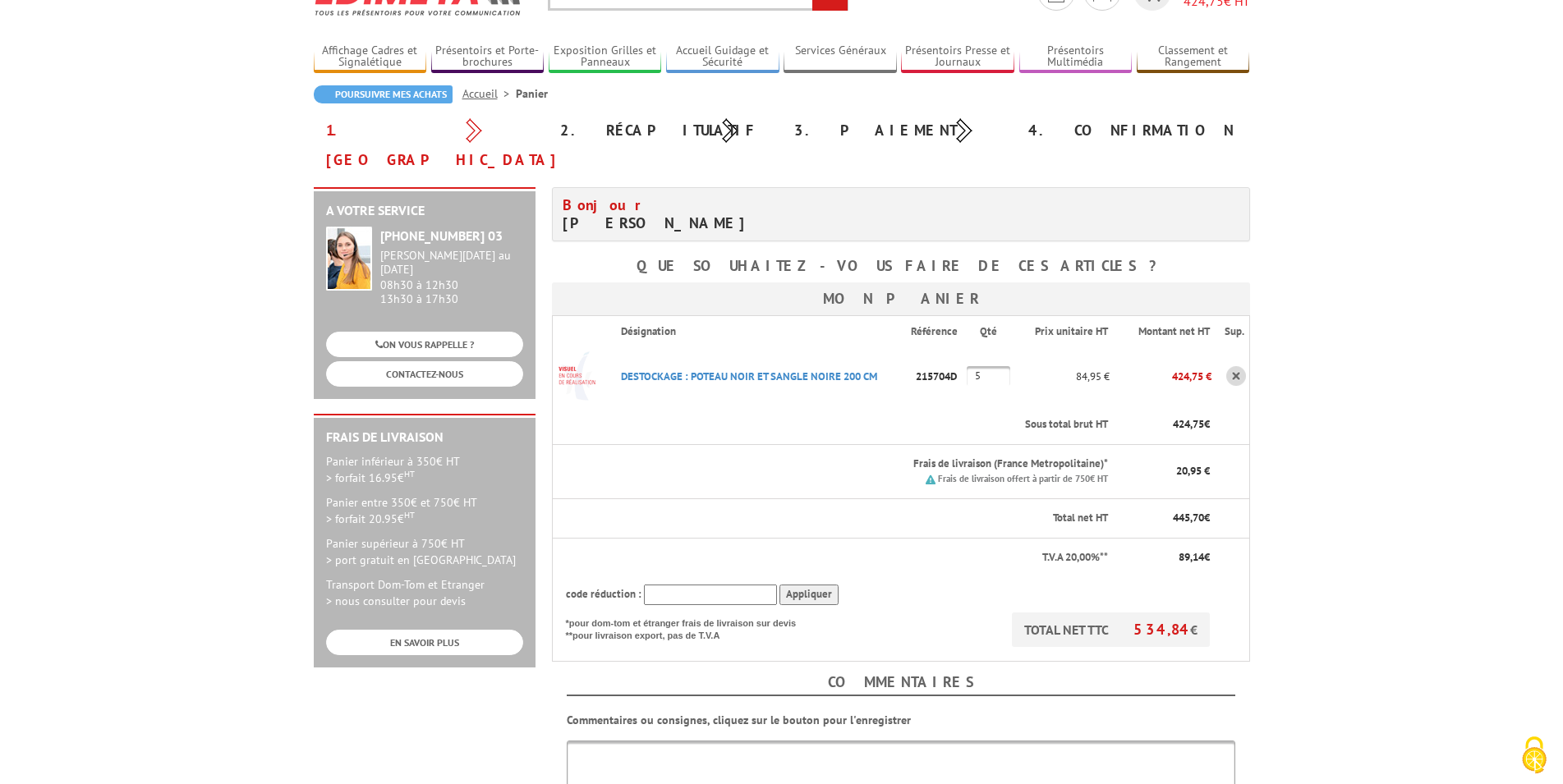
click at [914, 362] on p "215704D" at bounding box center [939, 376] width 56 height 29
click at [960, 362] on p "215704D" at bounding box center [939, 376] width 56 height 29
drag, startPoint x: 959, startPoint y: 348, endPoint x: 893, endPoint y: 347, distance: 66.0
click at [893, 347] on tr "DESTOCKAGE : POTEAU NOIR ET SANGLE NOIRE 200 CM Code promo non activable pour c…" at bounding box center [901, 377] width 698 height 59
copy tr "Code promo non activable pour cet article 215704D"
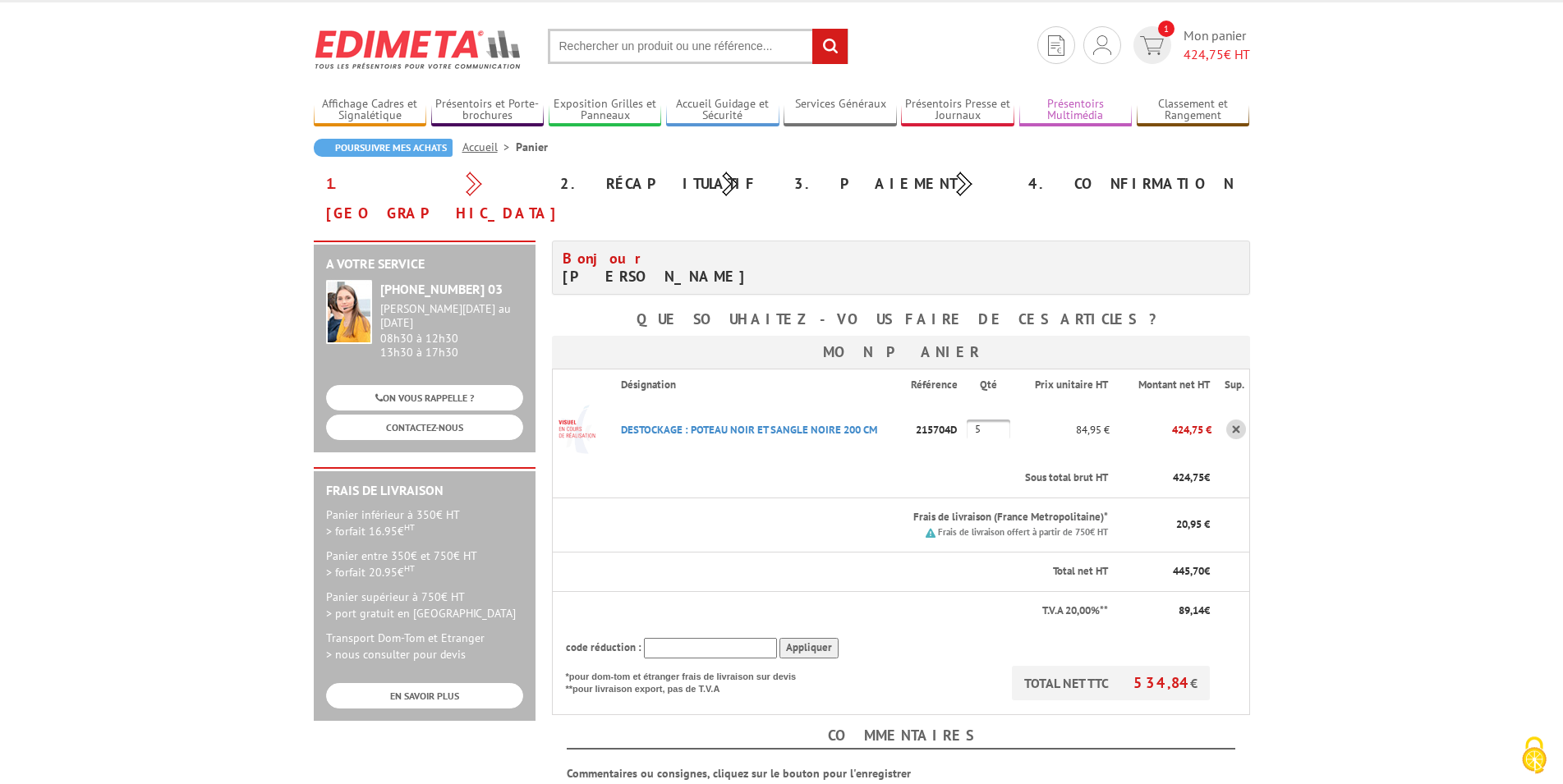
scroll to position [0, 0]
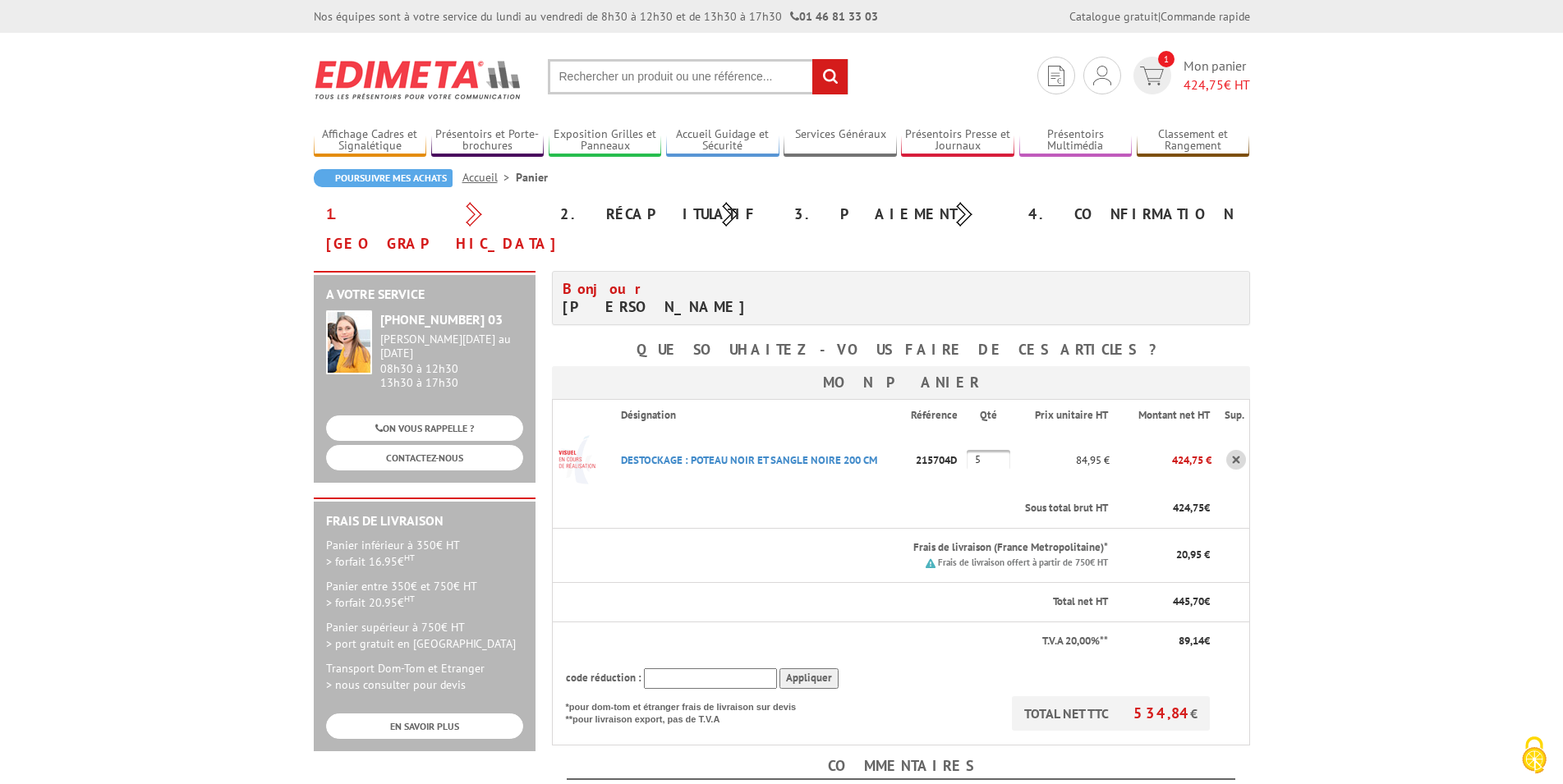
click at [734, 72] on input "text" at bounding box center [698, 77] width 301 height 35
paste input "215704D"
type input "215704D"
click at [840, 74] on input "rechercher" at bounding box center [830, 77] width 35 height 35
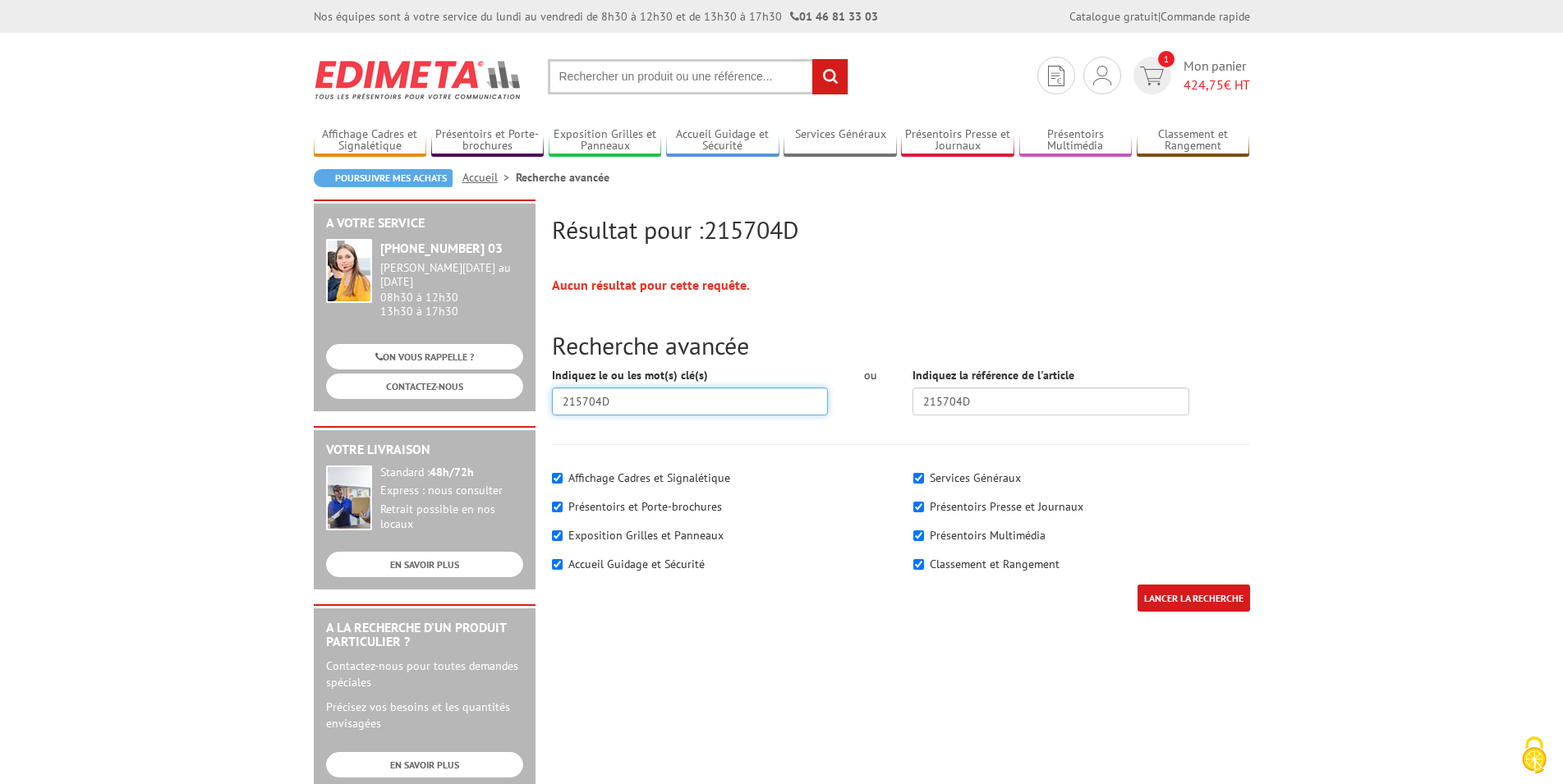
click at [660, 403] on input "215704D" at bounding box center [691, 402] width 277 height 28
type input "215704D2"
click at [1138, 585] on input "LANCER LA RECHERCHE" at bounding box center [1194, 598] width 113 height 27
click at [1158, 72] on img at bounding box center [1151, 76] width 24 height 19
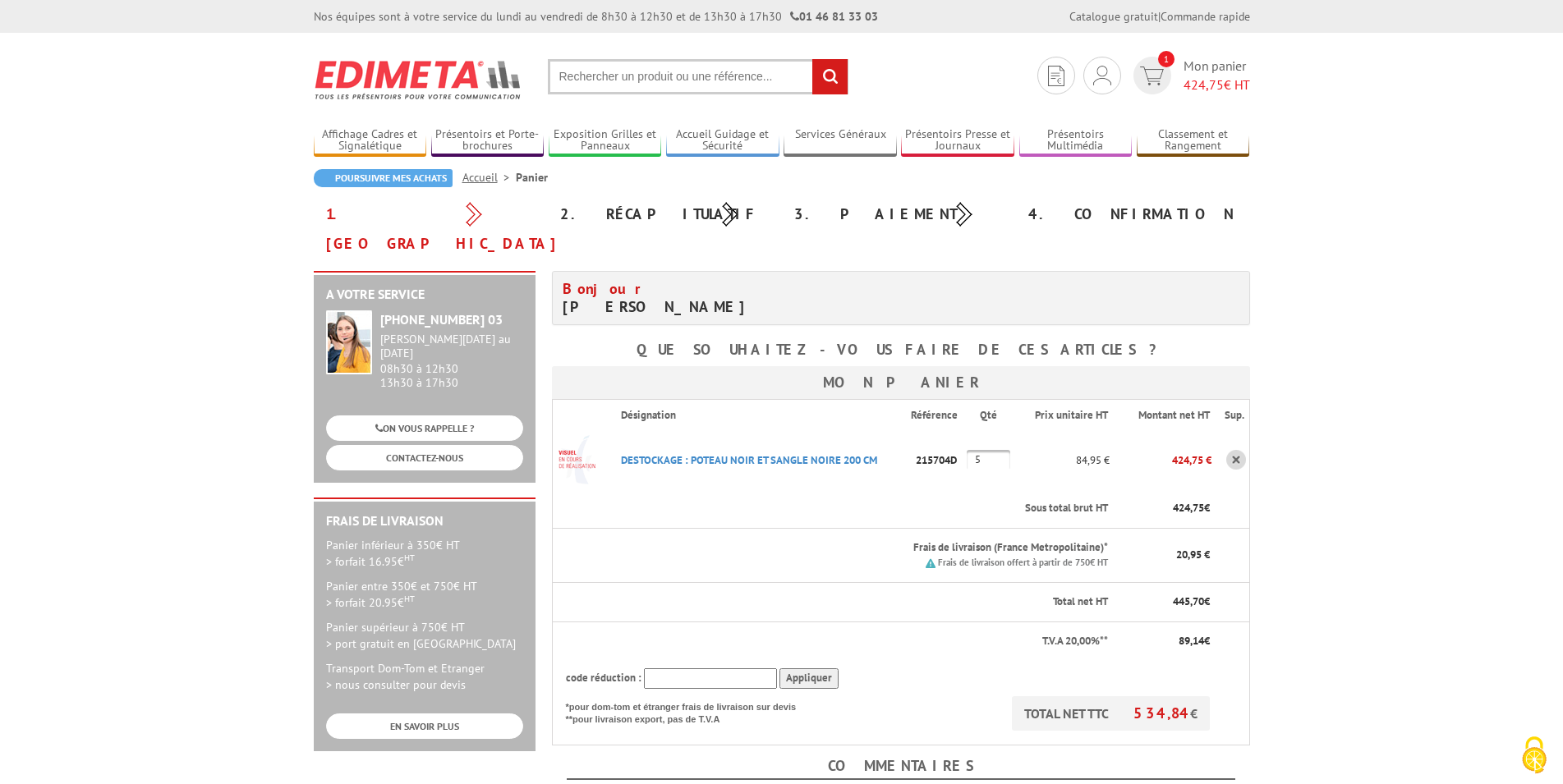
click at [875, 453] on td "DESTOCKAGE : POTEAU NOIR ET SANGLE NOIRE 200 CM Code promo non activable pour c…" at bounding box center [759, 460] width 303 height 59
drag, startPoint x: 885, startPoint y: 428, endPoint x: 606, endPoint y: 439, distance: 279.2
click at [606, 439] on tr "DESTOCKAGE : POTEAU NOIR ET SANGLE NOIRE 200 CM Code promo non activable pour c…" at bounding box center [901, 460] width 698 height 59
copy tr "DESTOCKAGE : POTEAU NOIR ET SANGLE NOIRE 200 CM"
click at [642, 73] on input "text" at bounding box center [698, 77] width 301 height 35
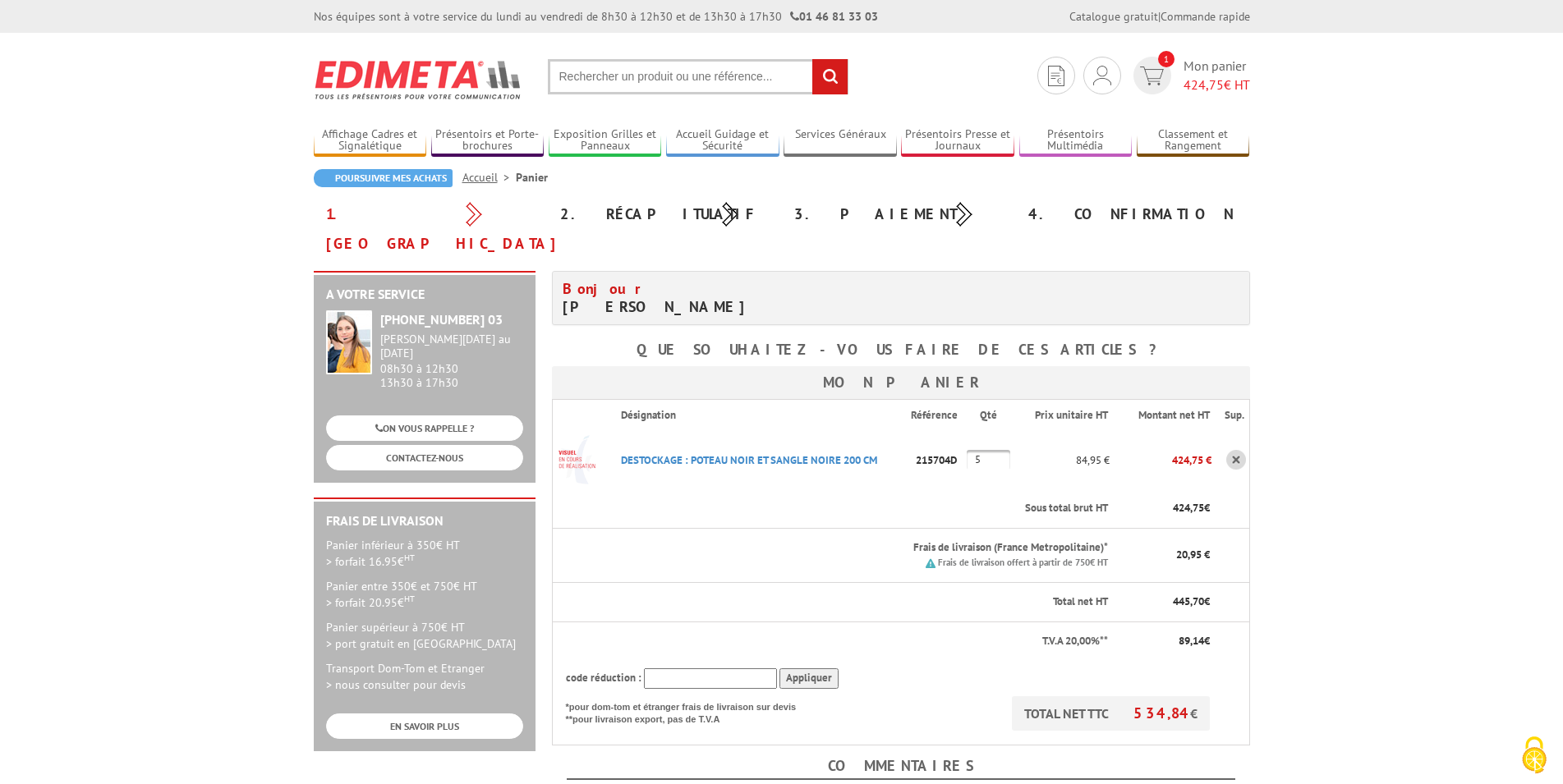
paste input "DESTOCKAGE : POTEAU NOIR ET SANGLE NOIRE 200 CM"
type input "DESTOCKAGE : POTEAU NOIR ET SANGLE NOIRE 200 CM"
click at [839, 69] on input "rechercher" at bounding box center [830, 77] width 35 height 35
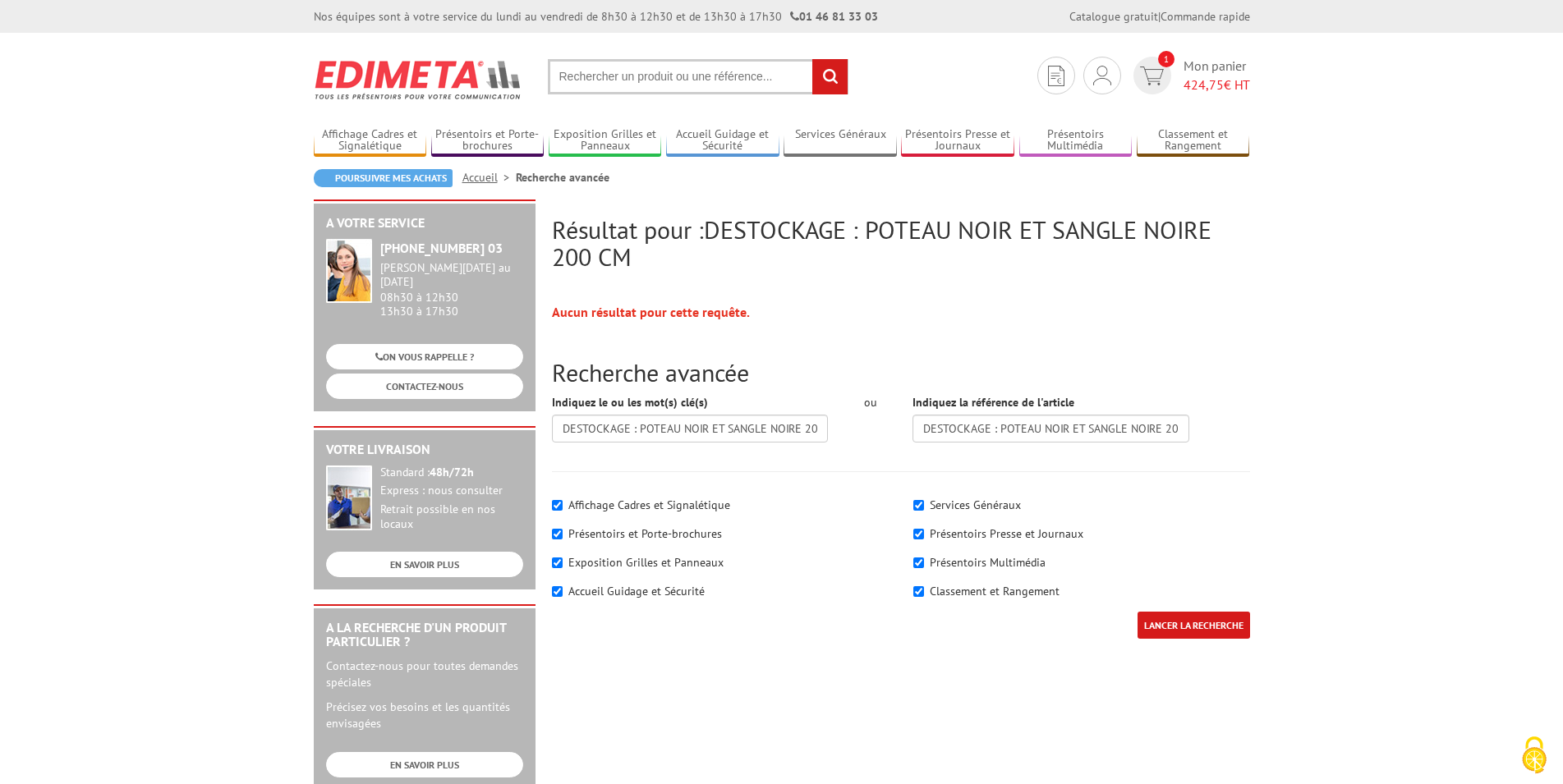
click at [1289, 343] on body "Nos équipes sont à votre service du lundi au vendredi de 8h30 à 12h30 et de 13h…" at bounding box center [782, 733] width 1563 height 1467
drag, startPoint x: 873, startPoint y: 225, endPoint x: 881, endPoint y: 225, distance: 8.0
click at [881, 225] on span "DESTOCKAGE : POTEAU NOIR ET SANGLE NOIRE 200 CM" at bounding box center [882, 243] width 660 height 59
drag, startPoint x: 715, startPoint y: 230, endPoint x: 866, endPoint y: 228, distance: 151.0
click at [866, 228] on span "DESTOCKAGE : POTEAU NOIR ET SANGLE NOIRE 200 CM" at bounding box center [882, 243] width 660 height 59
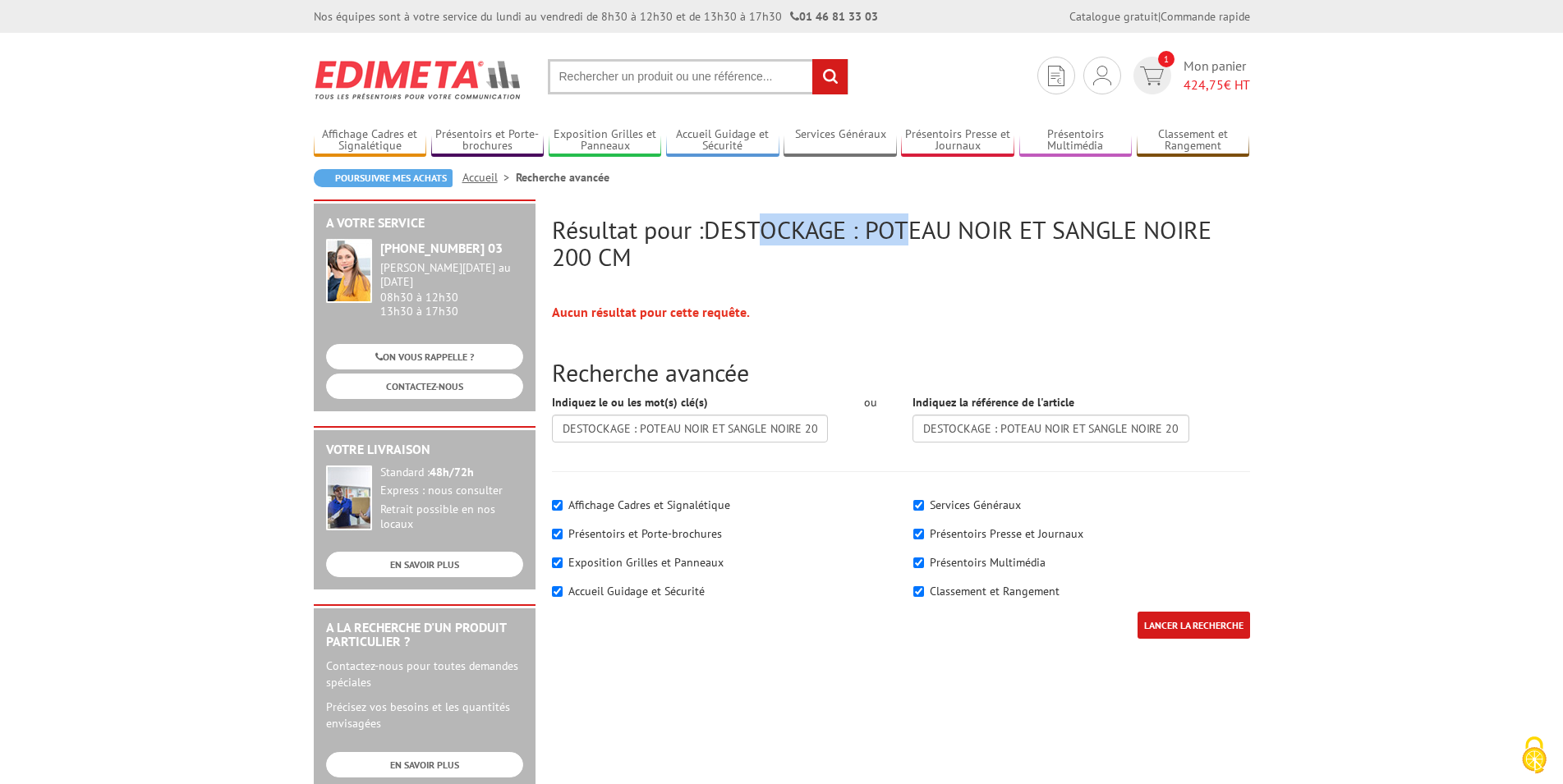
drag, startPoint x: 876, startPoint y: 225, endPoint x: 1247, endPoint y: 255, distance: 372.2
click at [1247, 255] on h2 "Résultat pour : DESTOCKAGE : POTEAU NOIR ET SANGLE NOIRE 200 CM" at bounding box center [901, 243] width 698 height 54
copy span "POTEAU NOIR ET SANGLE NOIRE 200 CM"
click at [659, 80] on input "text" at bounding box center [698, 77] width 301 height 35
paste input "POTEAU NOIR ET SANGLE NOIRE 200 CM"
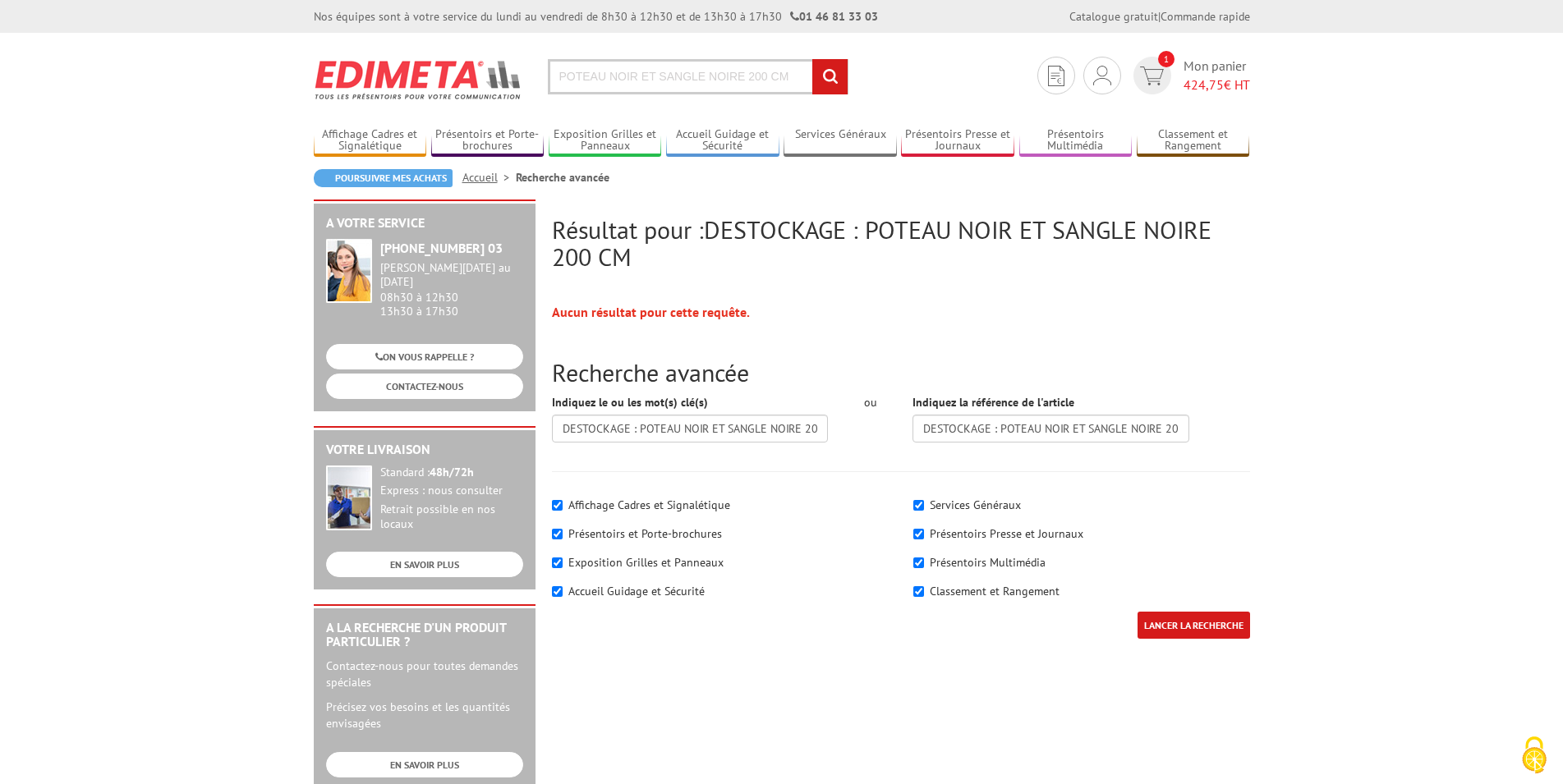
type input "POTEAU NOIR ET SANGLE NOIRE 200 CM"
click at [843, 82] on input "rechercher" at bounding box center [830, 77] width 35 height 35
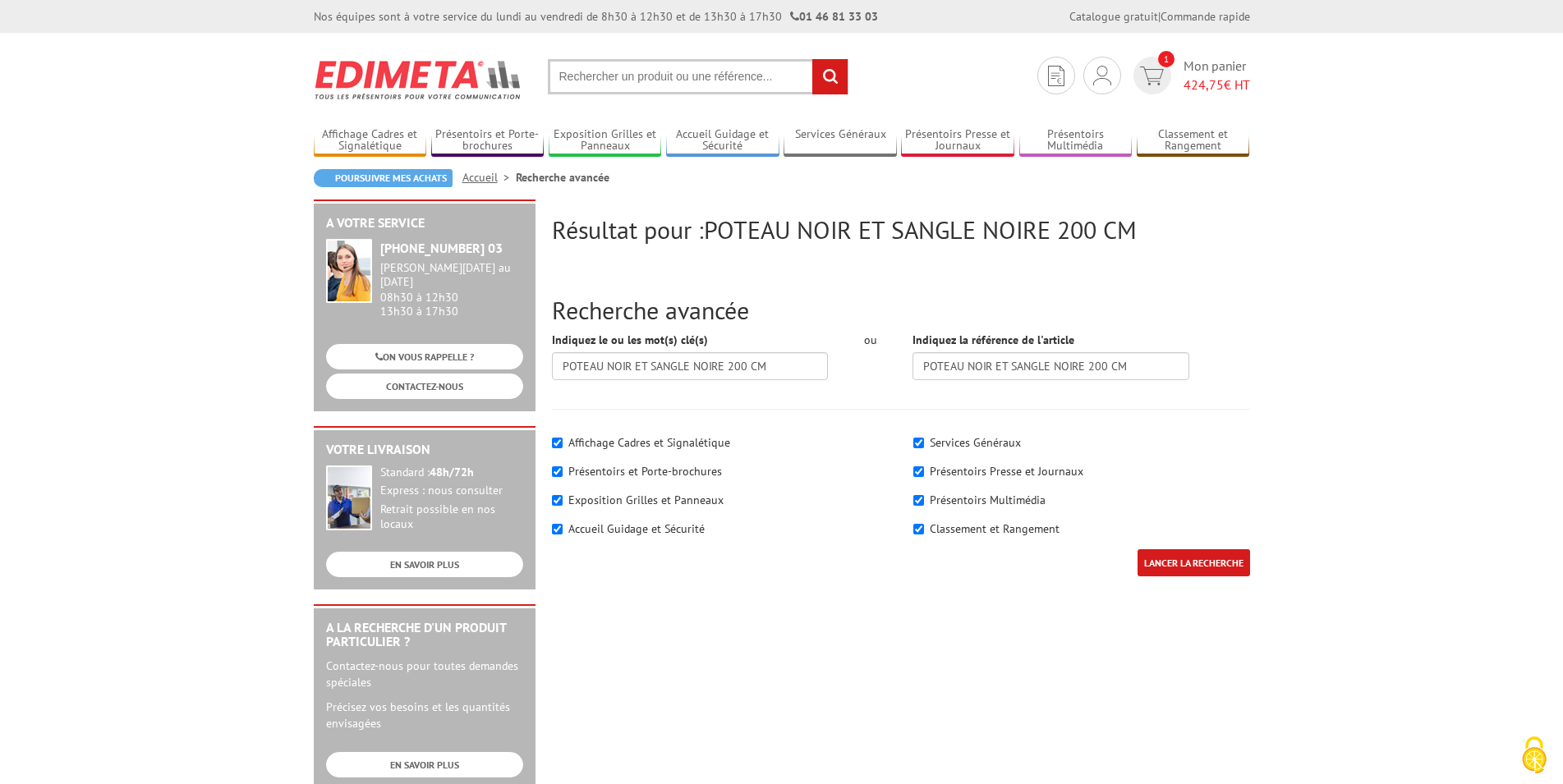
click at [1194, 563] on input "LANCER LA RECHERCHE" at bounding box center [1194, 563] width 113 height 27
click at [1198, 562] on input "LANCER LA RECHERCHE" at bounding box center [1194, 563] width 113 height 27
click at [1087, 108] on link "Mon compte" at bounding box center [1102, 112] width 174 height 20
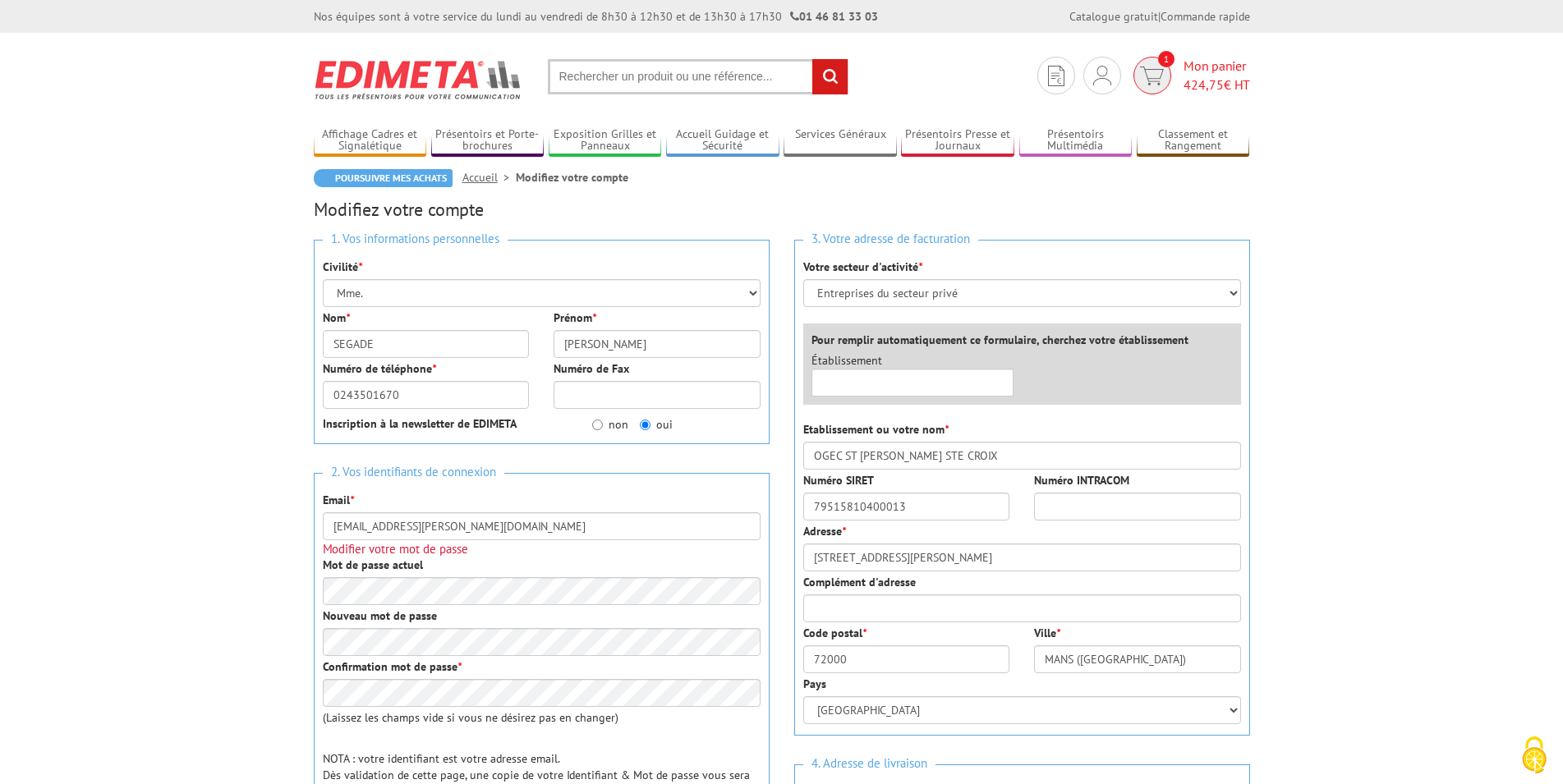
click at [1157, 73] on img at bounding box center [1151, 76] width 24 height 19
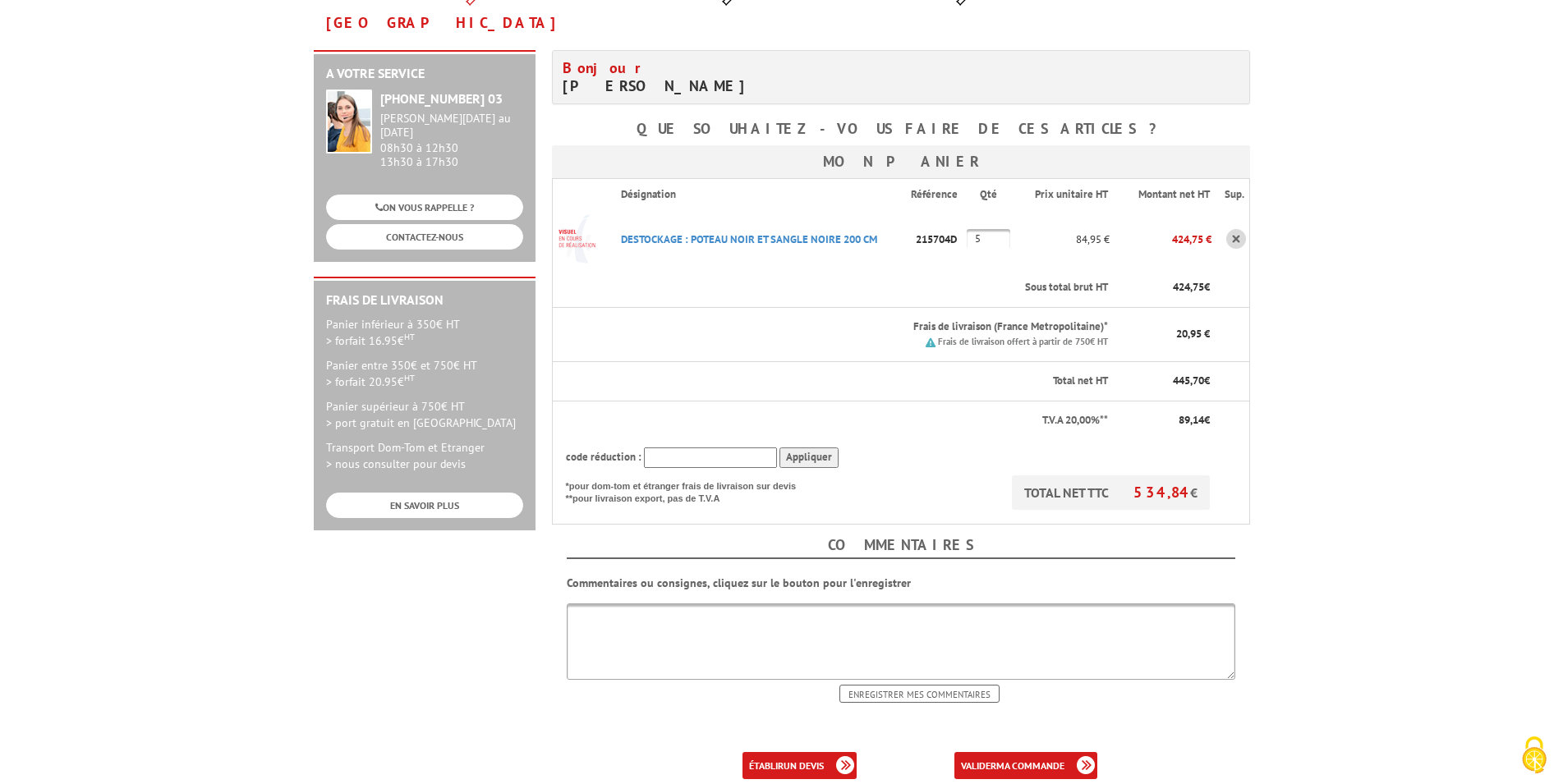
scroll to position [252, 0]
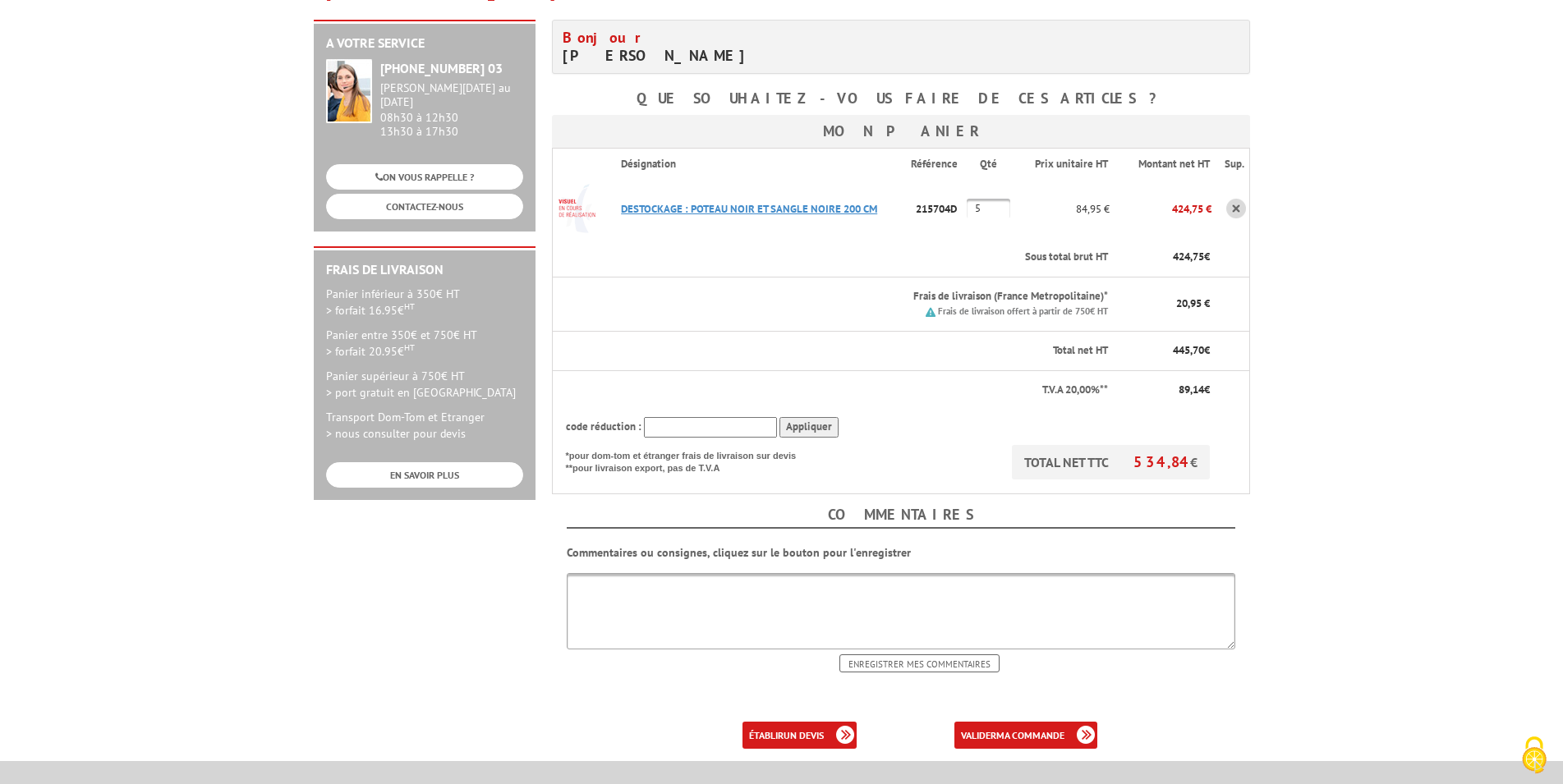
click at [674, 202] on link "DESTOCKAGE : POTEAU NOIR ET SANGLE NOIRE 200 CM" at bounding box center [748, 209] width 256 height 14
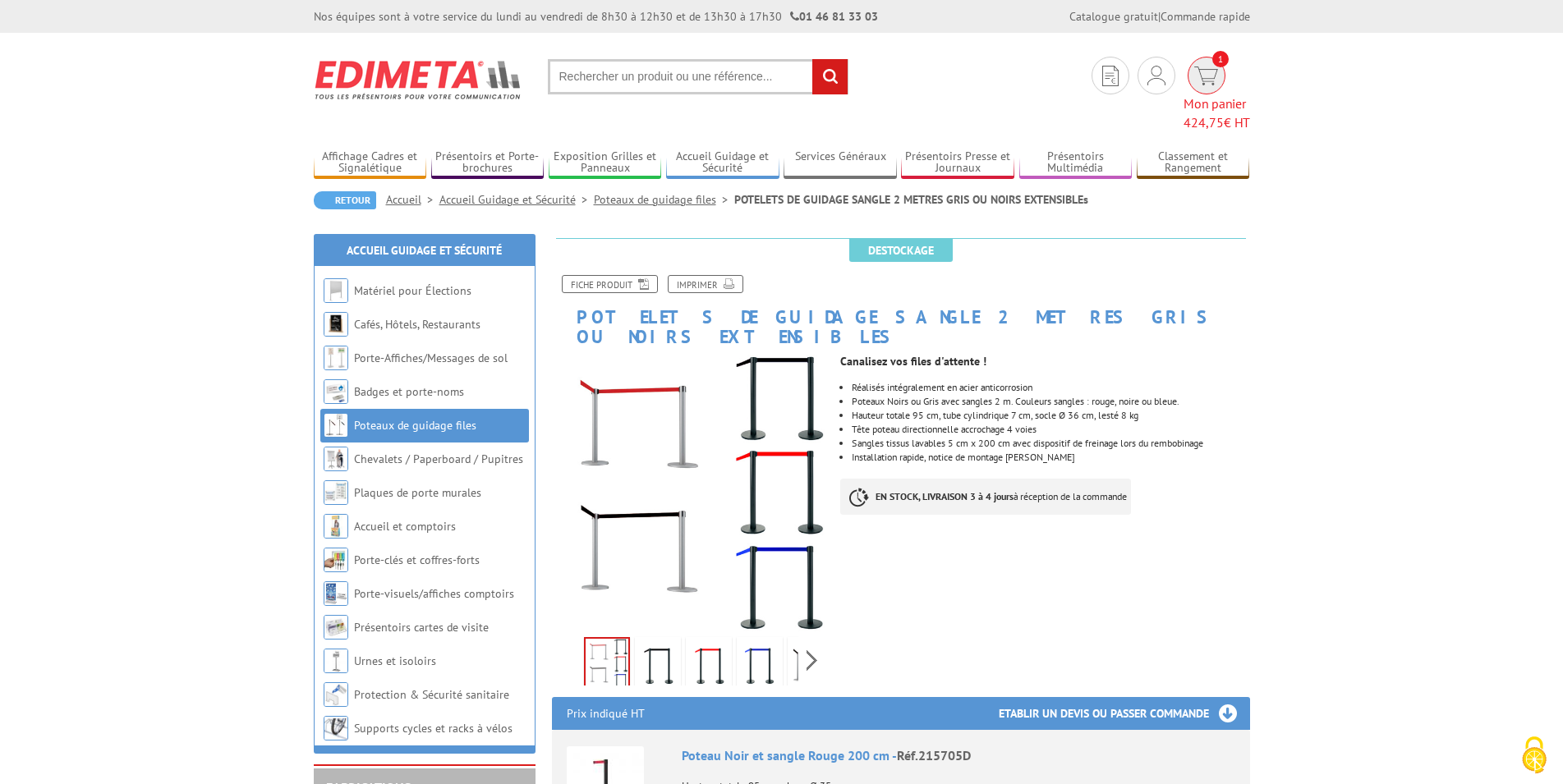
click at [1194, 80] on img at bounding box center [1205, 76] width 24 height 19
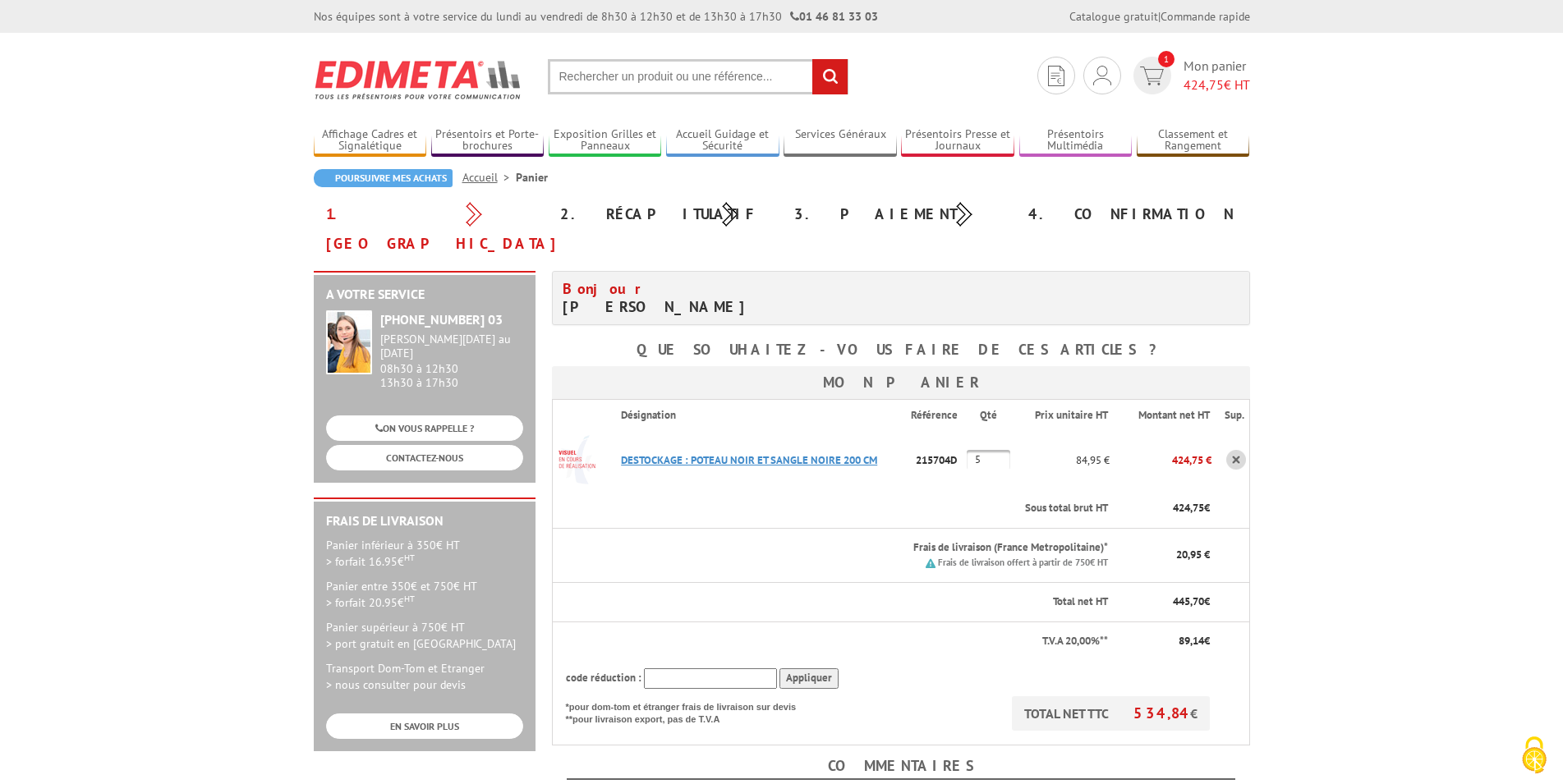
click at [771, 454] on link "DESTOCKAGE : POTEAU NOIR ET SANGLE NOIRE 200 CM" at bounding box center [748, 461] width 256 height 14
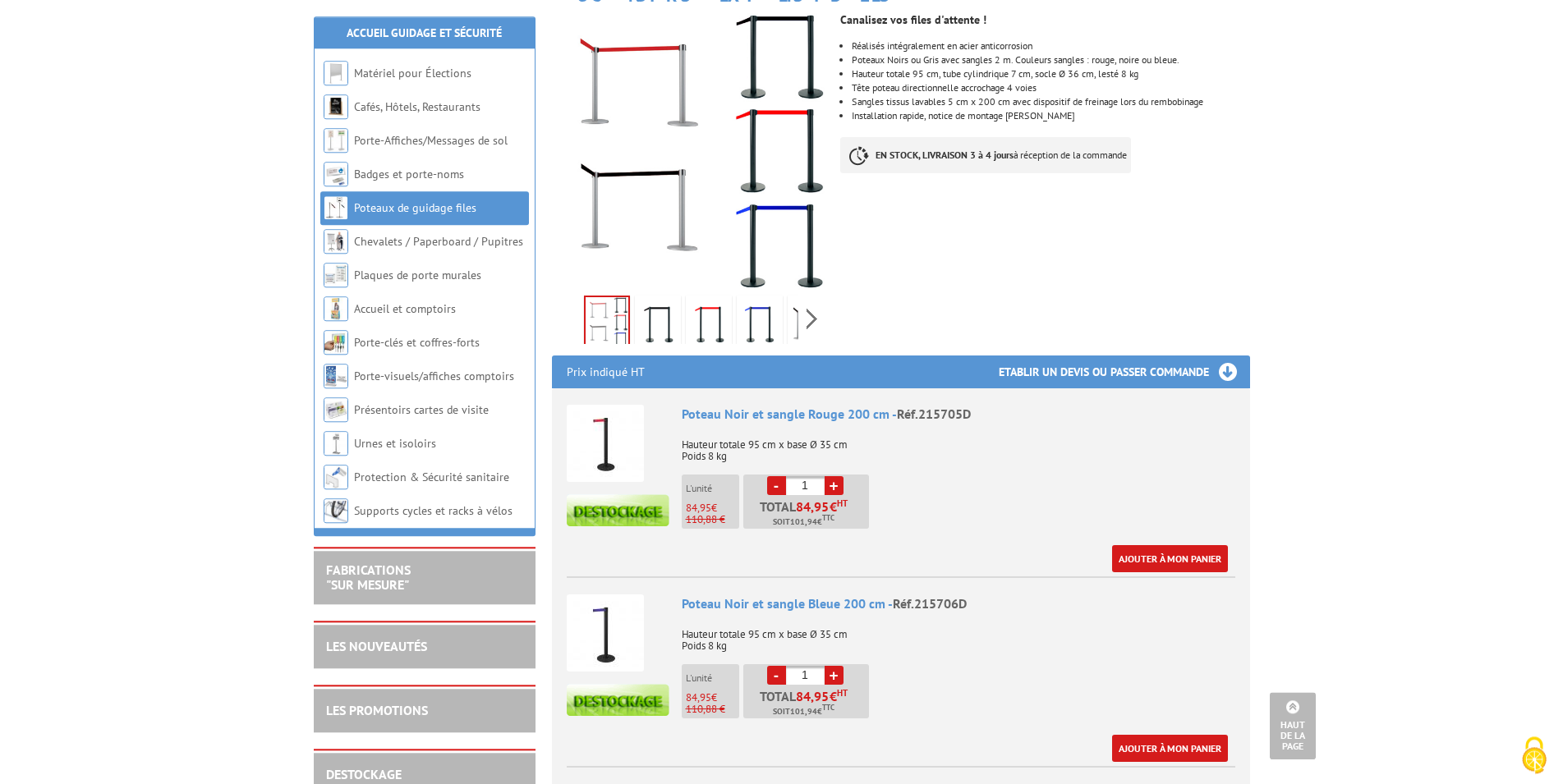
scroll to position [252, 0]
